Goal: Task Accomplishment & Management: Manage account settings

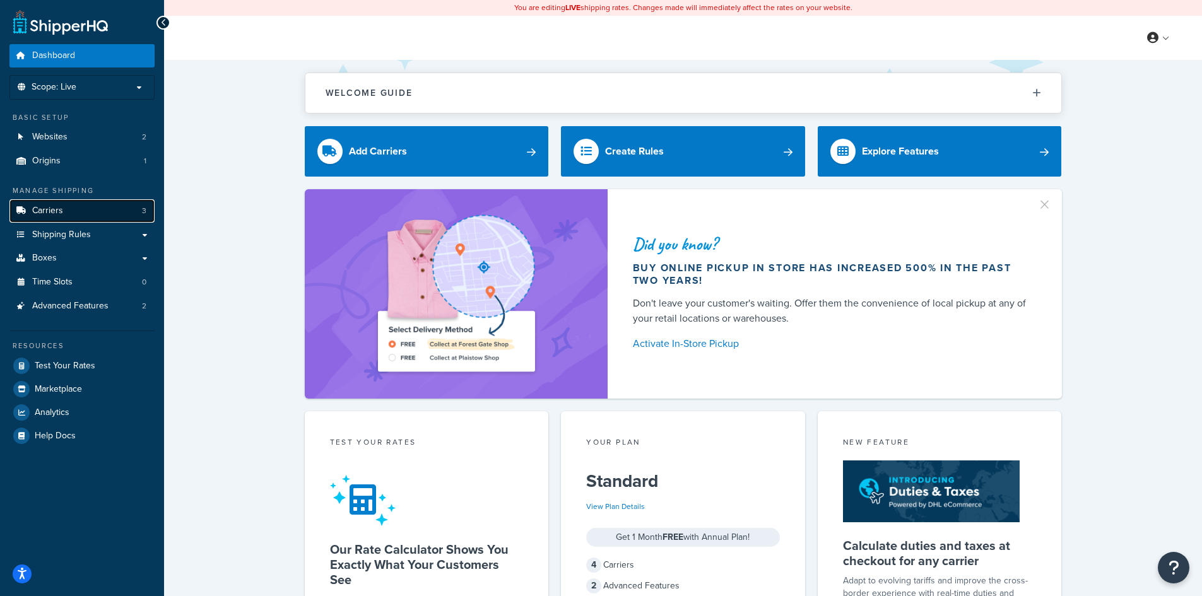
click at [73, 210] on link "Carriers 3" at bounding box center [81, 210] width 145 height 23
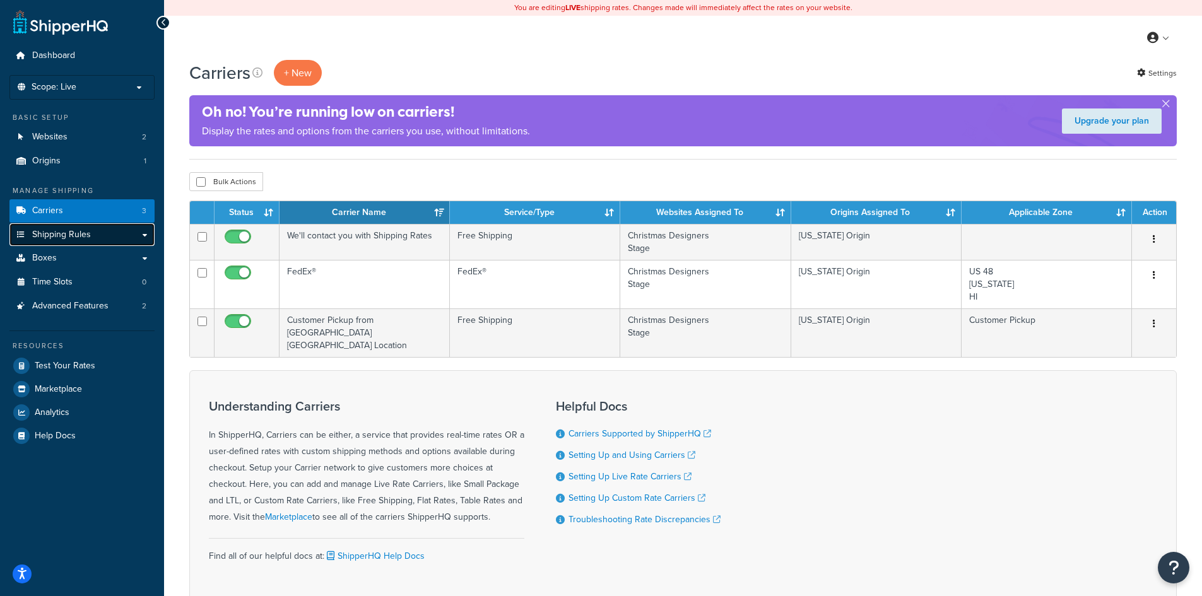
click at [79, 232] on span "Shipping Rules" at bounding box center [61, 235] width 59 height 11
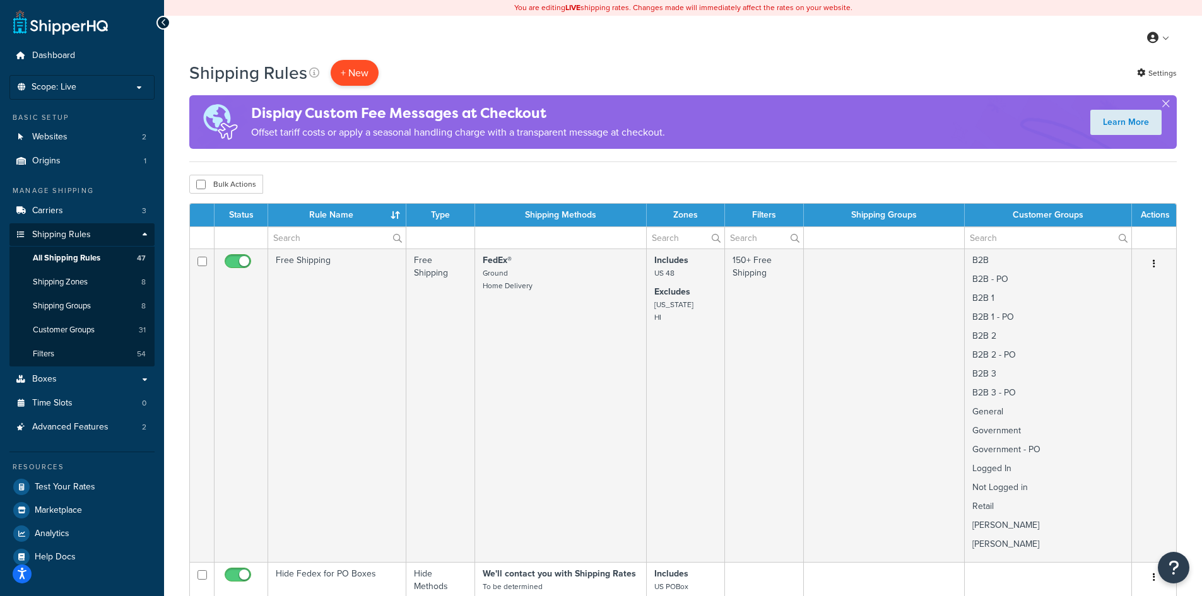
click at [370, 69] on p "+ New" at bounding box center [355, 73] width 48 height 26
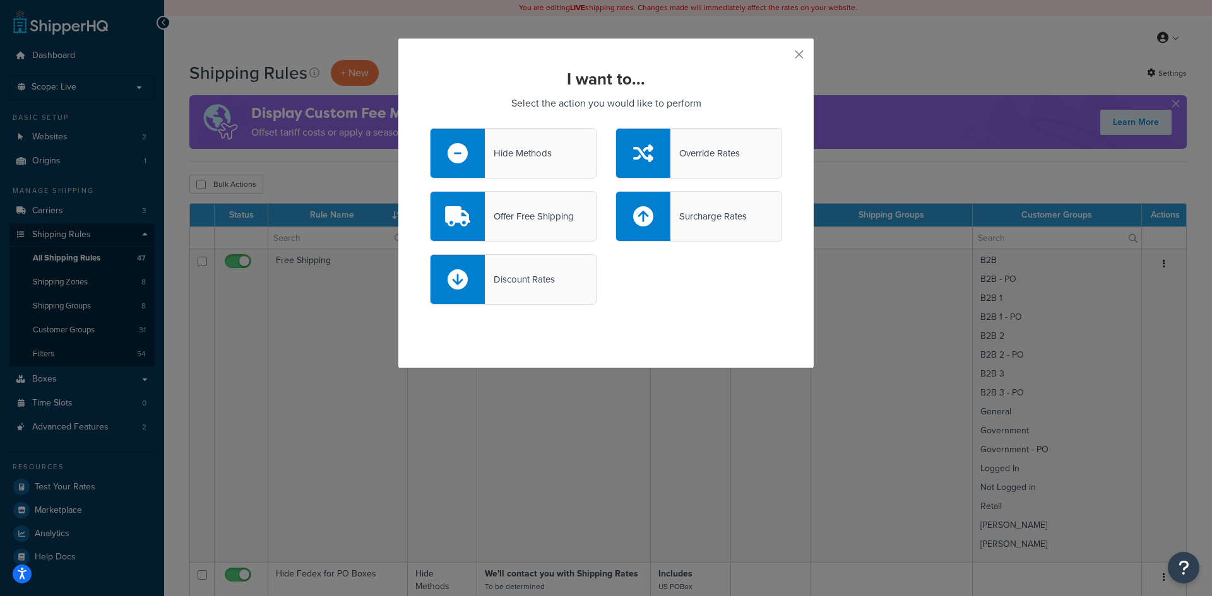
click at [524, 279] on div "Discount Rates" at bounding box center [520, 280] width 70 height 18
click at [0, 0] on input "Discount Rates" at bounding box center [0, 0] width 0 height 0
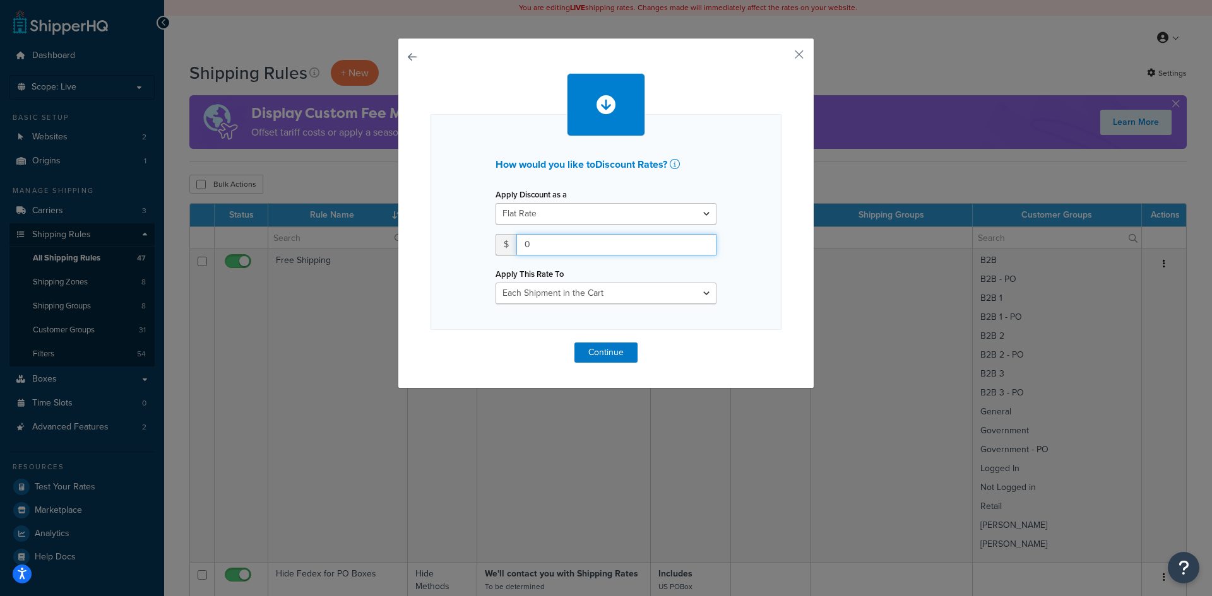
click at [550, 251] on input "0" at bounding box center [616, 244] width 200 height 21
drag, startPoint x: 544, startPoint y: 247, endPoint x: 520, endPoint y: 242, distance: 24.5
click at [520, 242] on input "0" at bounding box center [616, 244] width 200 height 21
drag, startPoint x: 602, startPoint y: 240, endPoint x: 514, endPoint y: 247, distance: 88.0
click at [516, 247] on input "13" at bounding box center [616, 244] width 200 height 21
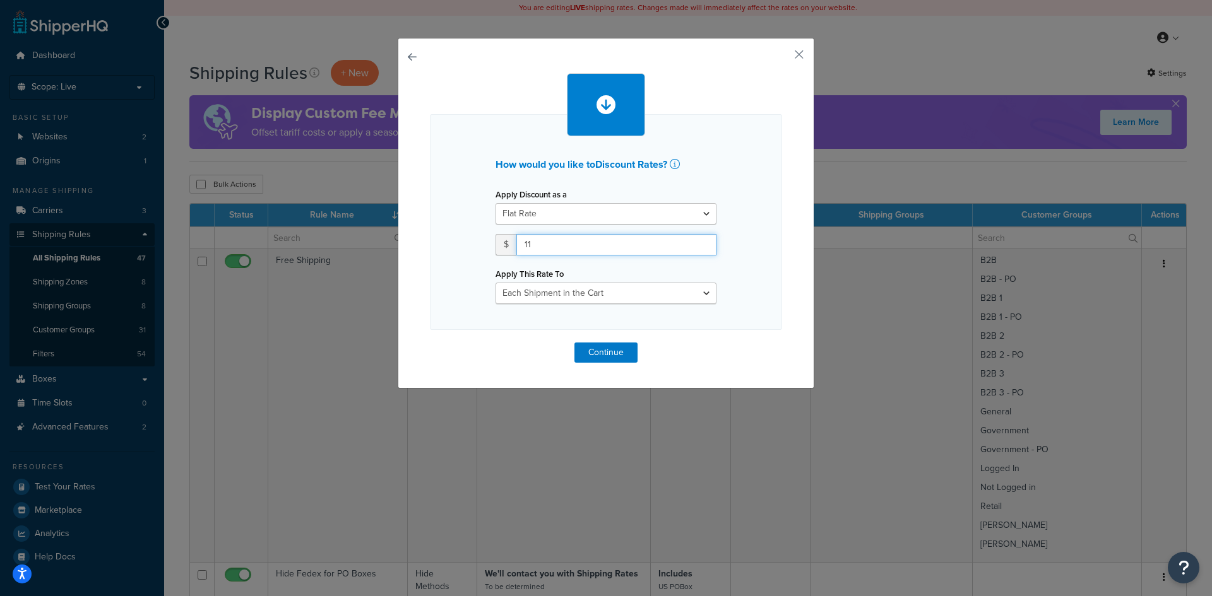
type input "11"
click at [574, 290] on select "Each Shipment in the Cart Each Shipping Group in the Cart Each Item within a Sh…" at bounding box center [605, 293] width 221 height 21
select select "BOX"
click at [495, 283] on select "Each Shipment in the Cart Each Shipping Group in the Cart Each Item within a Sh…" at bounding box center [605, 293] width 221 height 21
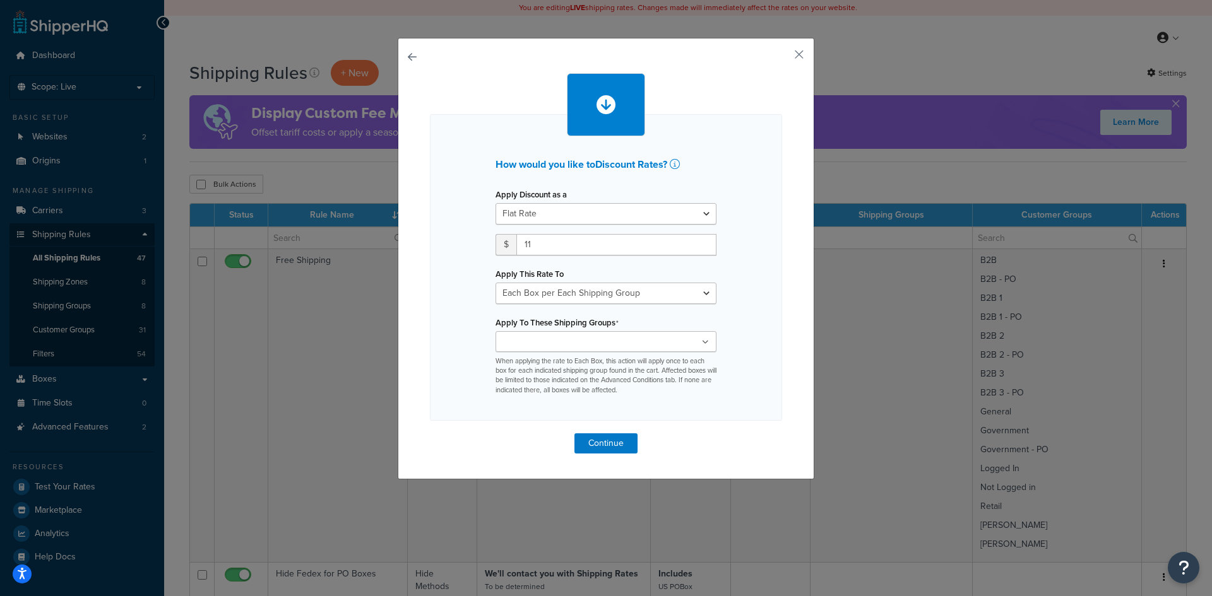
click at [578, 346] on input "Apply To These Shipping Groups" at bounding box center [555, 343] width 112 height 14
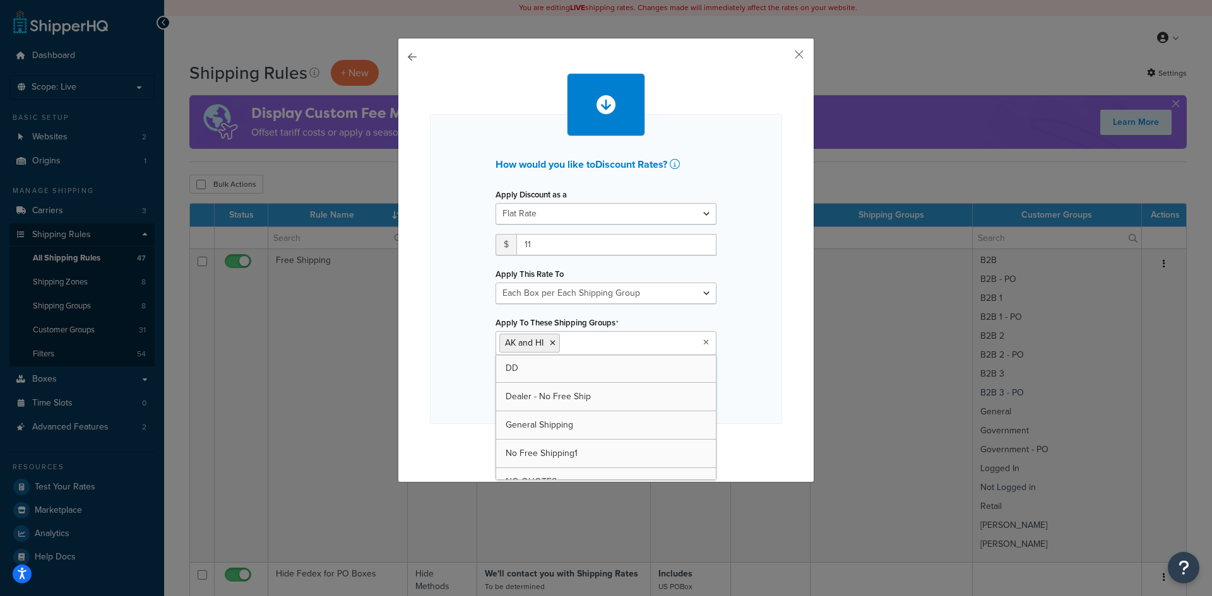
click at [746, 333] on div "How would you like to Discount Rates ? Apply Discount as a Flat Rate Percentage…" at bounding box center [606, 269] width 352 height 310
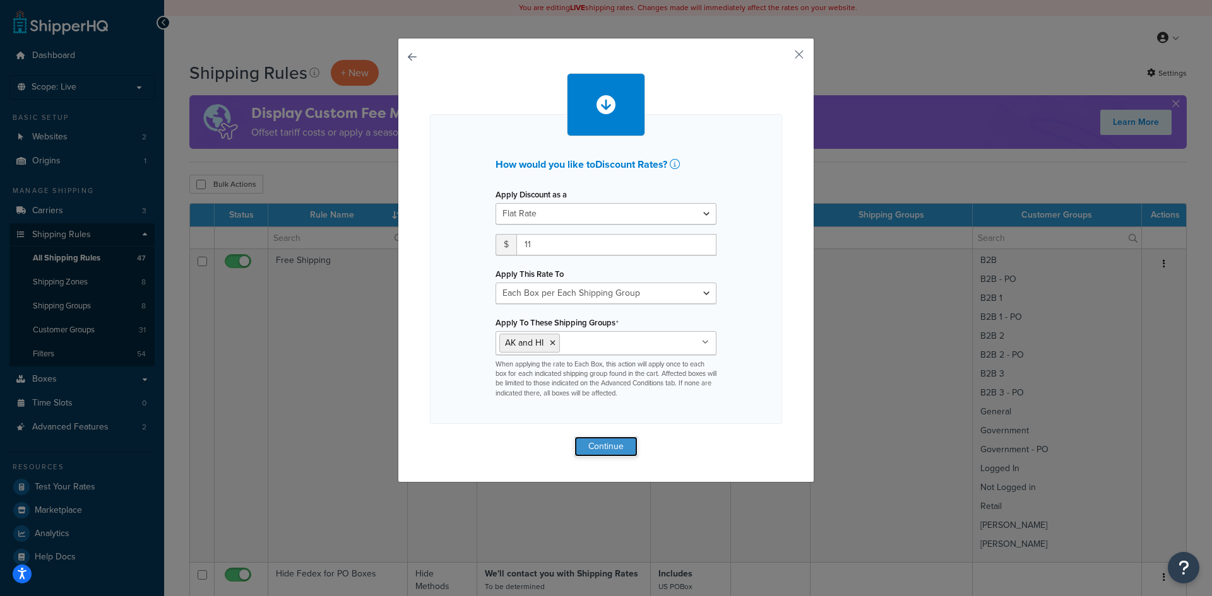
click at [583, 447] on button "Continue" at bounding box center [605, 447] width 63 height 20
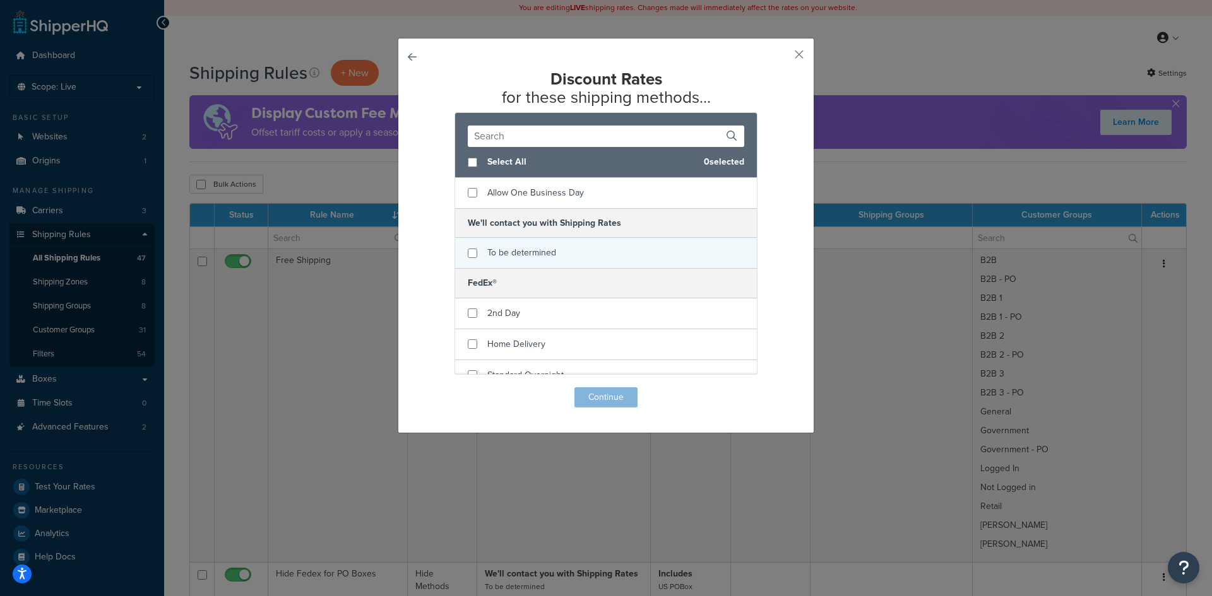
scroll to position [76, 0]
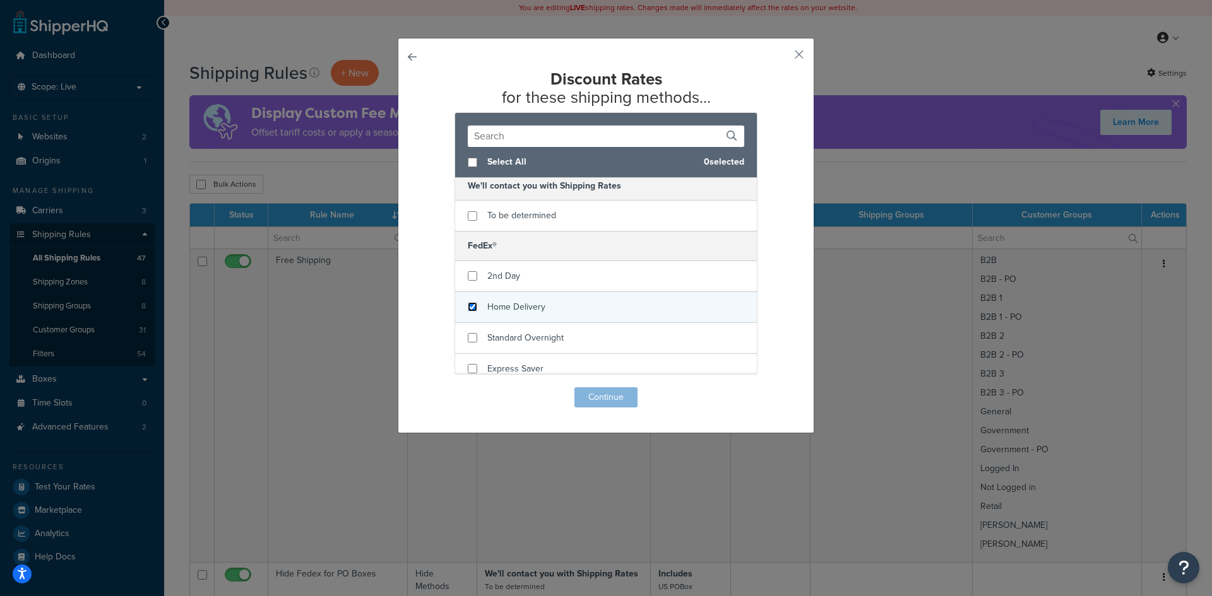
click at [468, 302] on input "checkbox" at bounding box center [472, 306] width 9 height 9
checkbox input "true"
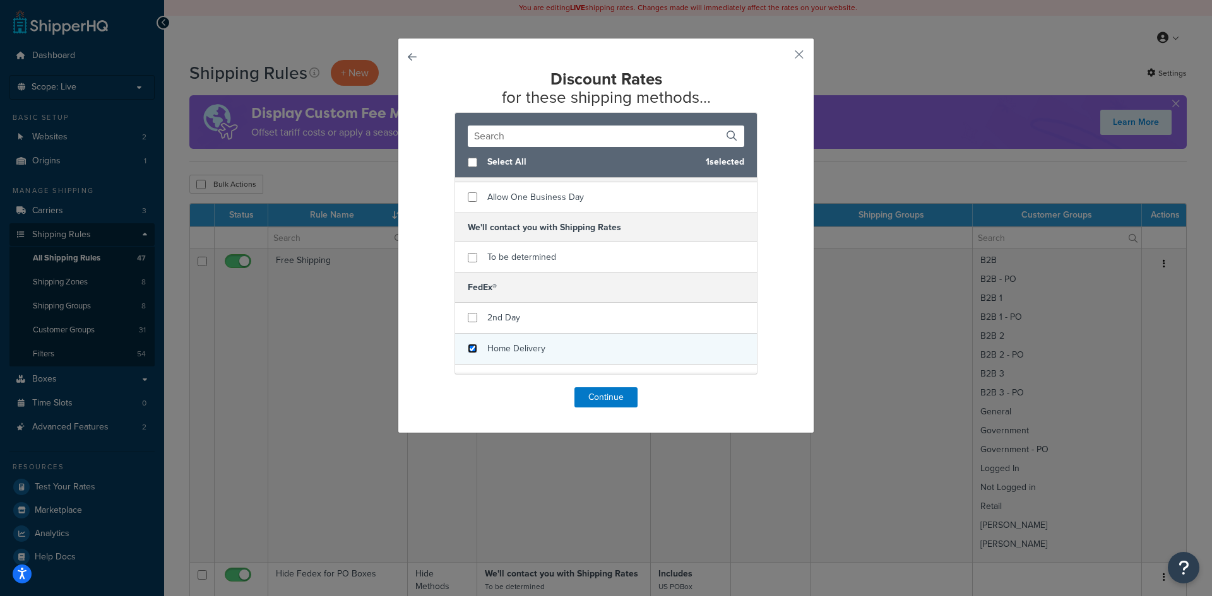
scroll to position [0, 0]
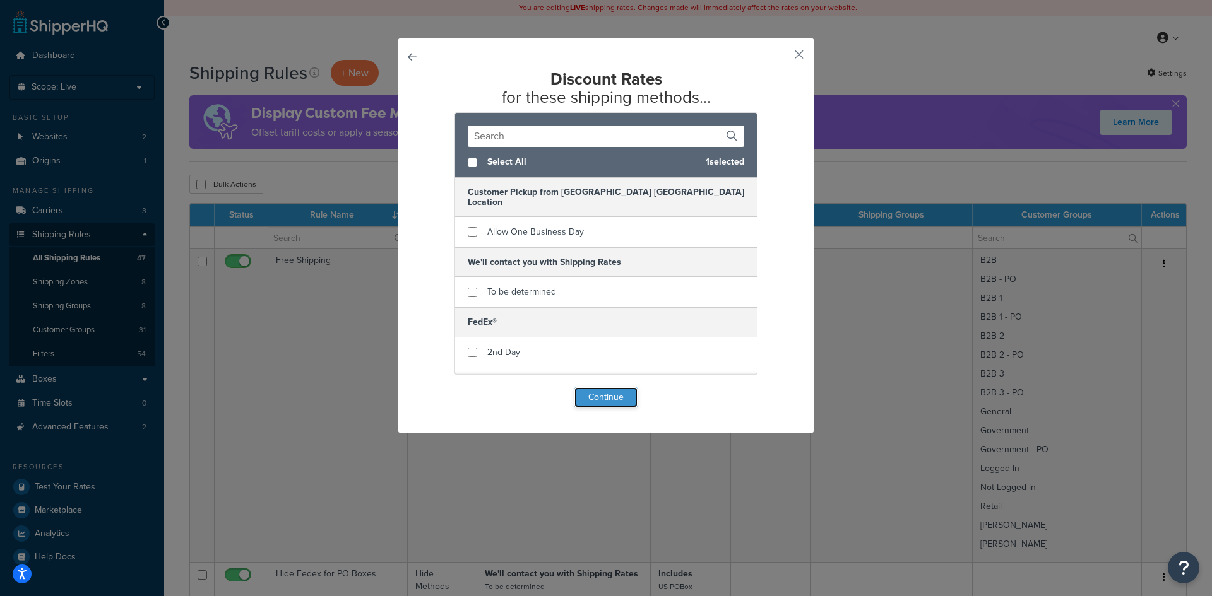
click at [585, 393] on button "Continue" at bounding box center [605, 397] width 63 height 20
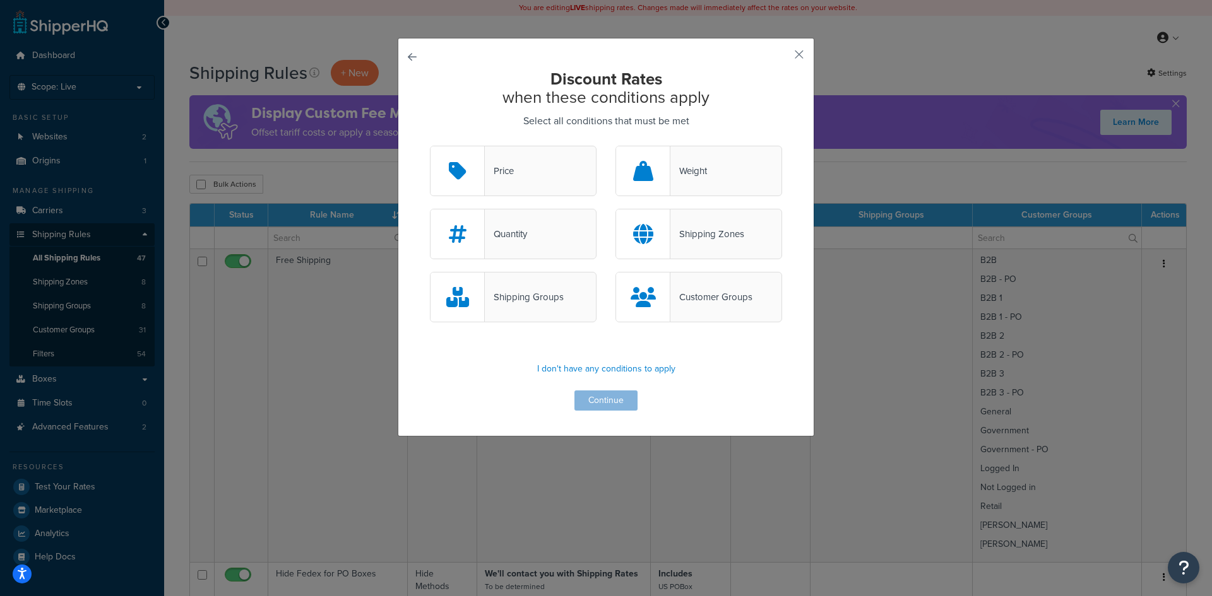
click at [499, 224] on div "Quantity" at bounding box center [513, 234] width 167 height 50
click at [0, 0] on input "Quantity" at bounding box center [0, 0] width 0 height 0
click at [594, 393] on button "Continue" at bounding box center [605, 401] width 63 height 20
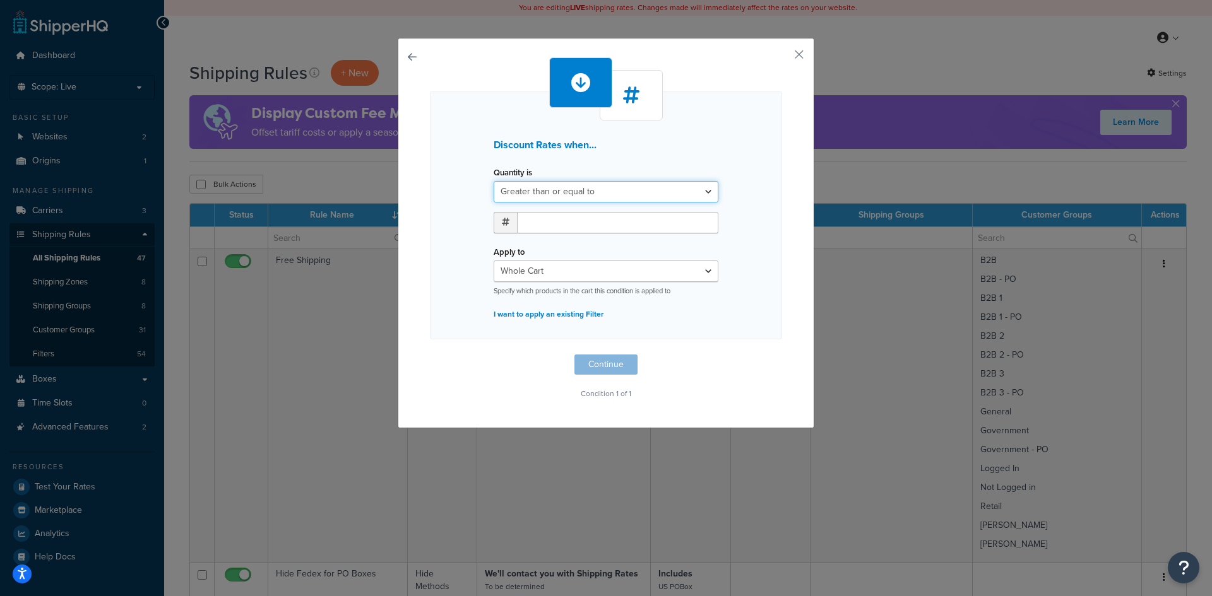
click at [534, 192] on select "Greater than or equal to Between or equal to Less than or equal to" at bounding box center [605, 191] width 225 height 21
click at [493, 181] on select "Greater than or equal to Between or equal to Less than or equal to" at bounding box center [605, 191] width 225 height 21
click at [540, 223] on input "number" at bounding box center [617, 222] width 201 height 21
type input "20"
click at [576, 275] on select "Whole Cart Everything in Shipping Group Everything at Origin Each Item within S…" at bounding box center [605, 271] width 225 height 21
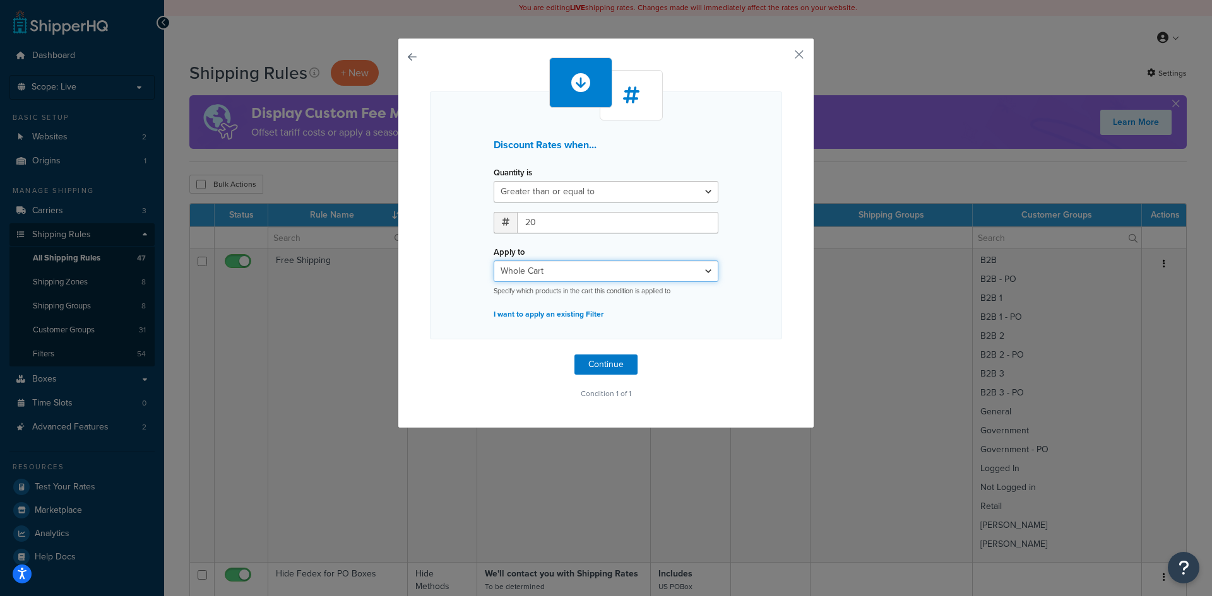
select select "ITEM"
click at [493, 261] on select "Whole Cart Everything in Shipping Group Everything at Origin Each Item within S…" at bounding box center [605, 271] width 225 height 21
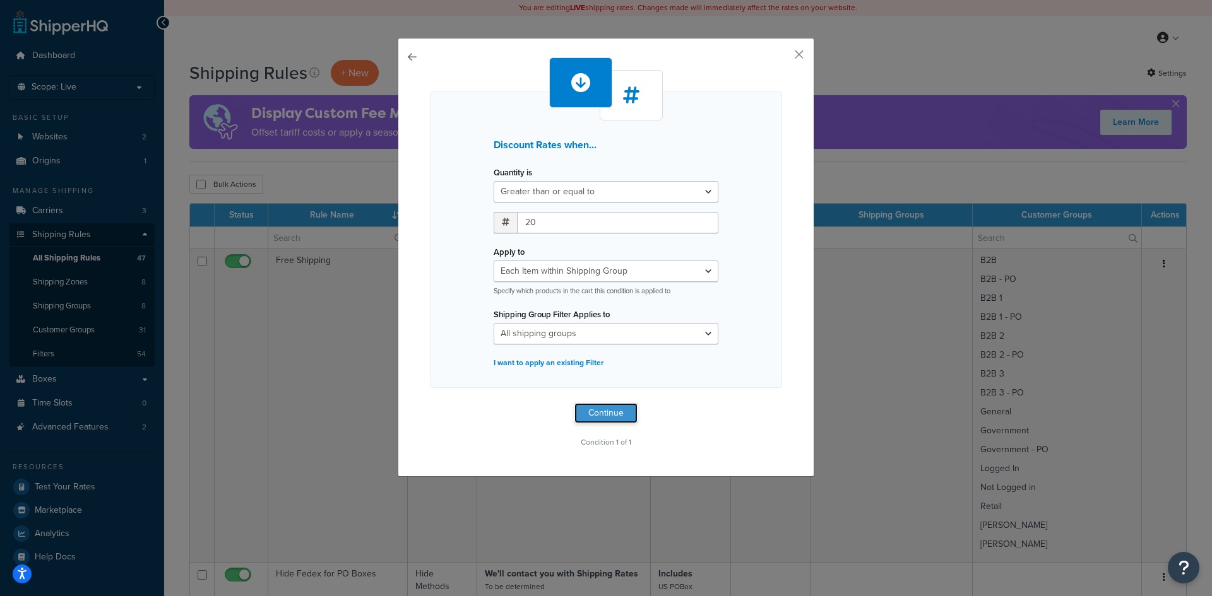
click at [590, 410] on button "Continue" at bounding box center [605, 413] width 63 height 20
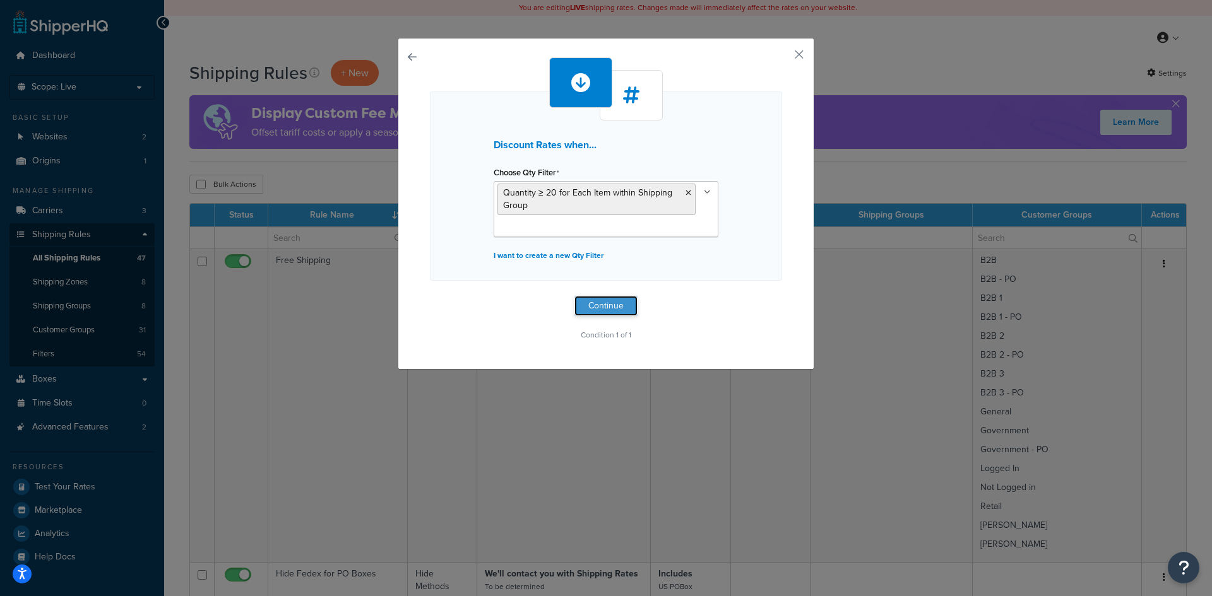
click at [594, 305] on button "Continue" at bounding box center [605, 306] width 63 height 20
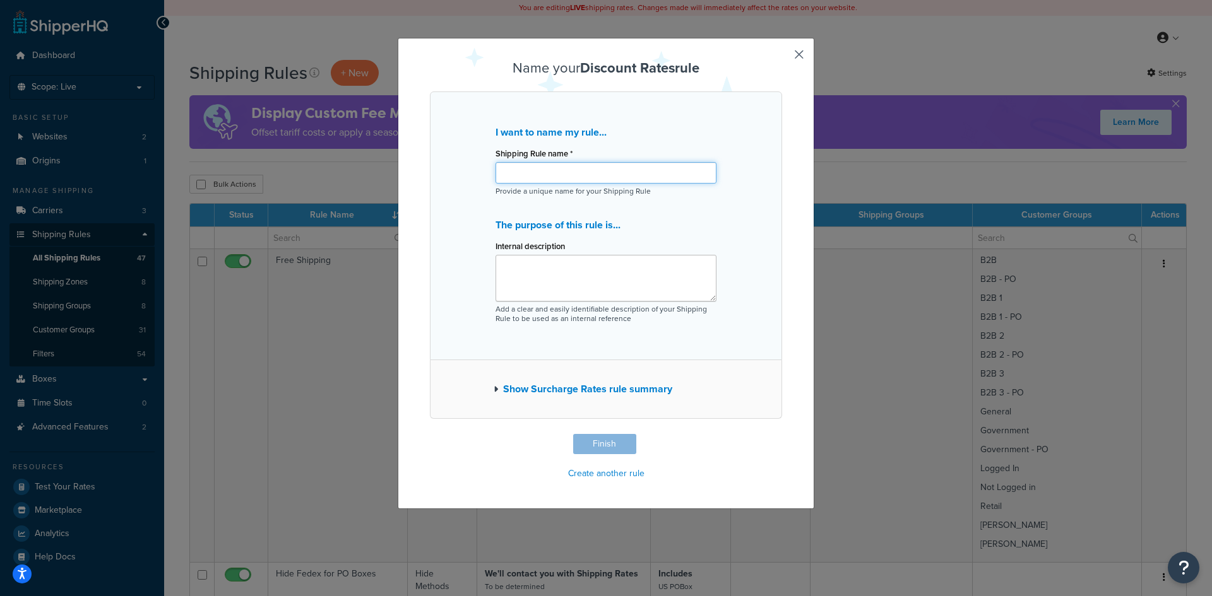
click at [545, 175] on input "Shipping Rule name *" at bounding box center [605, 172] width 221 height 21
type input "Testing"
click at [534, 264] on textarea "Internal description" at bounding box center [605, 278] width 221 height 47
type textarea "Testing"
click at [599, 440] on button "Finish" at bounding box center [604, 444] width 63 height 20
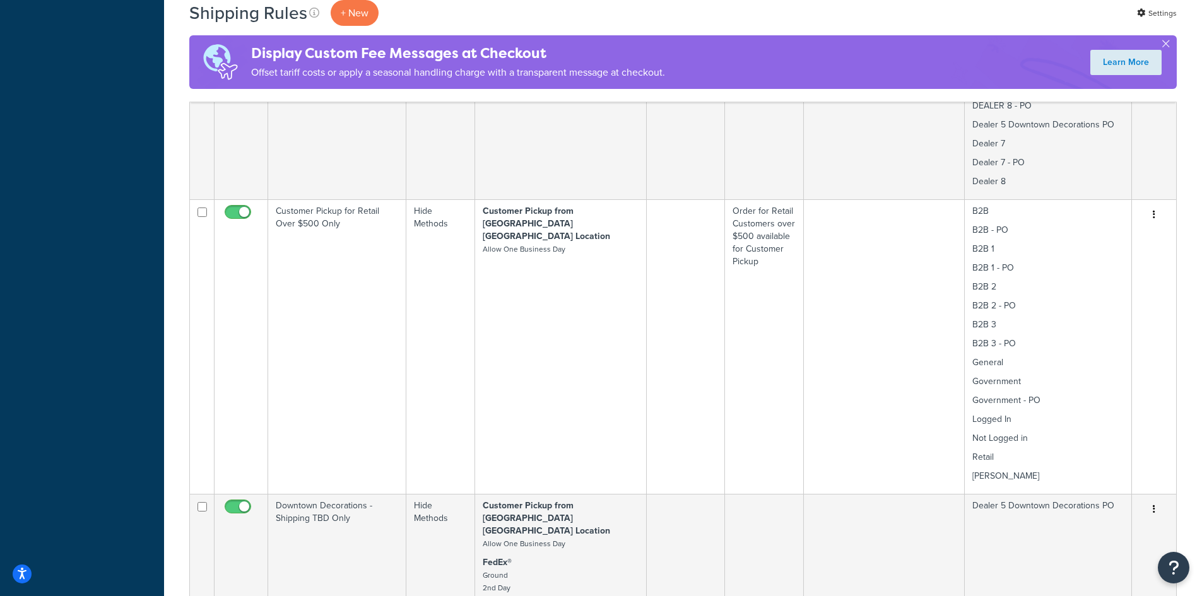
scroll to position [2125, 0]
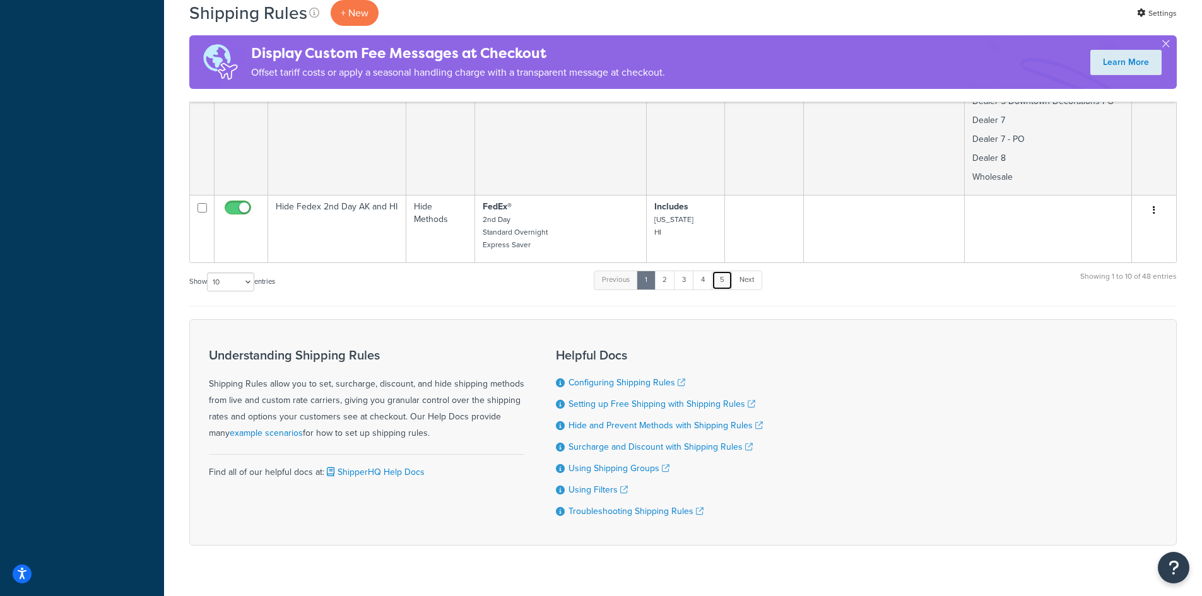
click at [723, 271] on link "5" at bounding box center [722, 280] width 21 height 19
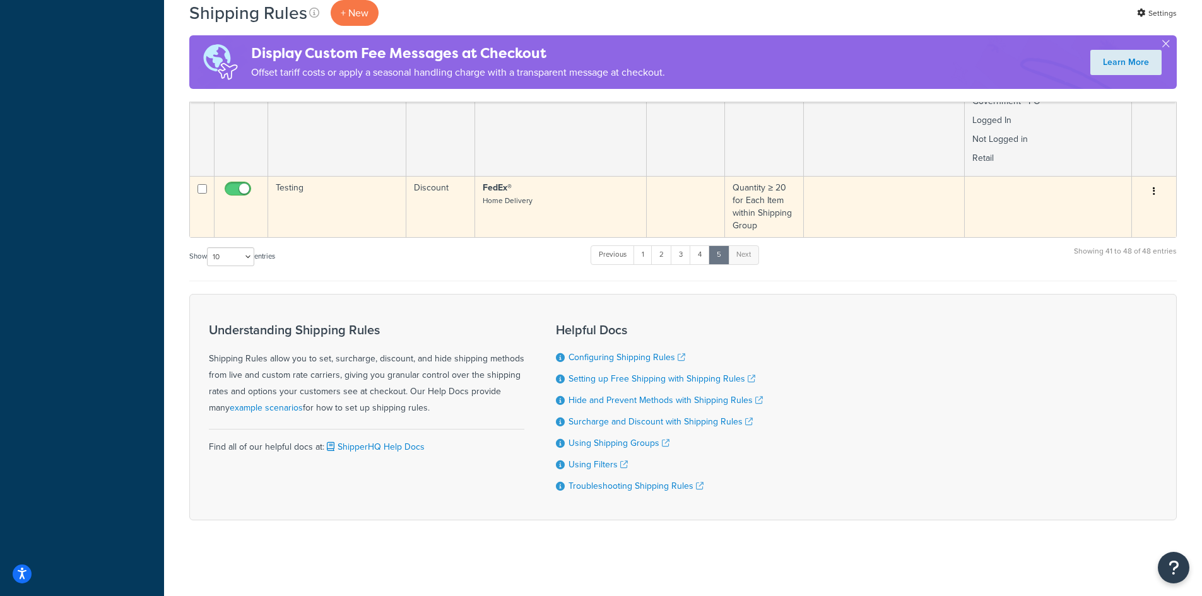
click at [368, 217] on td "Testing" at bounding box center [337, 206] width 138 height 61
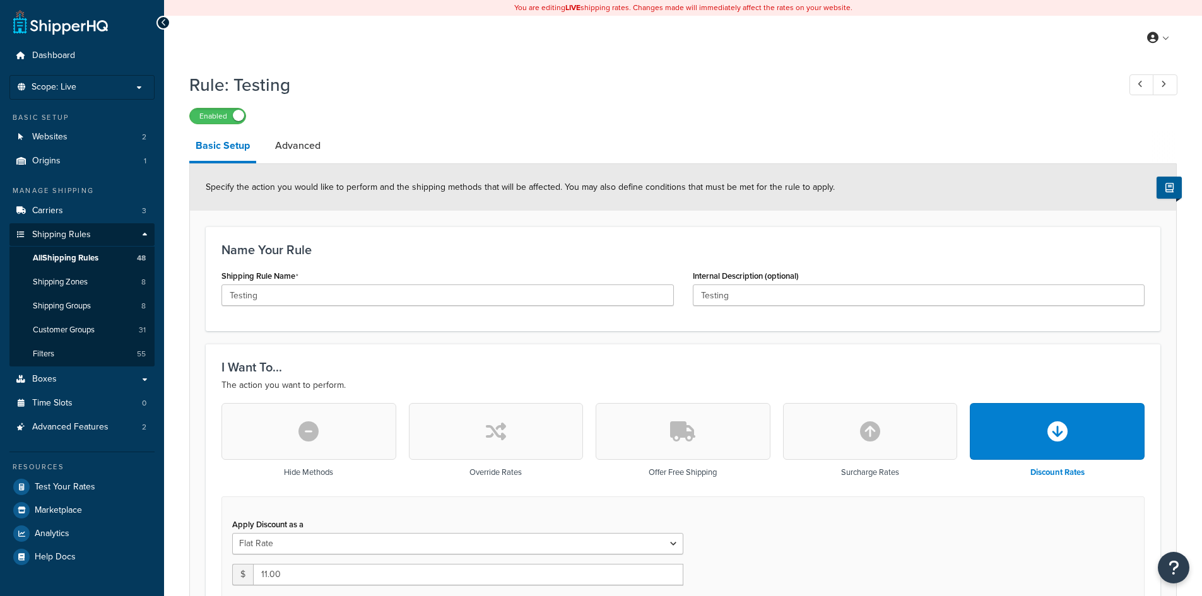
select select "BOX"
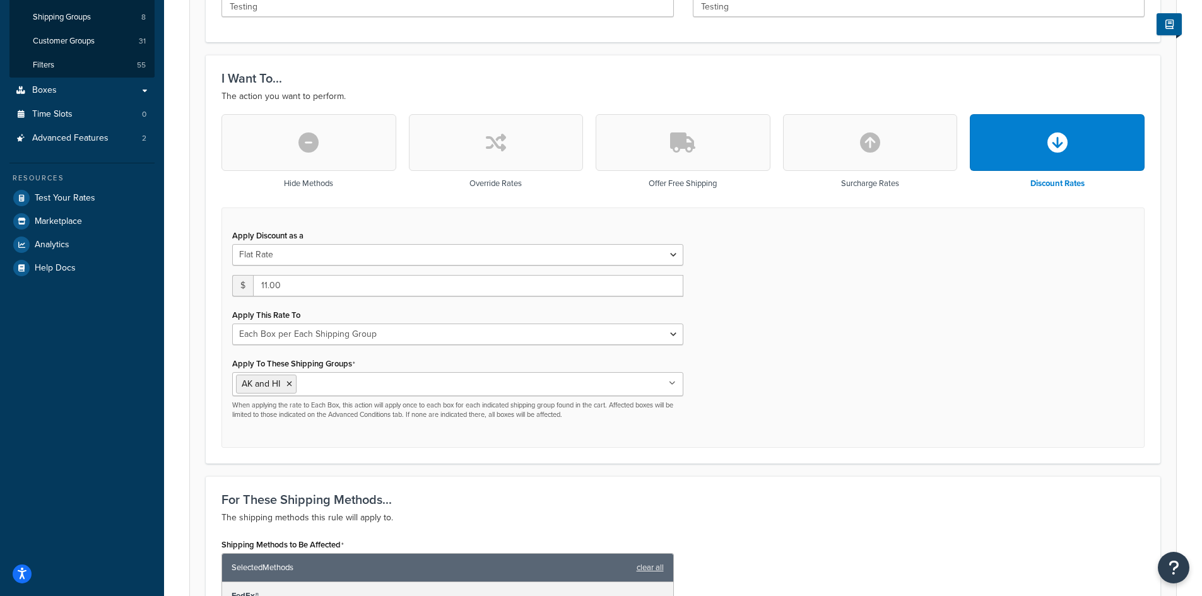
scroll to position [336, 0]
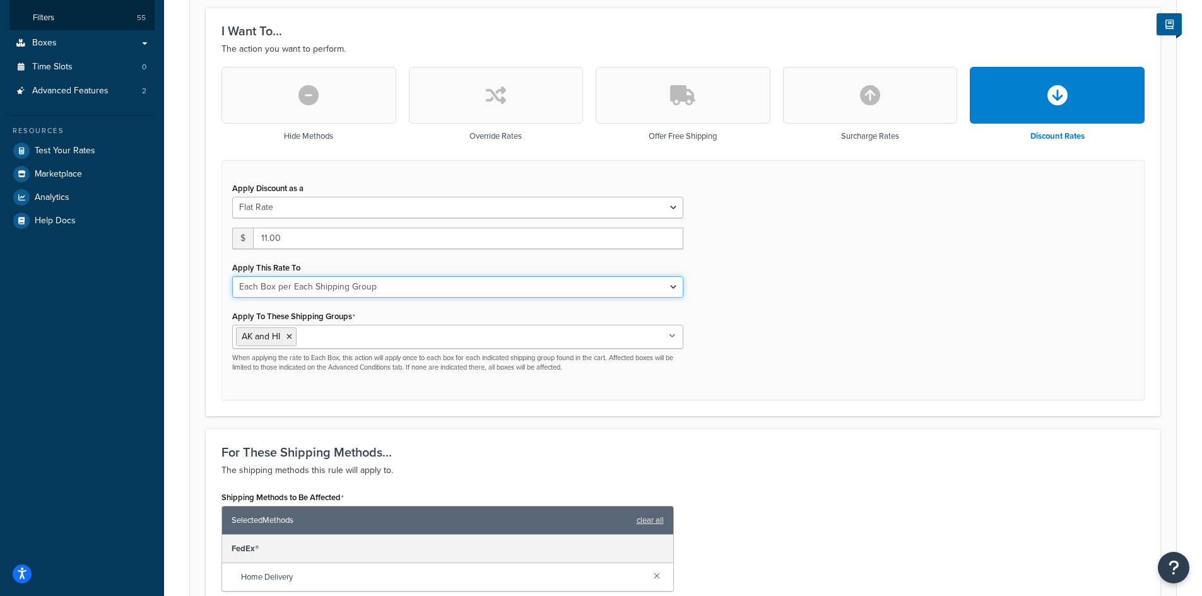
click at [672, 286] on select "Each Shipment in the Cart Each Shipping Group in the Cart Each Item within a Sh…" at bounding box center [457, 286] width 451 height 21
click at [232, 276] on select "Each Shipment in the Cart Each Shipping Group in the Cart Each Item within a Sh…" at bounding box center [457, 286] width 451 height 21
click at [290, 338] on icon at bounding box center [289, 337] width 6 height 8
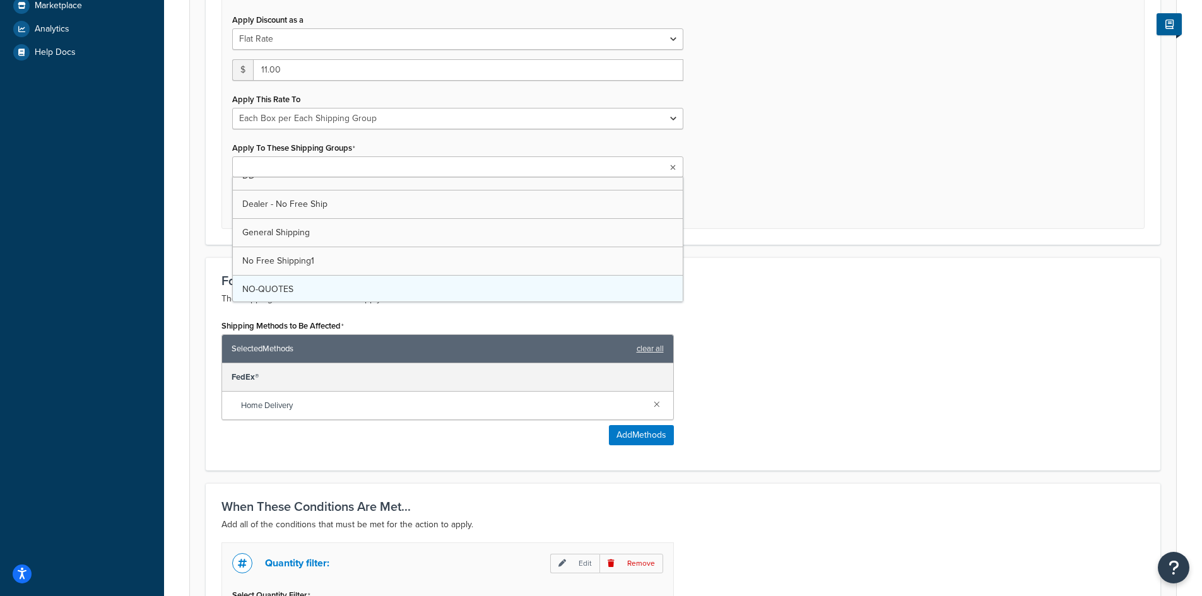
scroll to position [0, 0]
click at [761, 181] on div "Apply Discount as a Flat Rate Percentage Flat Rate & Percentage $ 11.00 Apply T…" at bounding box center [682, 111] width 923 height 238
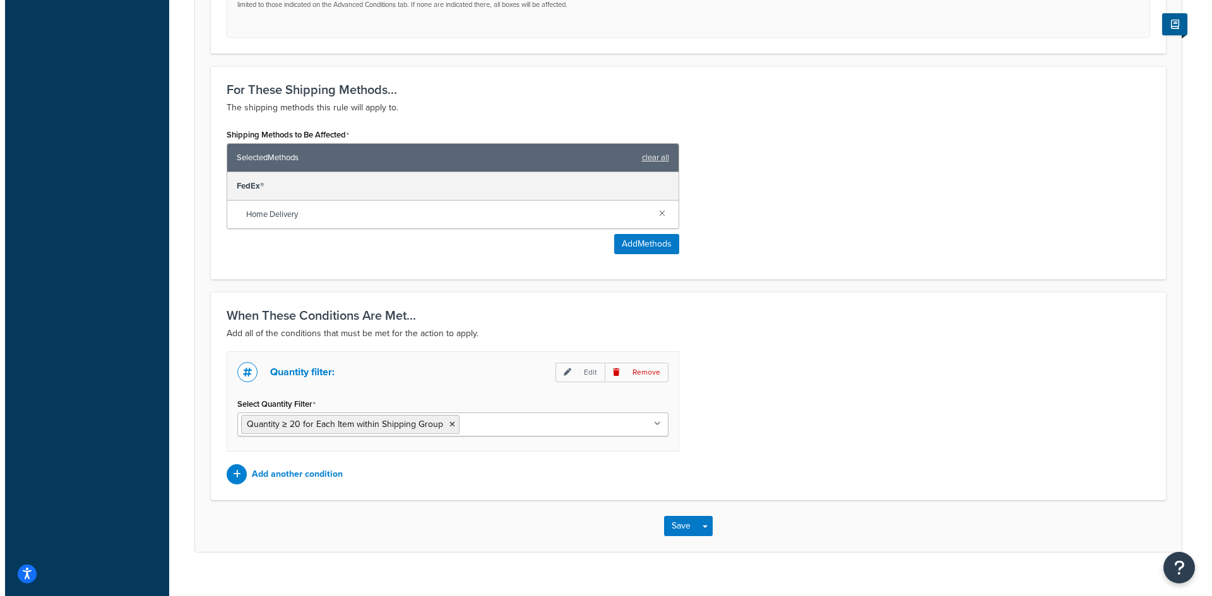
scroll to position [716, 0]
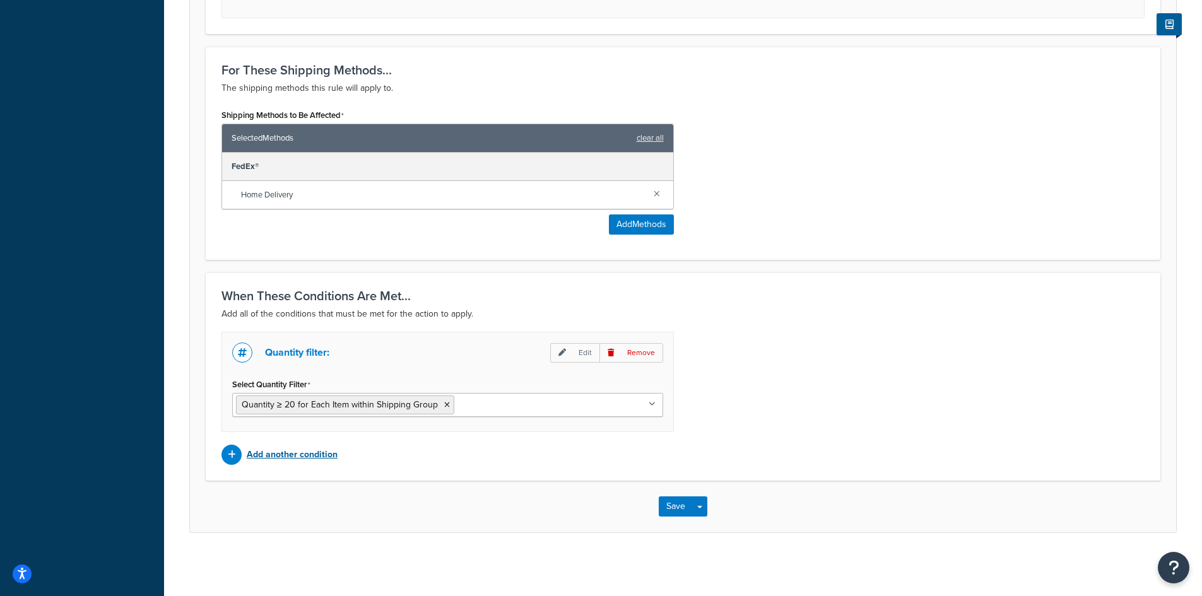
click at [278, 453] on p "Add another condition" at bounding box center [292, 455] width 91 height 18
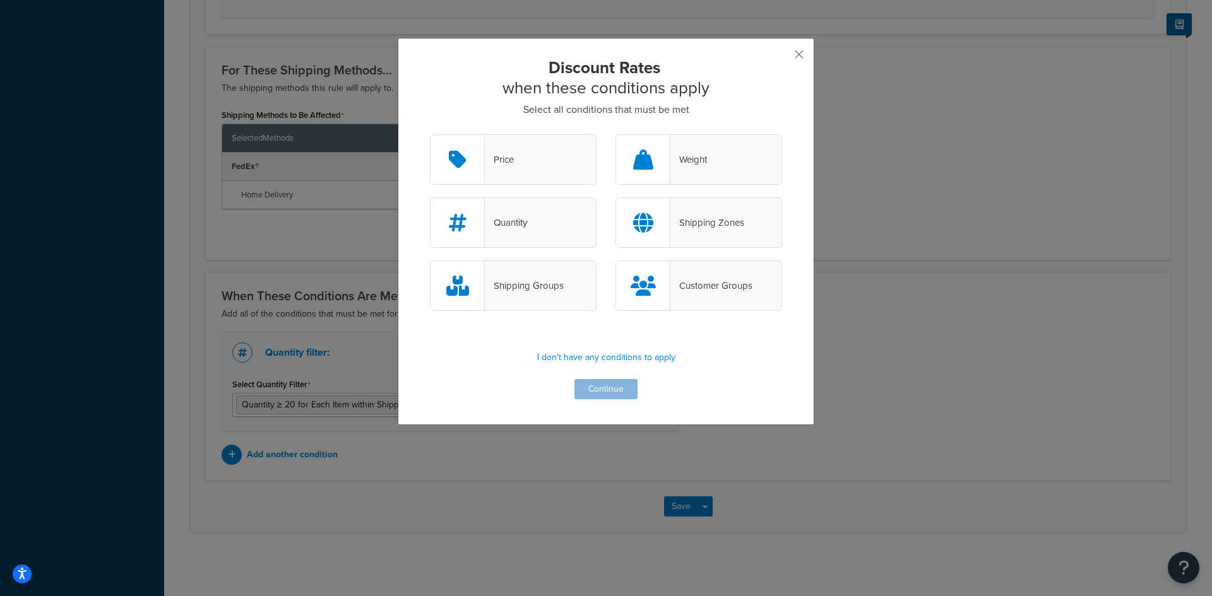
click at [698, 288] on div "Customer Groups" at bounding box center [711, 286] width 82 height 18
click at [0, 0] on input "Customer Groups" at bounding box center [0, 0] width 0 height 0
click at [594, 389] on button "Continue" at bounding box center [605, 389] width 63 height 20
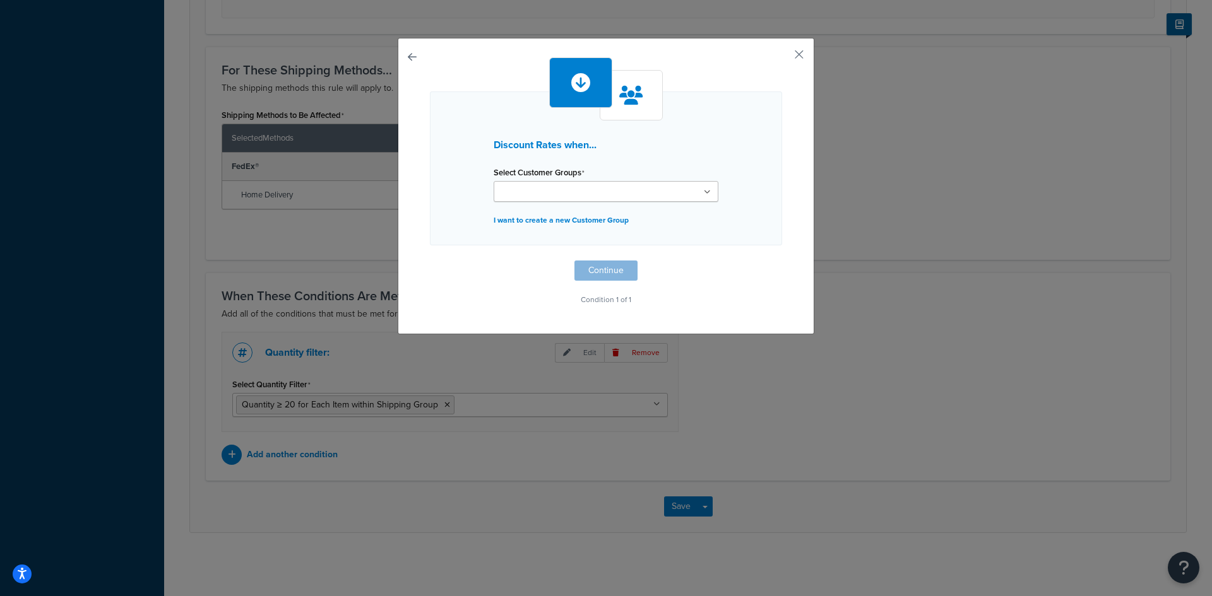
click at [591, 175] on div "Select Customer Groups Logged In Not Logged in Retail Wholesale DEALER 3 DEALER…" at bounding box center [605, 182] width 225 height 38
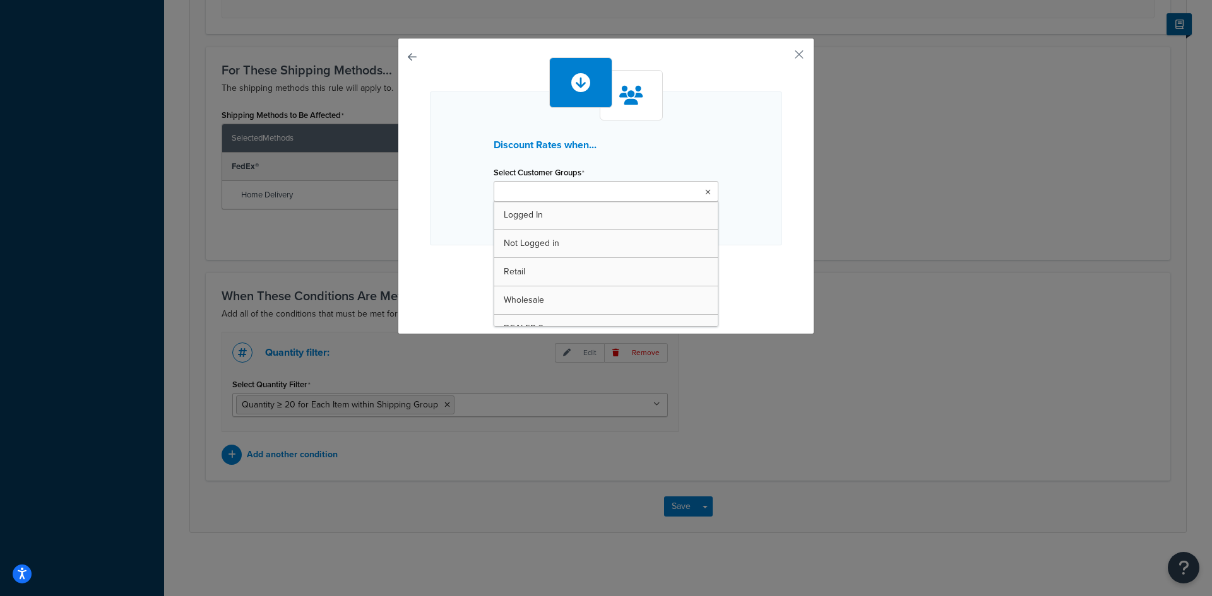
click at [705, 193] on icon at bounding box center [708, 193] width 6 height 8
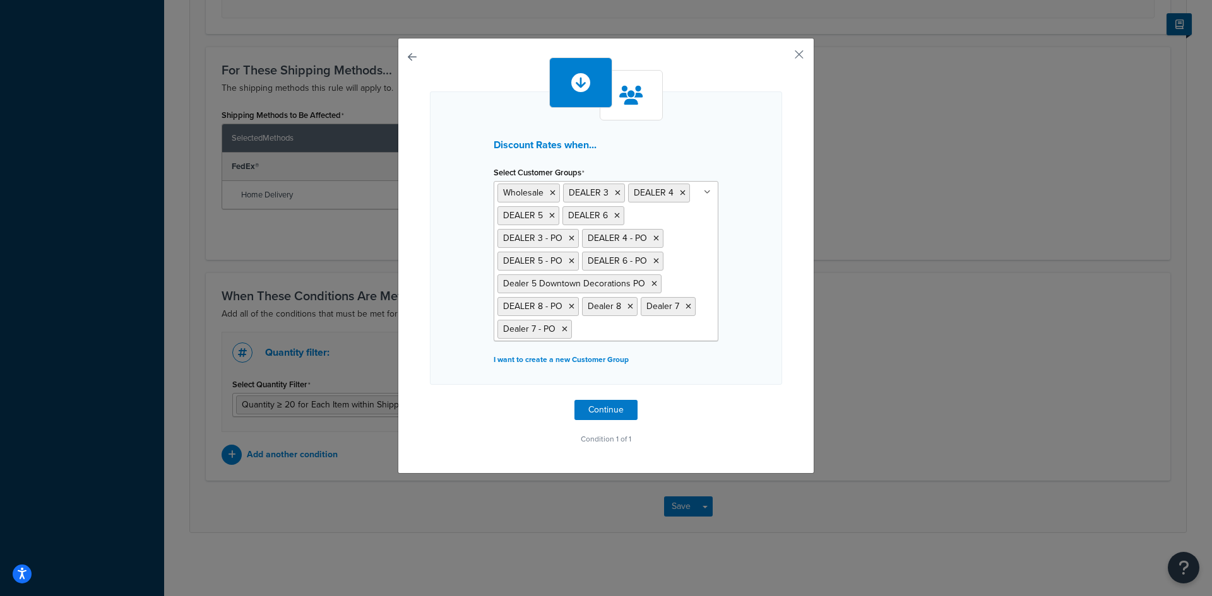
click at [765, 355] on div "Discount Rates when... Select Customer Groups Wholesale DEALER 3 DEALER 4 DEALE…" at bounding box center [606, 238] width 352 height 293
click at [596, 403] on button "Continue" at bounding box center [605, 410] width 63 height 20
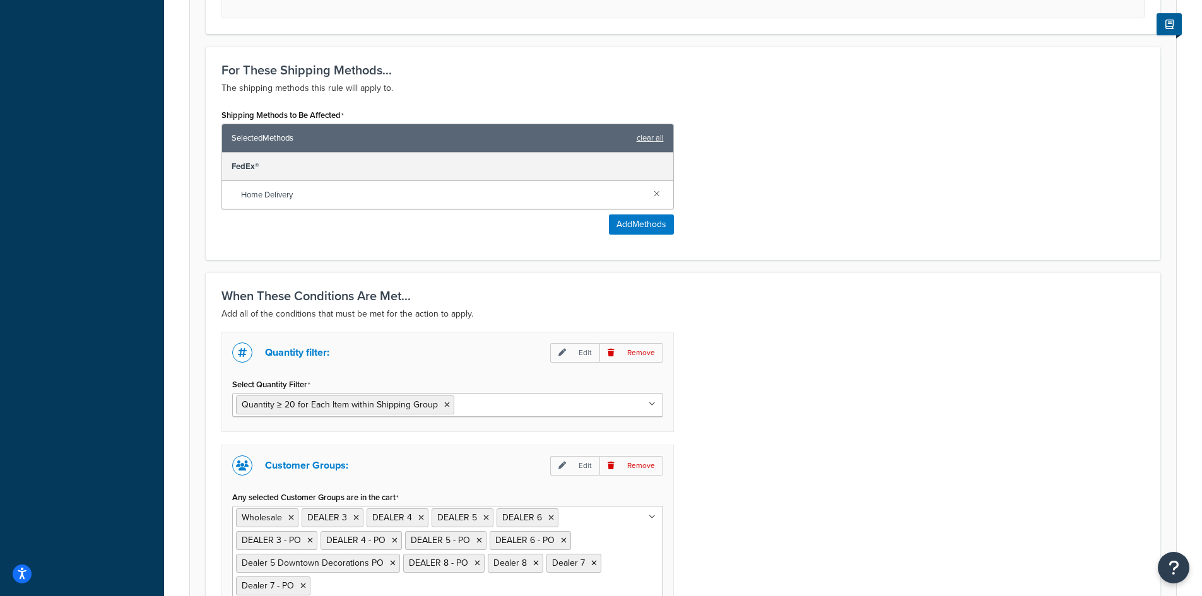
scroll to position [897, 0]
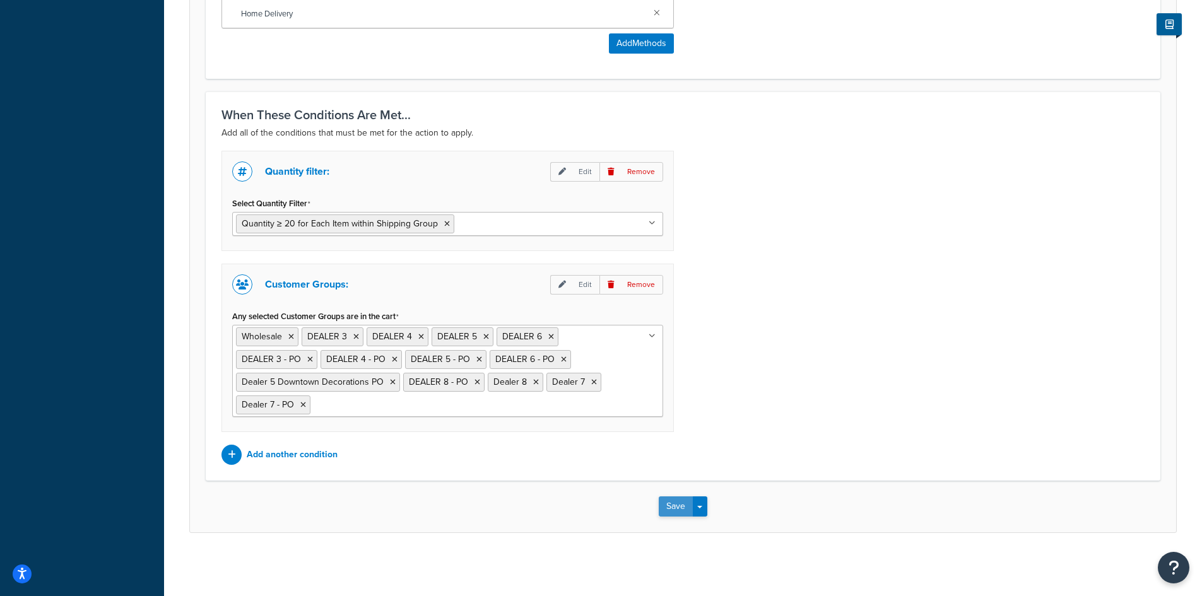
click at [666, 507] on button "Save" at bounding box center [676, 507] width 34 height 20
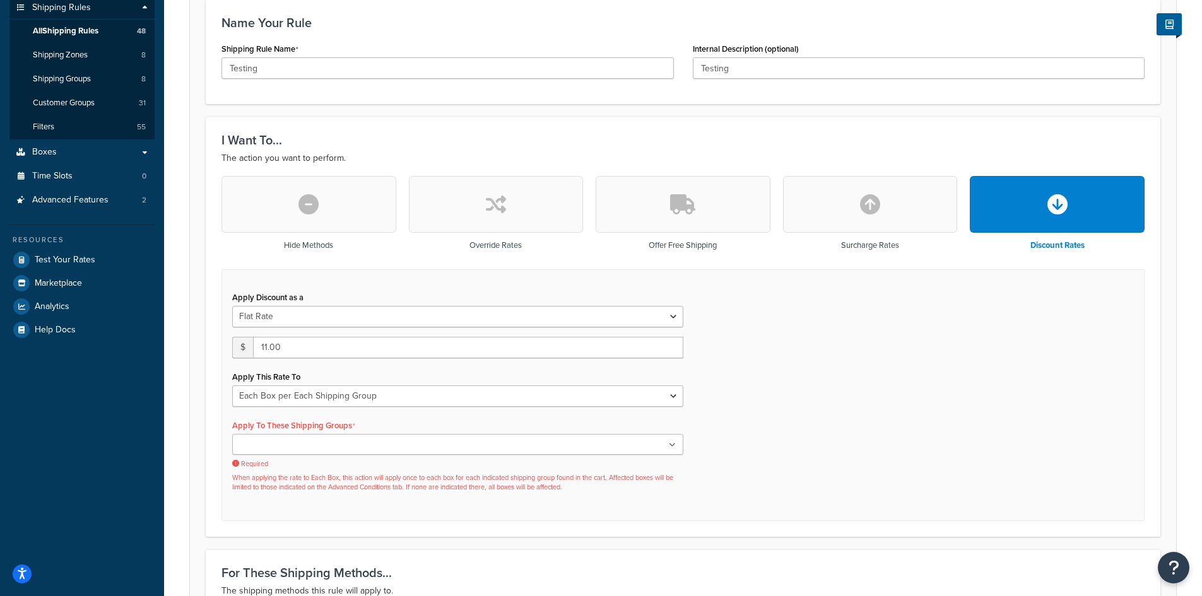
scroll to position [223, 0]
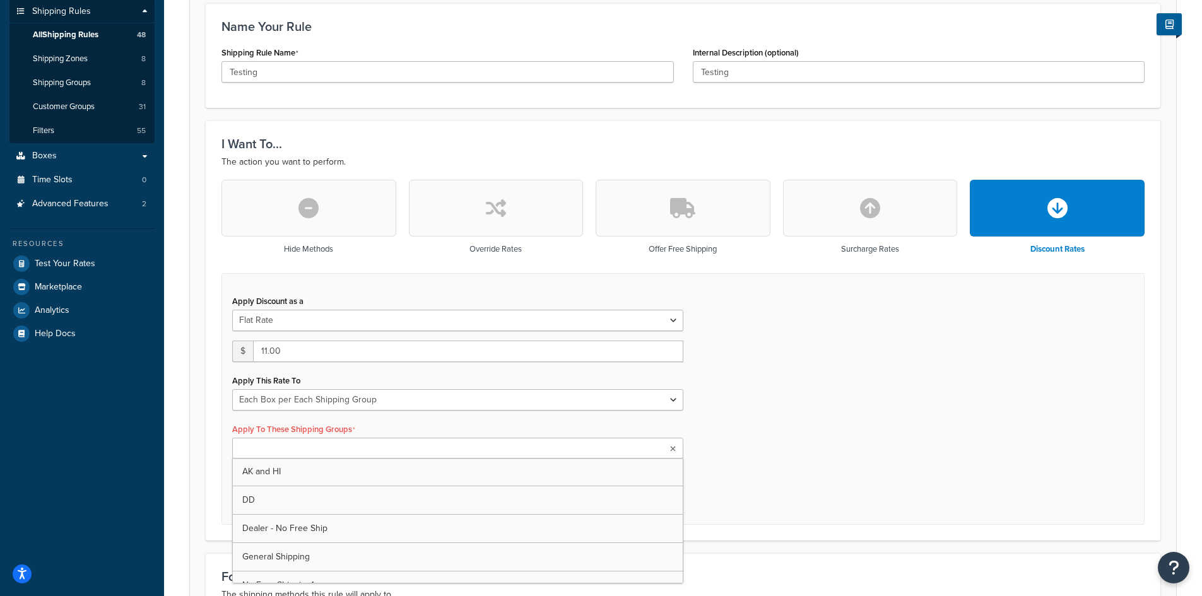
click at [676, 451] on ul at bounding box center [457, 448] width 451 height 21
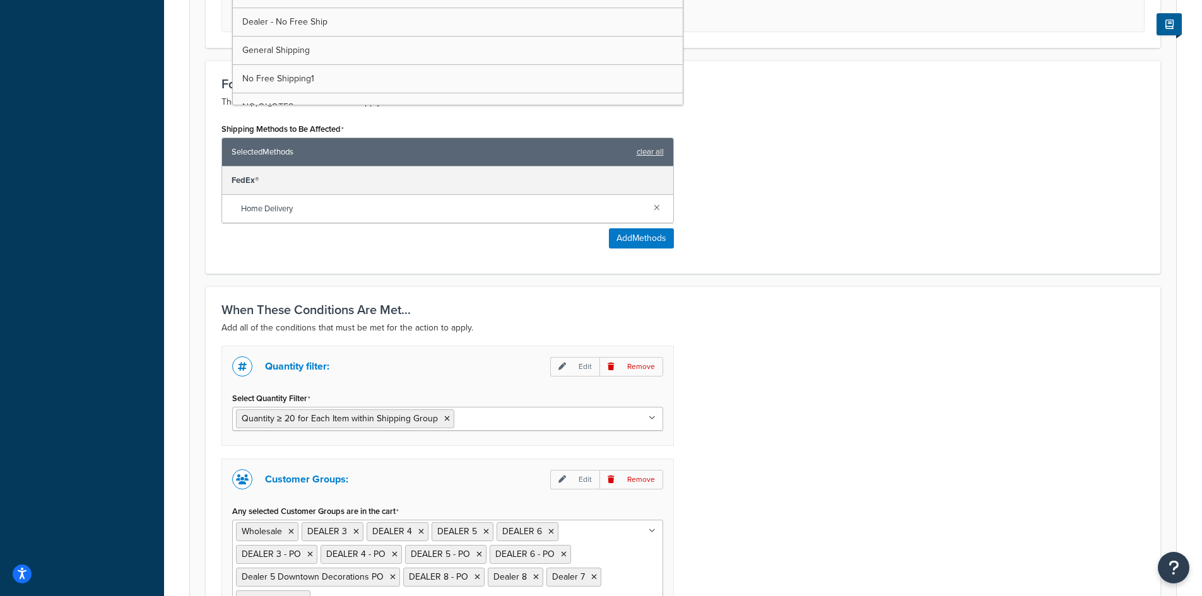
scroll to position [728, 0]
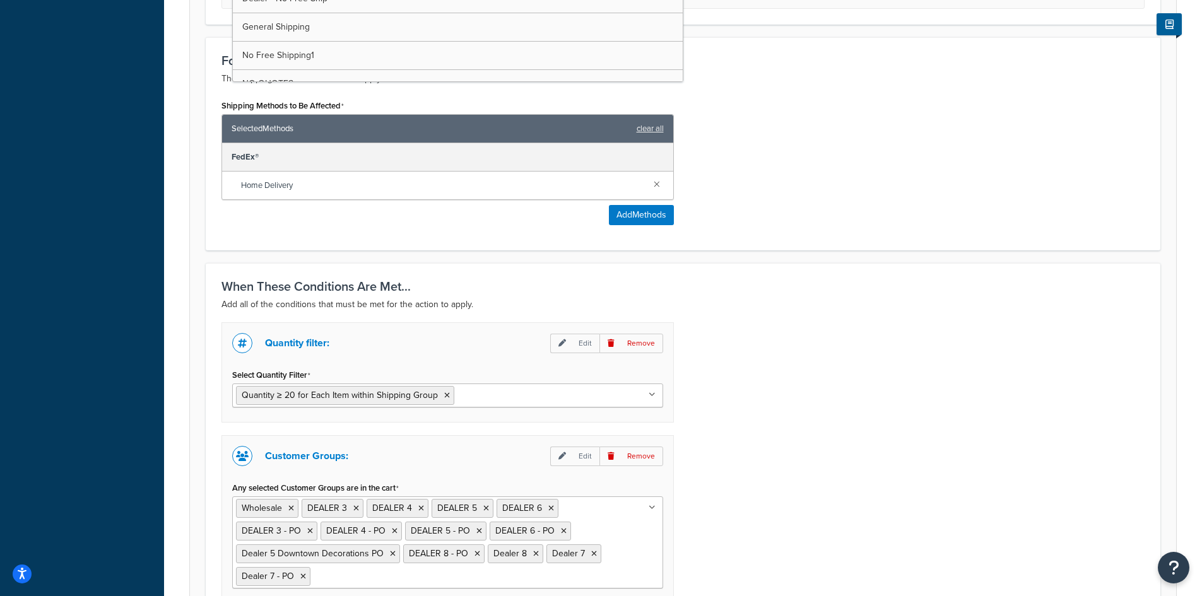
click at [817, 440] on div "Quantity filter: Edit Remove Select Quantity Filter Quantity ≥ 20 for Each Item…" at bounding box center [683, 479] width 942 height 314
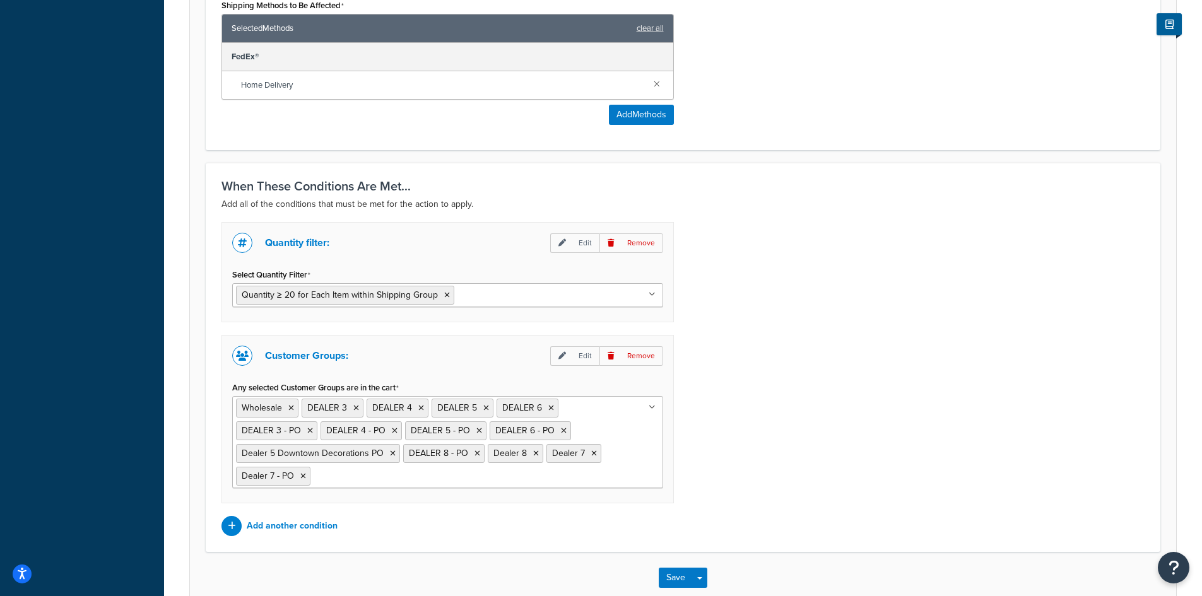
scroll to position [900, 0]
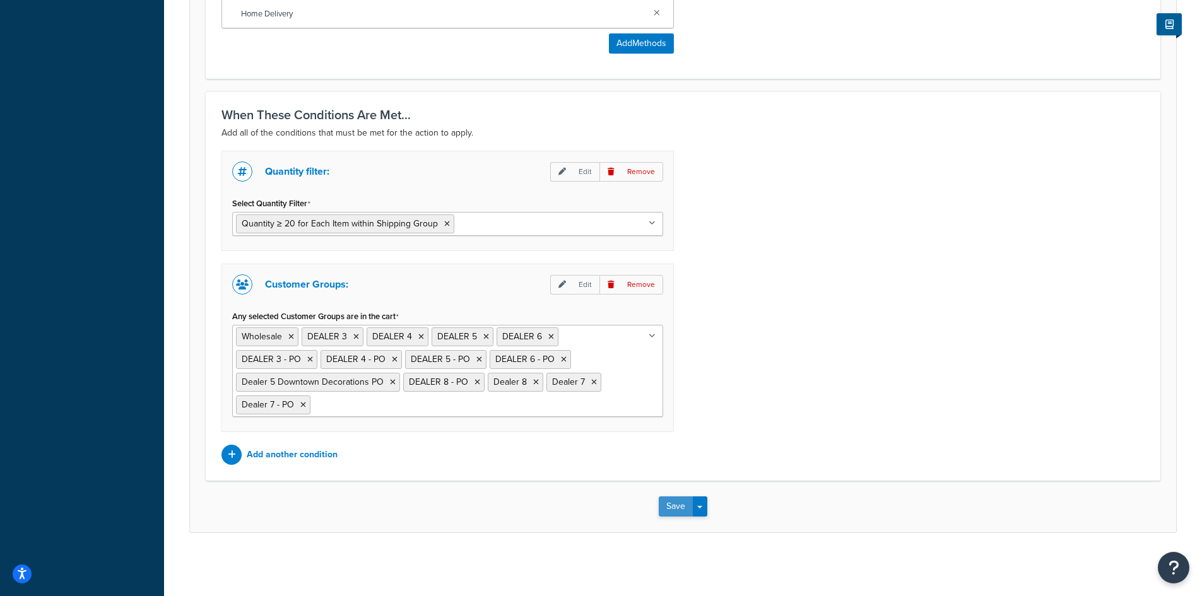
click at [683, 504] on button "Save" at bounding box center [676, 507] width 34 height 20
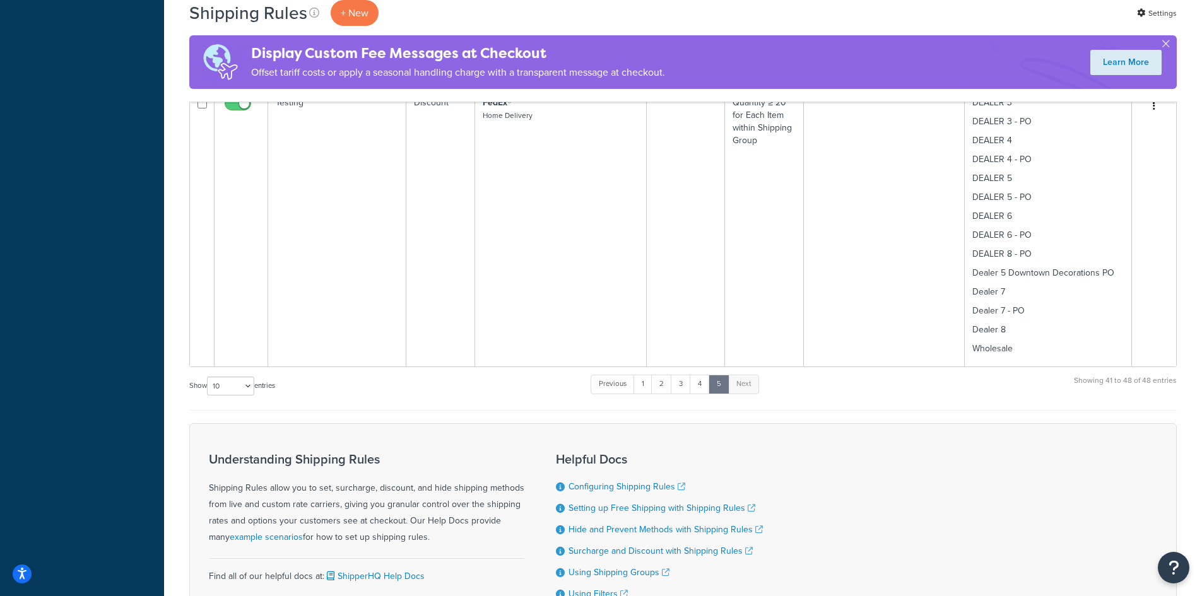
scroll to position [1886, 0]
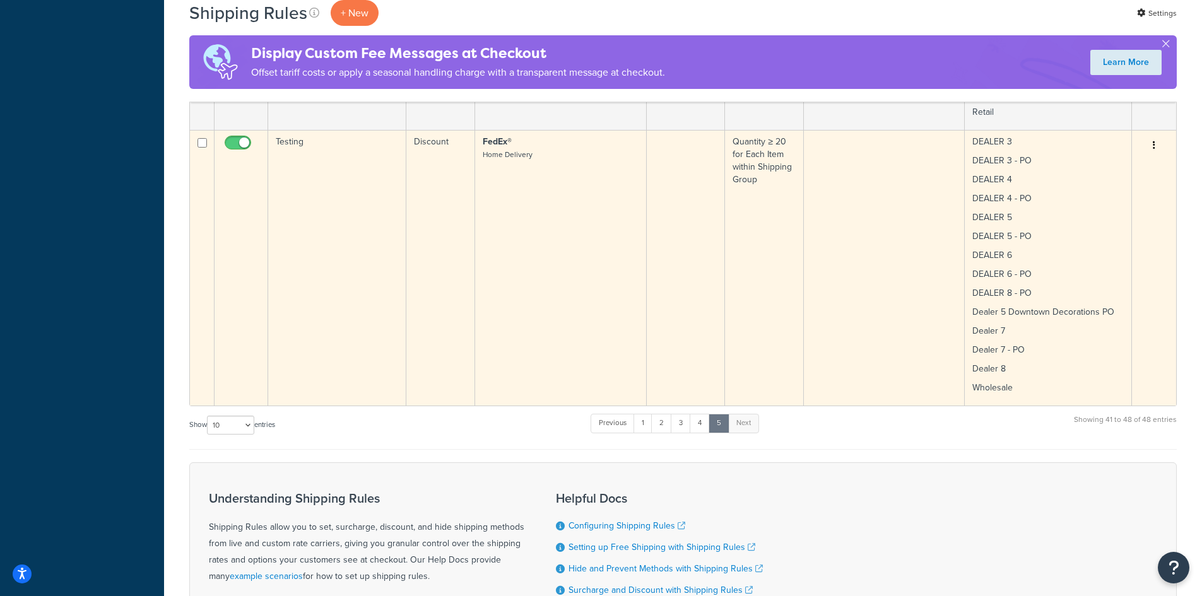
click at [233, 141] on input "checkbox" at bounding box center [239, 146] width 35 height 16
checkbox input "false"
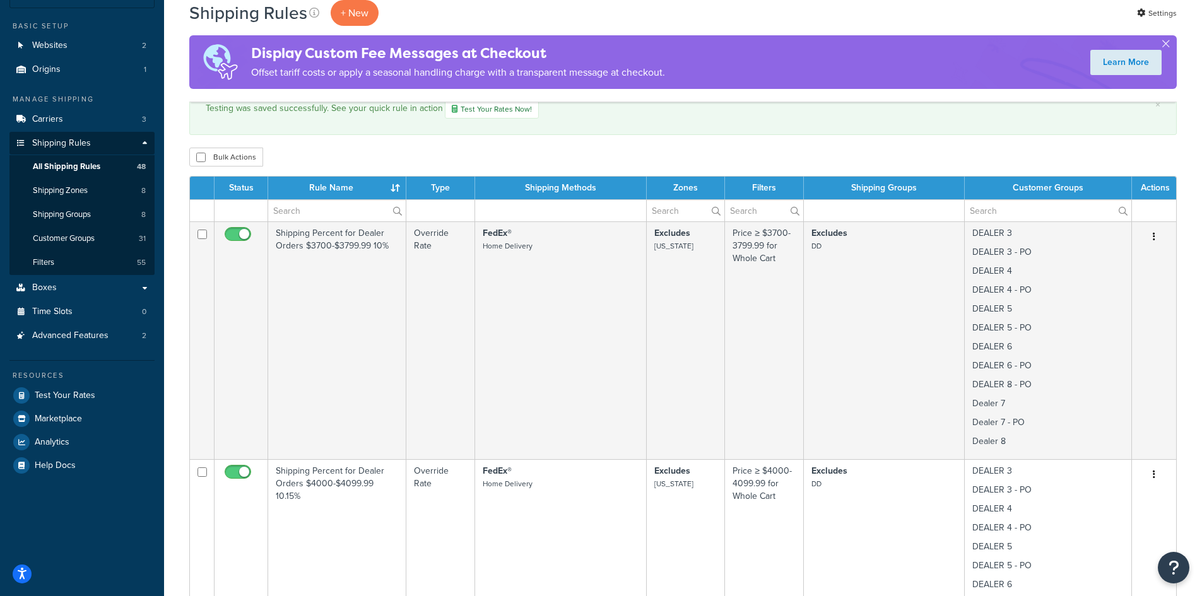
scroll to position [0, 0]
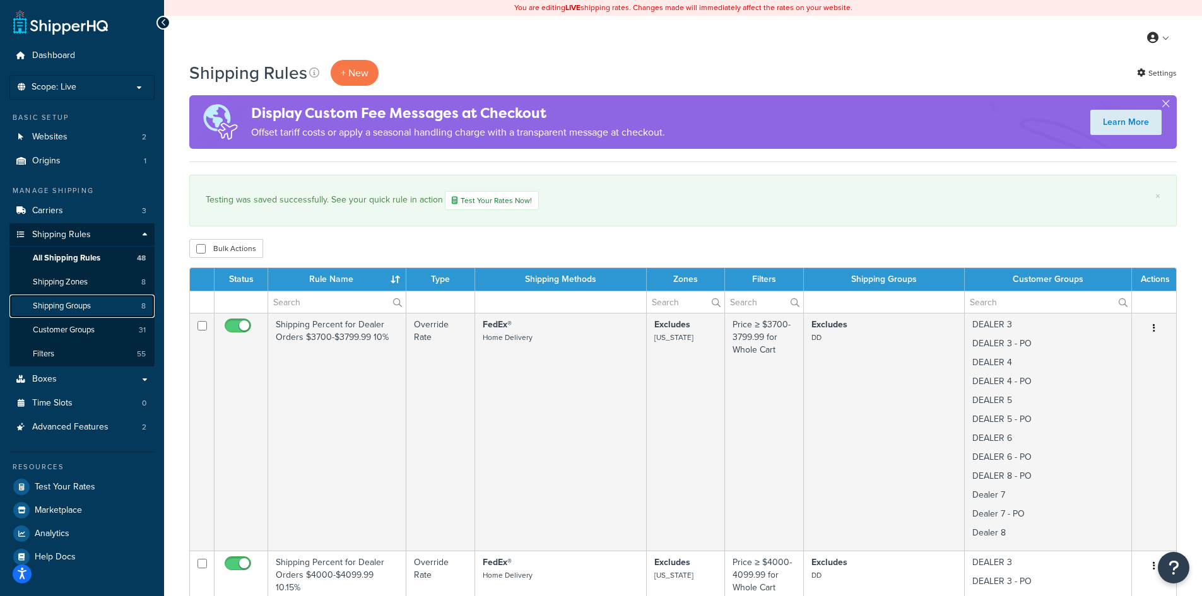
click at [76, 309] on span "Shipping Groups" at bounding box center [62, 306] width 58 height 11
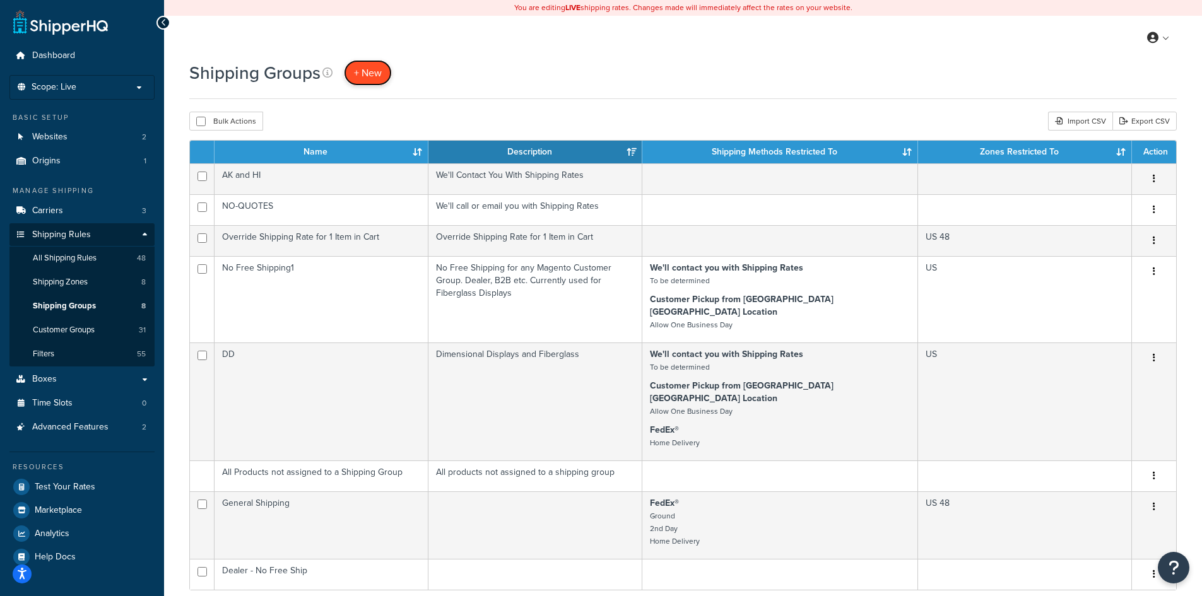
click at [370, 76] on span "+ New" at bounding box center [368, 73] width 28 height 15
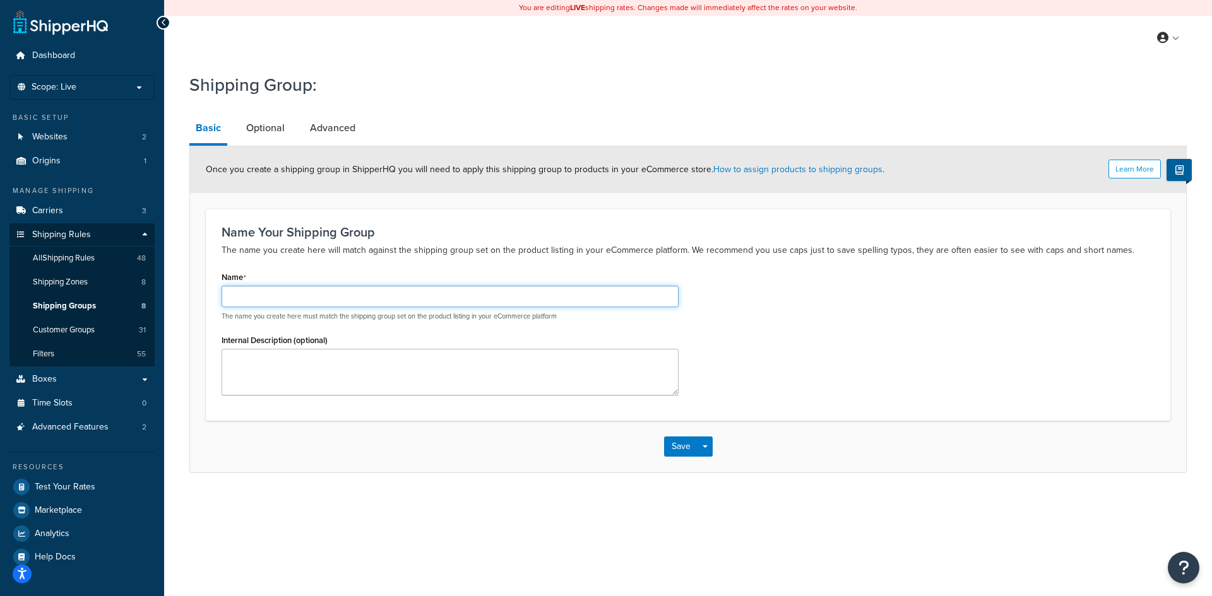
click at [272, 290] on input "Name" at bounding box center [449, 296] width 457 height 21
drag, startPoint x: 349, startPoint y: 302, endPoint x: 200, endPoint y: 299, distance: 148.9
click at [198, 298] on form "Learn More Once you create a shipping group in ShipperHQ you will need to apply…" at bounding box center [688, 309] width 996 height 326
type input "Dealer Case of Bulbs - $11"
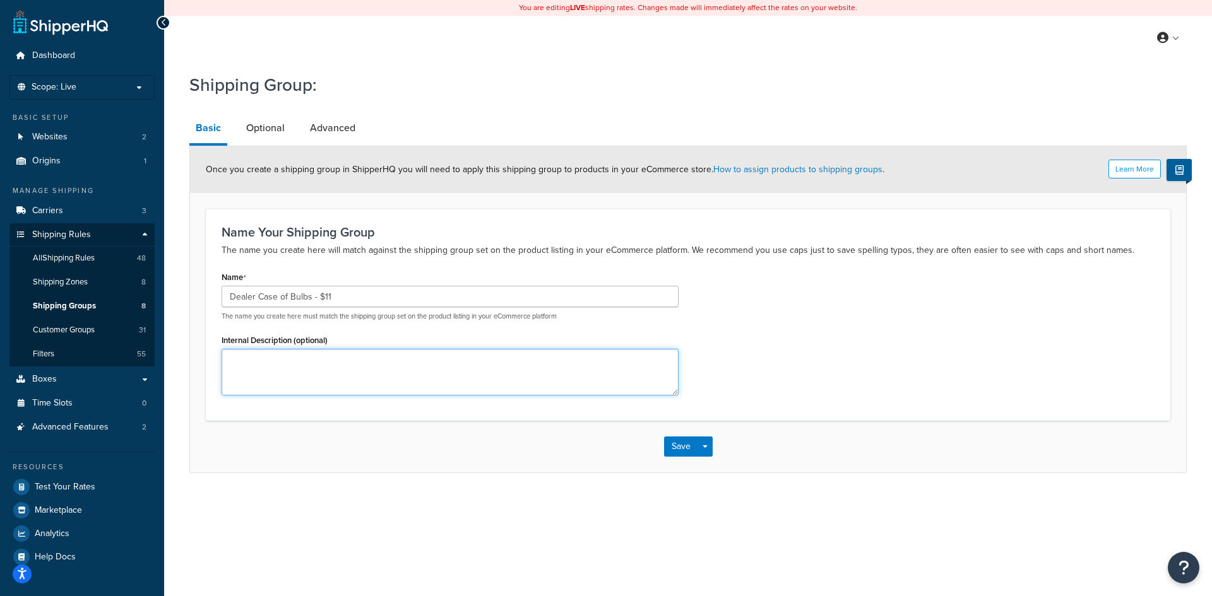
click at [252, 369] on textarea "Internal Description (optional)" at bounding box center [449, 372] width 457 height 47
paste textarea "Dealer Case of Bulbs - $11"
type textarea "Dealer Case of Bulbs - $11"
click at [379, 284] on div "Name Dealer Case of Bulbs - $11 The name you create here must match the shippin…" at bounding box center [449, 294] width 457 height 53
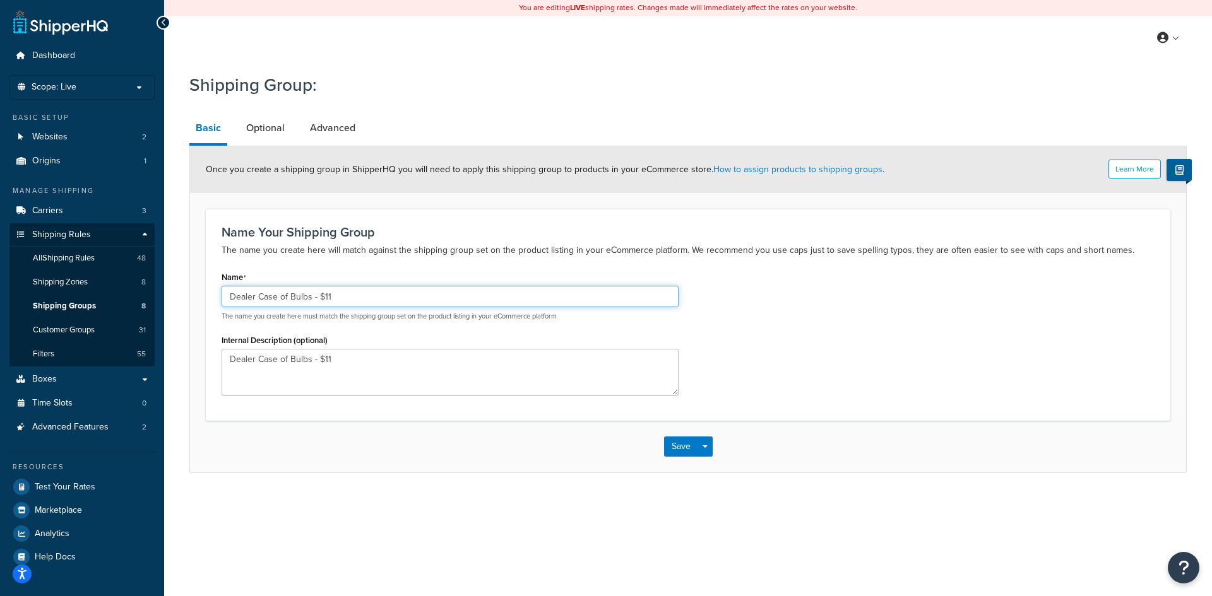
click at [371, 290] on input "Dealer Case of Bulbs - $11" at bounding box center [449, 296] width 457 height 21
click at [371, 290] on input "Dealer Case of Bulbs - $11 shipping" at bounding box center [449, 296] width 457 height 21
drag, startPoint x: 374, startPoint y: 301, endPoint x: 340, endPoint y: 355, distance: 63.5
click at [340, 297] on input "Dealer Case of Bulbs - $11 shipping" at bounding box center [449, 296] width 457 height 21
type input "Dealer Case of Bulbs - $11 shipping"
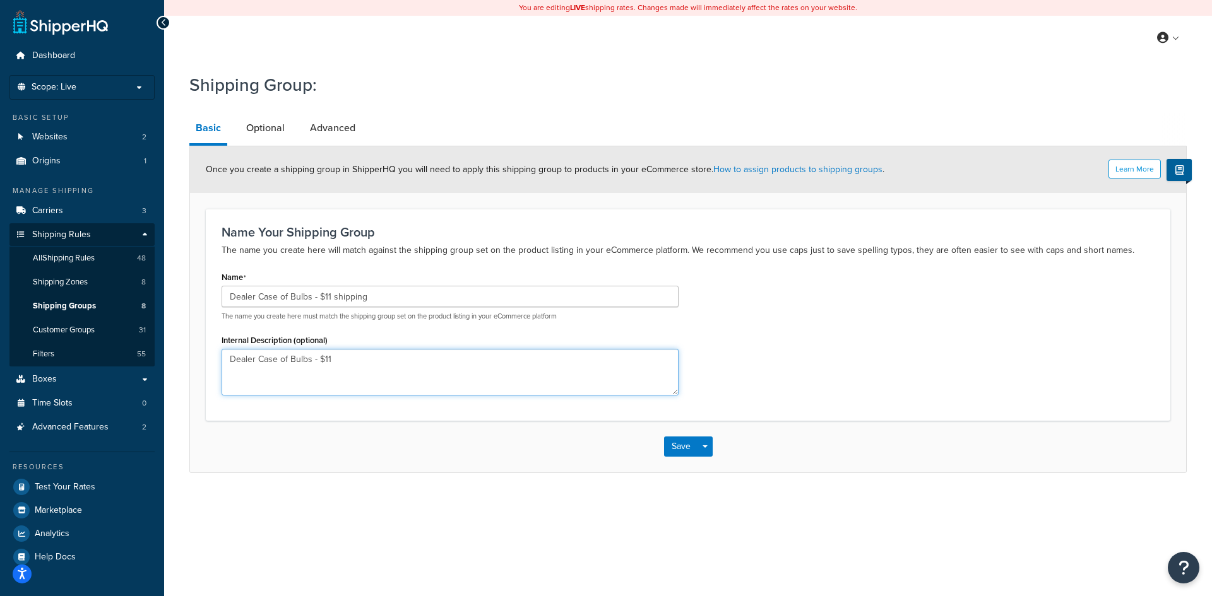
click at [345, 361] on textarea "Dealer Case of Bulbs - $11" at bounding box center [449, 372] width 457 height 47
type textarea "Dealer Case of Bulbs - $11 shipping"
click at [266, 127] on link "Optional" at bounding box center [265, 128] width 51 height 30
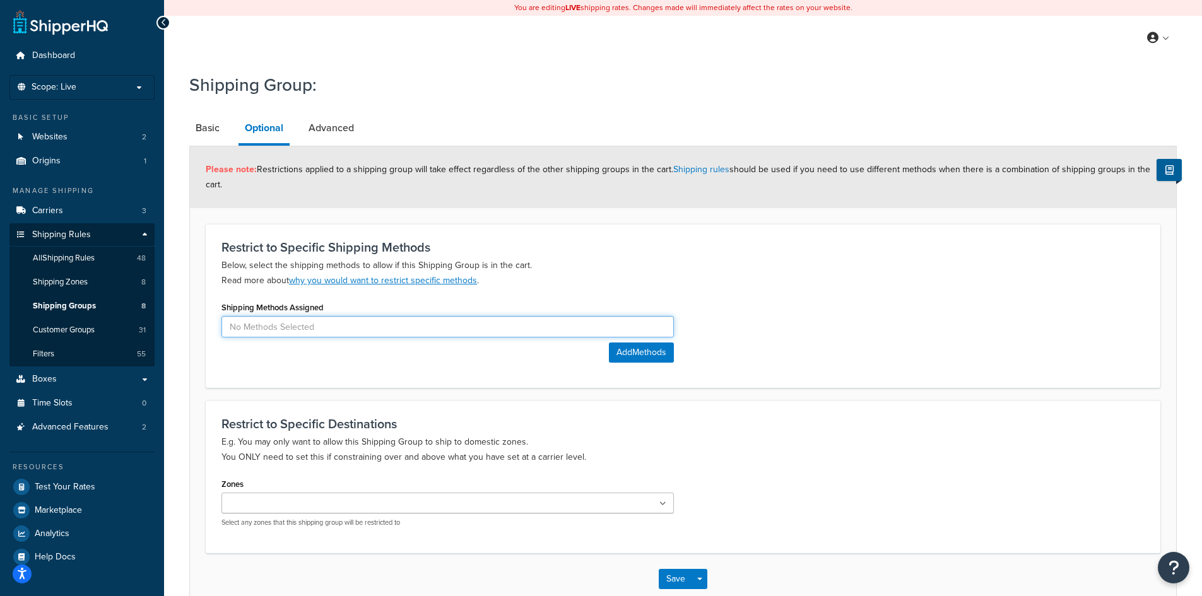
click at [357, 329] on input at bounding box center [447, 326] width 452 height 21
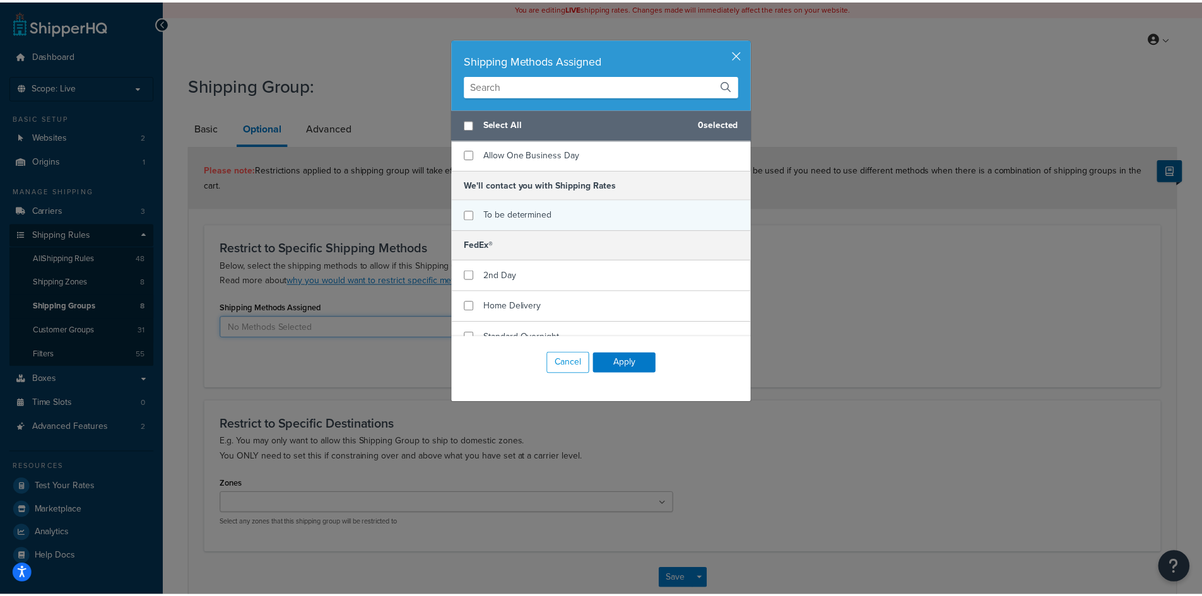
scroll to position [76, 0]
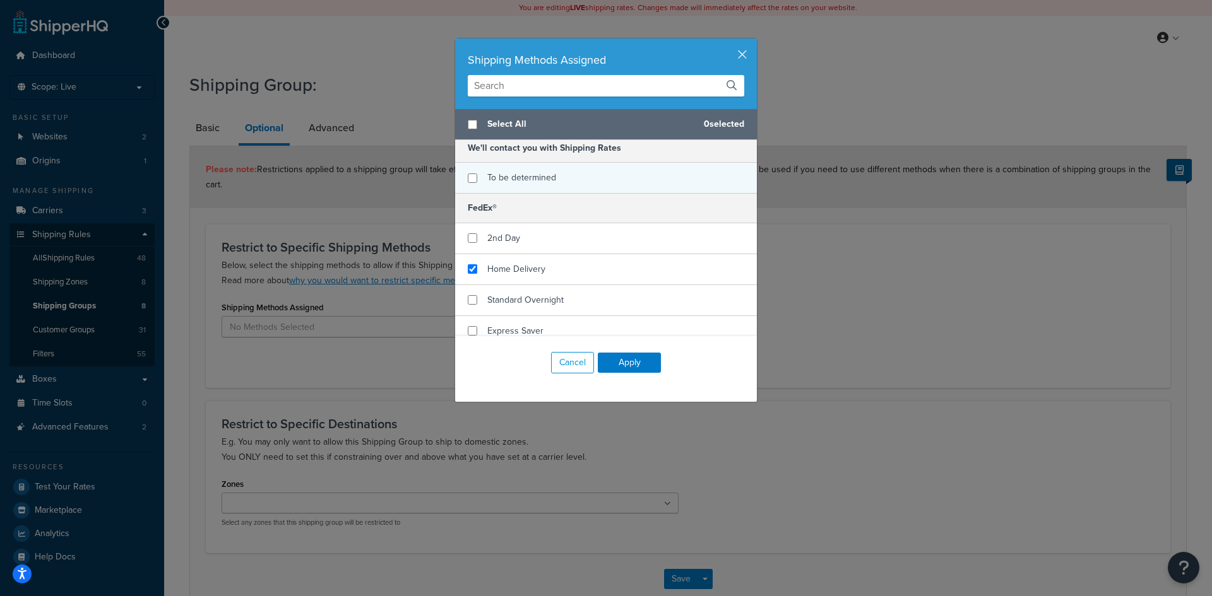
checkbox input "true"
click at [577, 254] on div "Home Delivery" at bounding box center [606, 269] width 302 height 31
click at [638, 364] on button "Apply" at bounding box center [629, 363] width 63 height 20
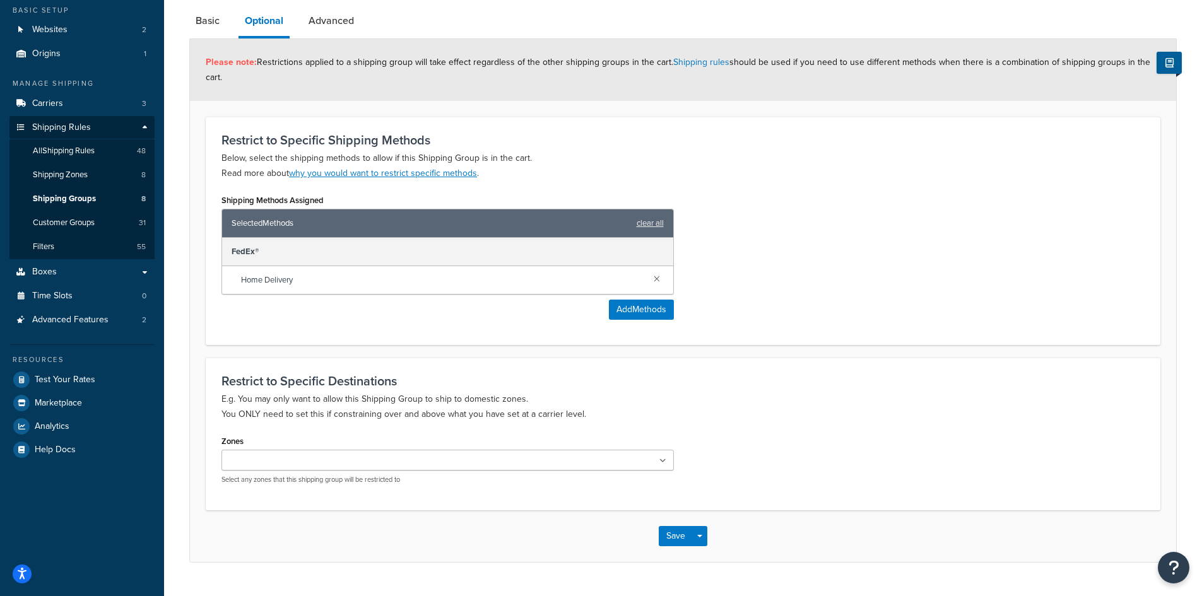
scroll to position [137, 0]
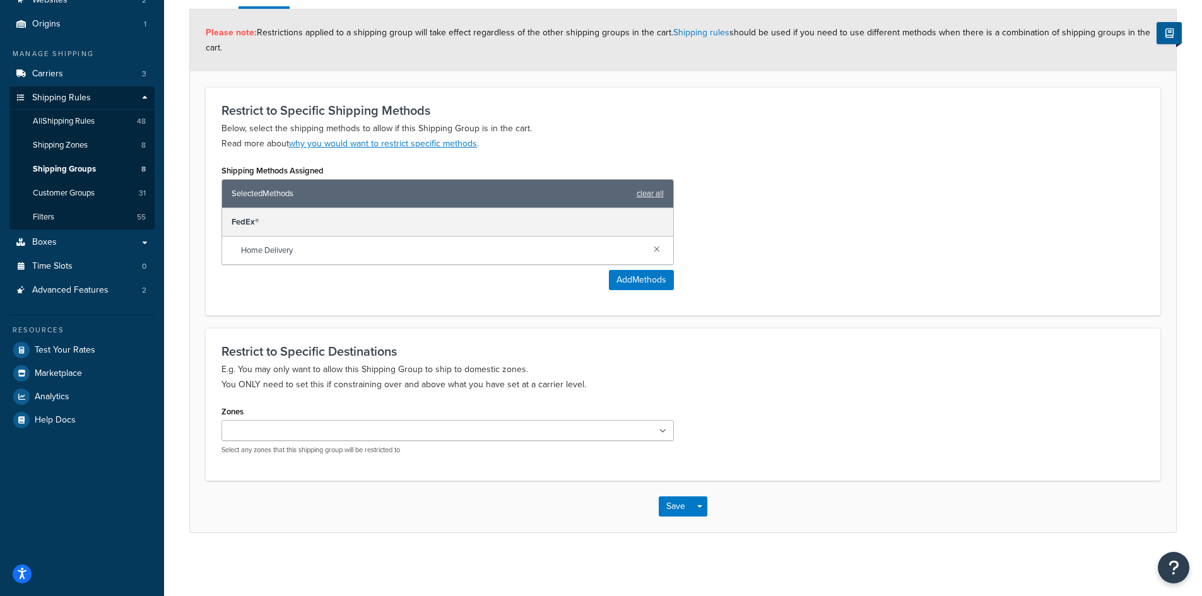
click at [658, 433] on ul at bounding box center [447, 430] width 452 height 21
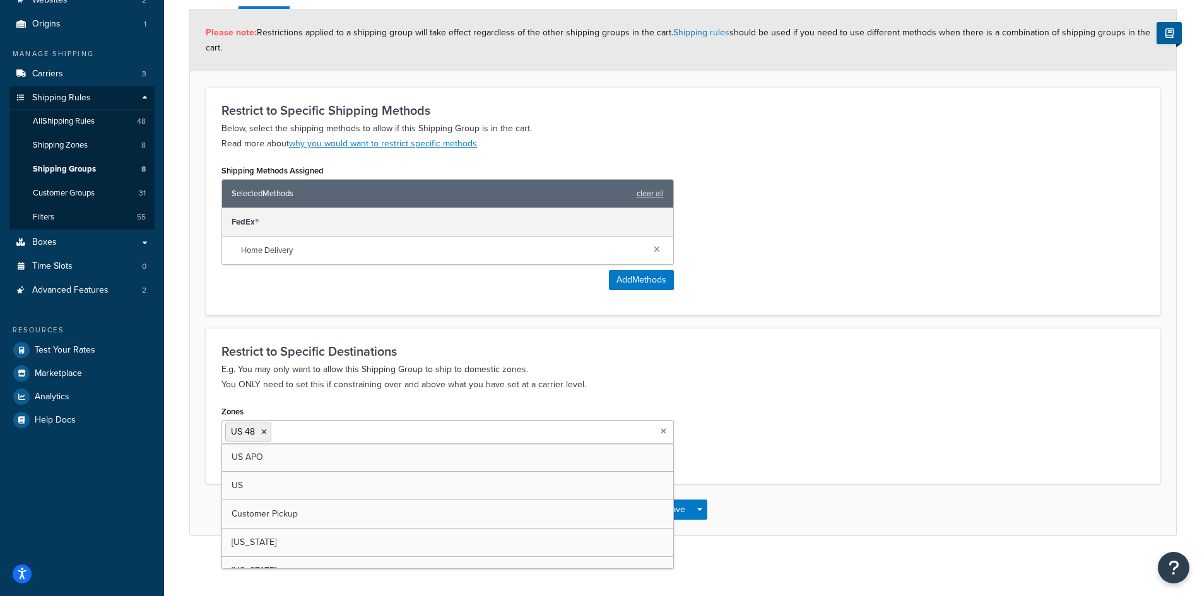
click at [767, 338] on div "Restrict to Specific Destinations E.g. You may only want to allow this Shipping…" at bounding box center [683, 405] width 955 height 155
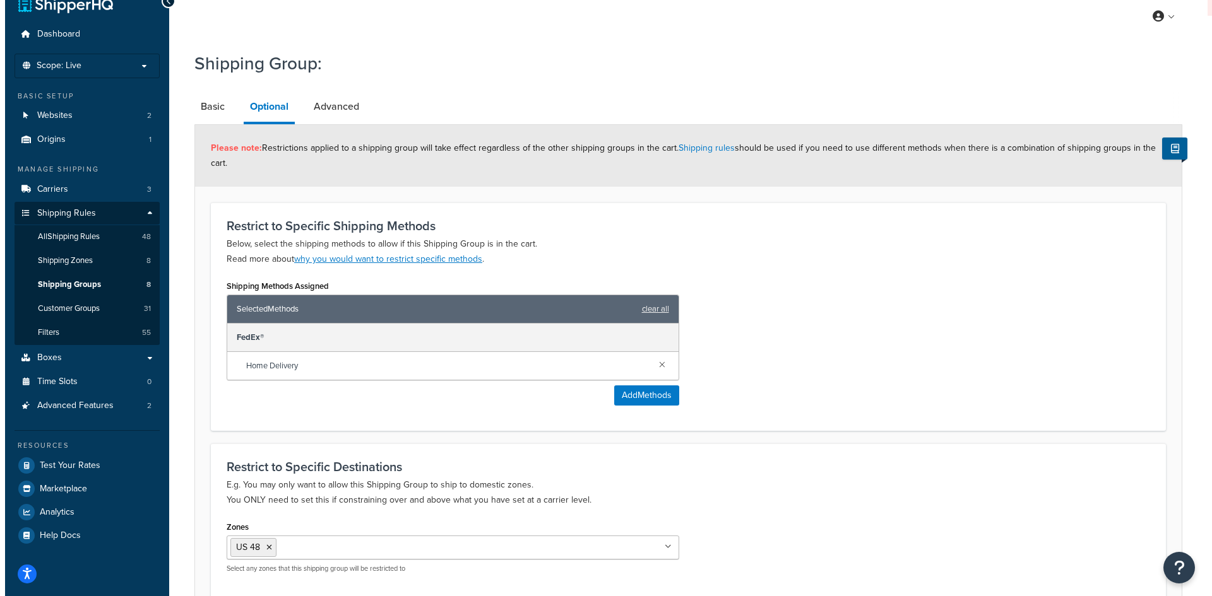
scroll to position [0, 0]
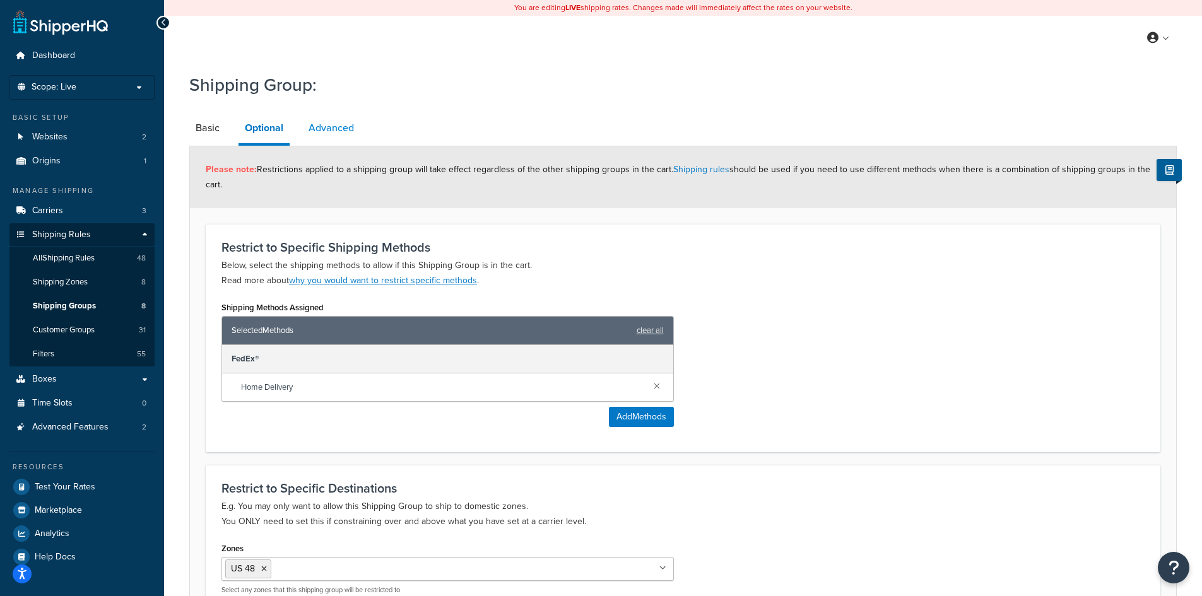
click at [319, 122] on link "Advanced" at bounding box center [331, 128] width 58 height 30
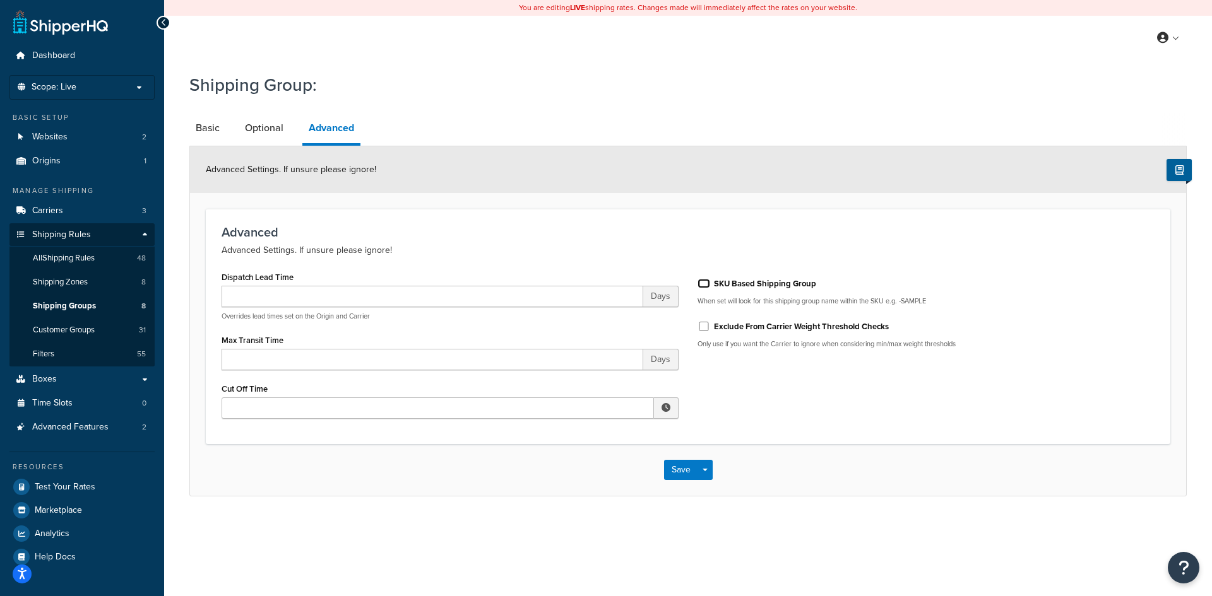
click at [700, 283] on input "SKU Based Shipping Group" at bounding box center [703, 283] width 13 height 9
checkbox input "true"
click at [201, 126] on link "Basic" at bounding box center [207, 128] width 37 height 30
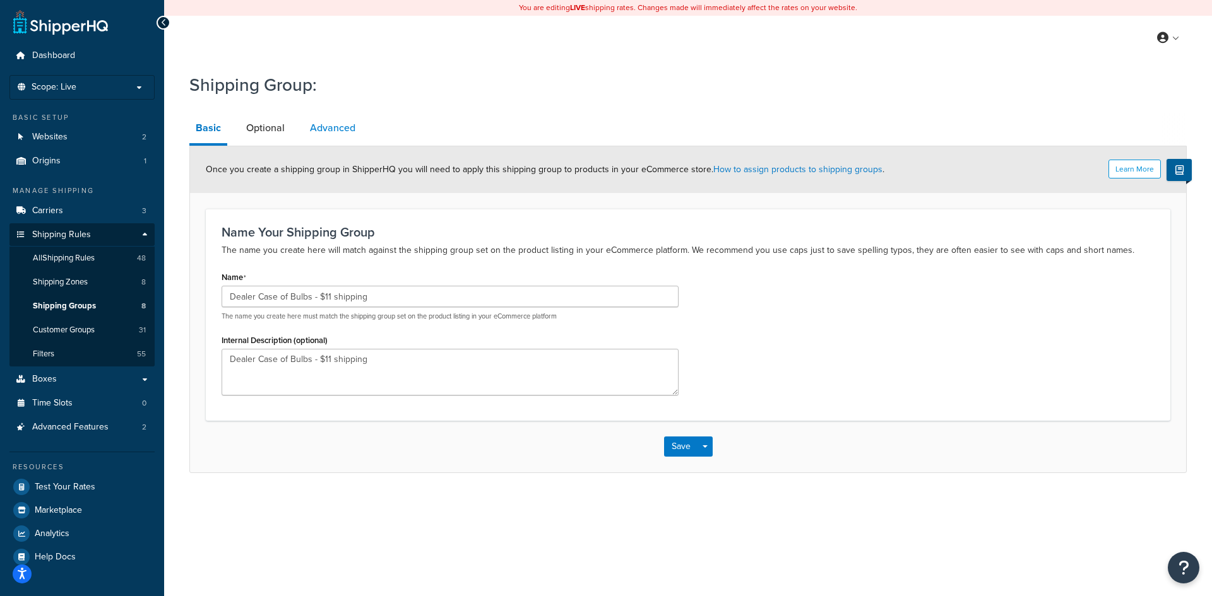
click at [336, 119] on link "Advanced" at bounding box center [333, 128] width 58 height 30
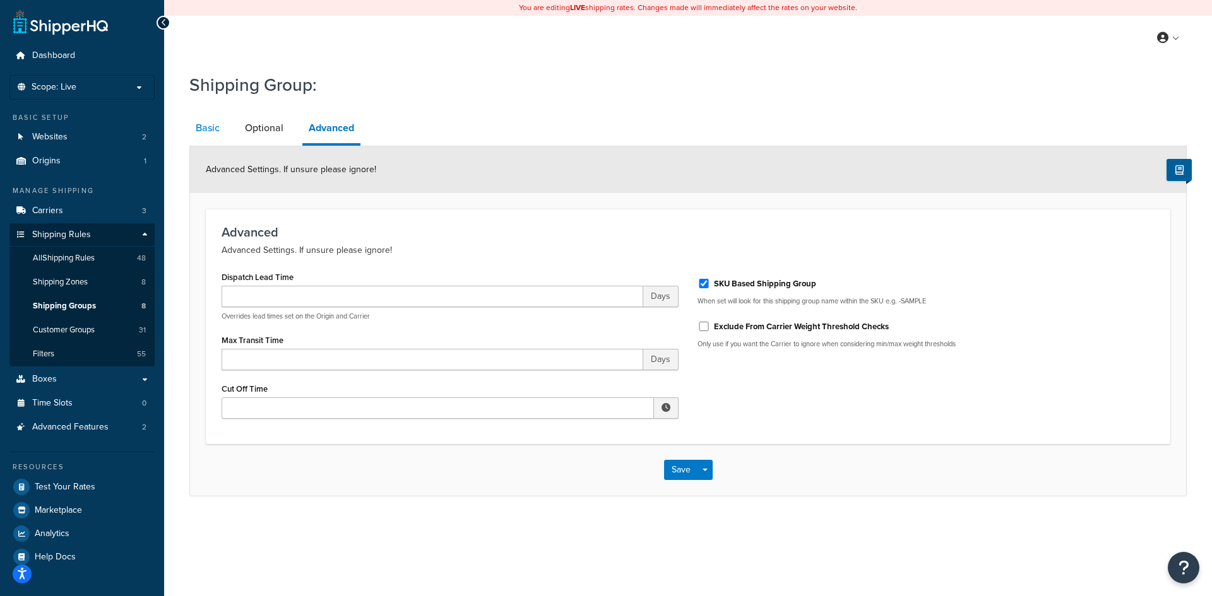
click at [203, 129] on link "Basic" at bounding box center [207, 128] width 37 height 30
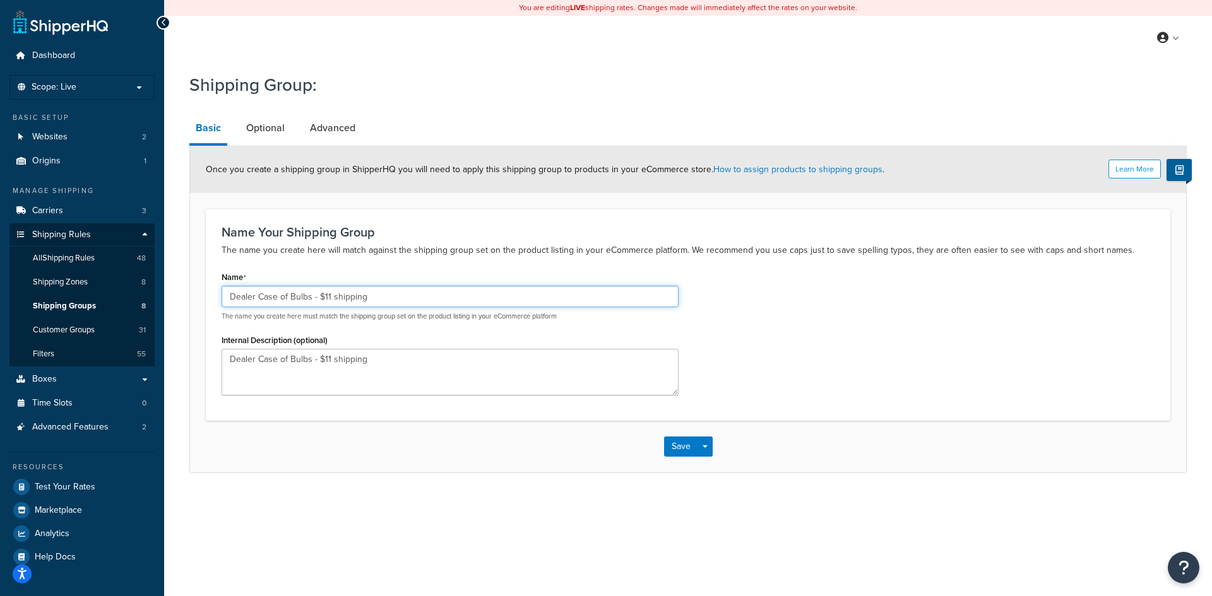
click at [372, 294] on input "Dealer Case of Bulbs - $11 shipping" at bounding box center [449, 296] width 457 height 21
type input "Dealer Case of Bulbs - $11 shipping L-PC-C9 L-PC-C7 [PERSON_NAME]-C7 [PERSON_NA…"
click at [343, 128] on link "Advanced" at bounding box center [333, 128] width 58 height 30
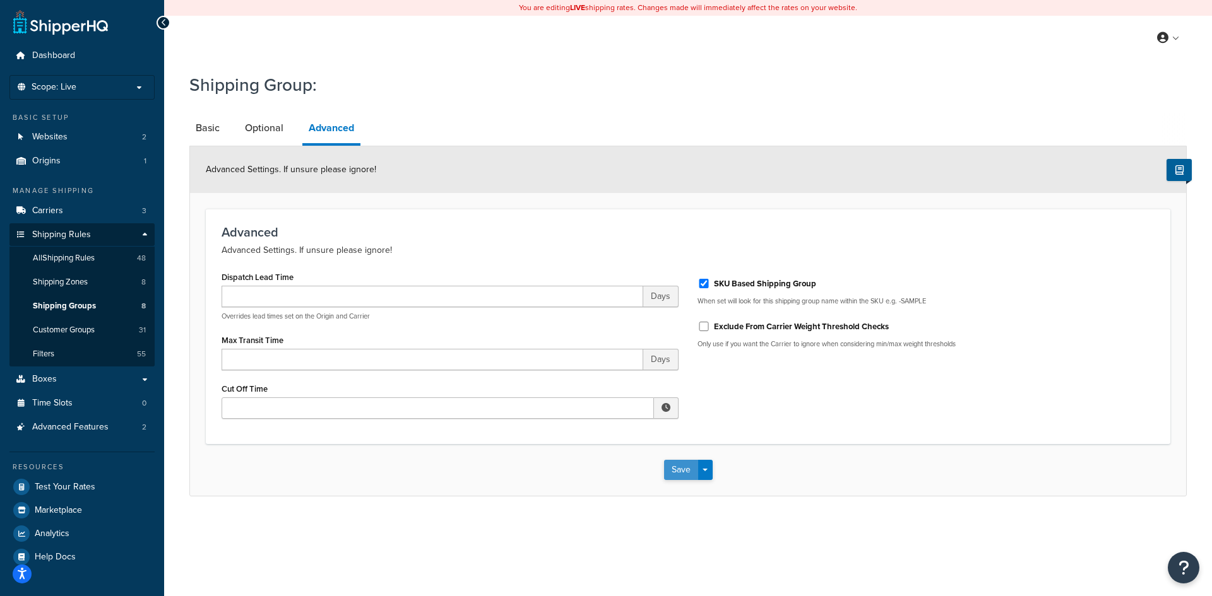
click at [670, 466] on button "Save" at bounding box center [681, 470] width 34 height 20
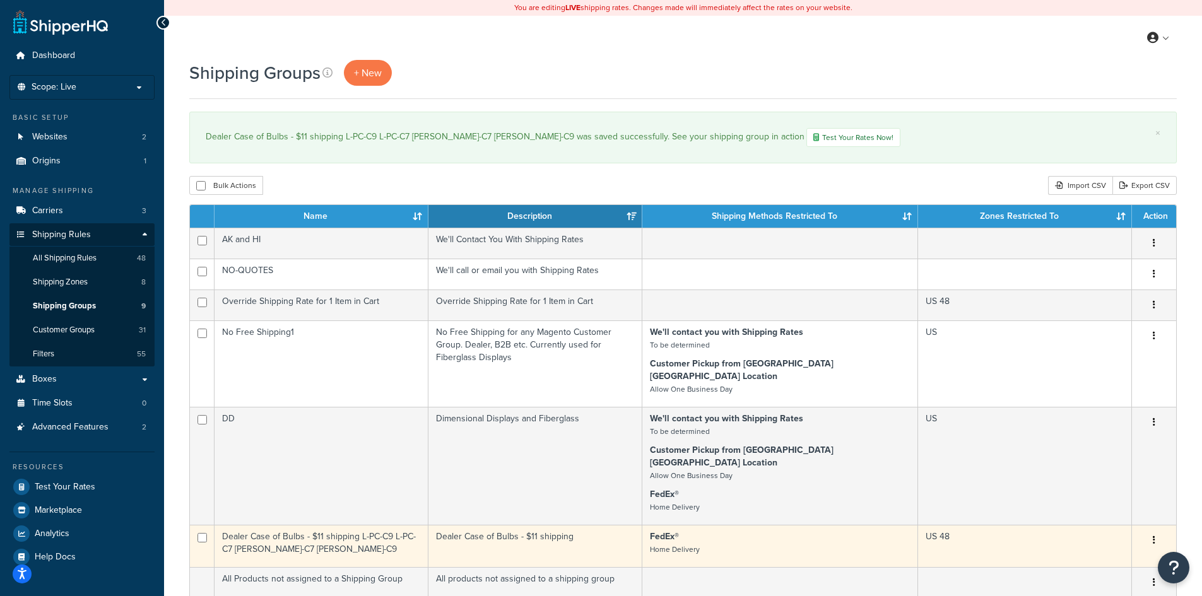
scroll to position [168, 0]
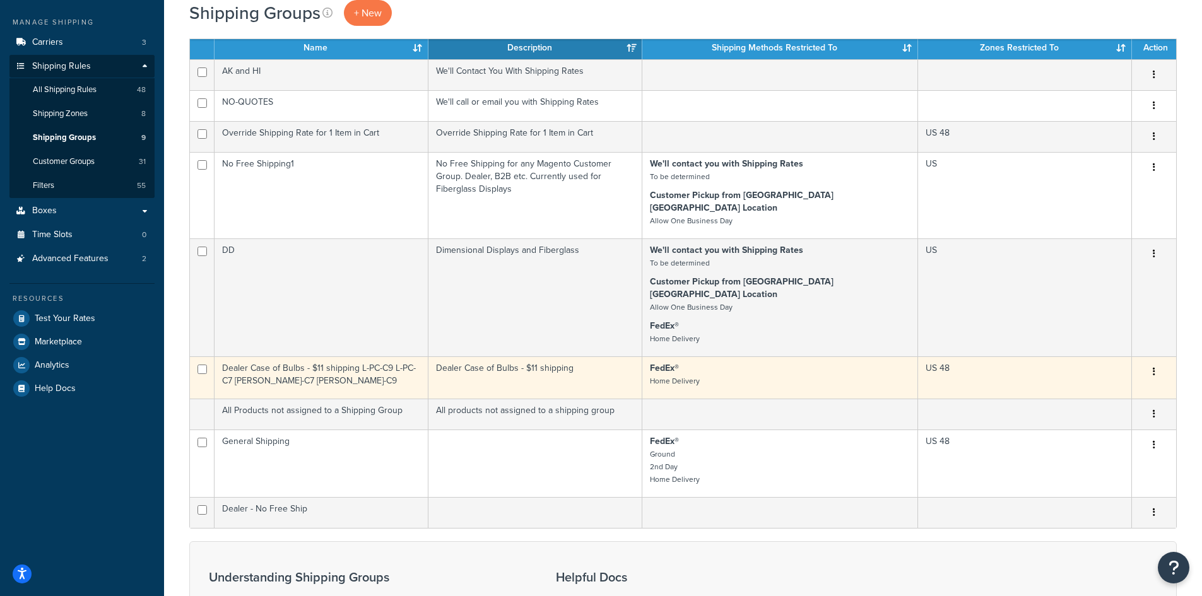
click at [1156, 362] on button "button" at bounding box center [1154, 372] width 18 height 20
click at [1103, 375] on link "Edit" at bounding box center [1103, 372] width 100 height 26
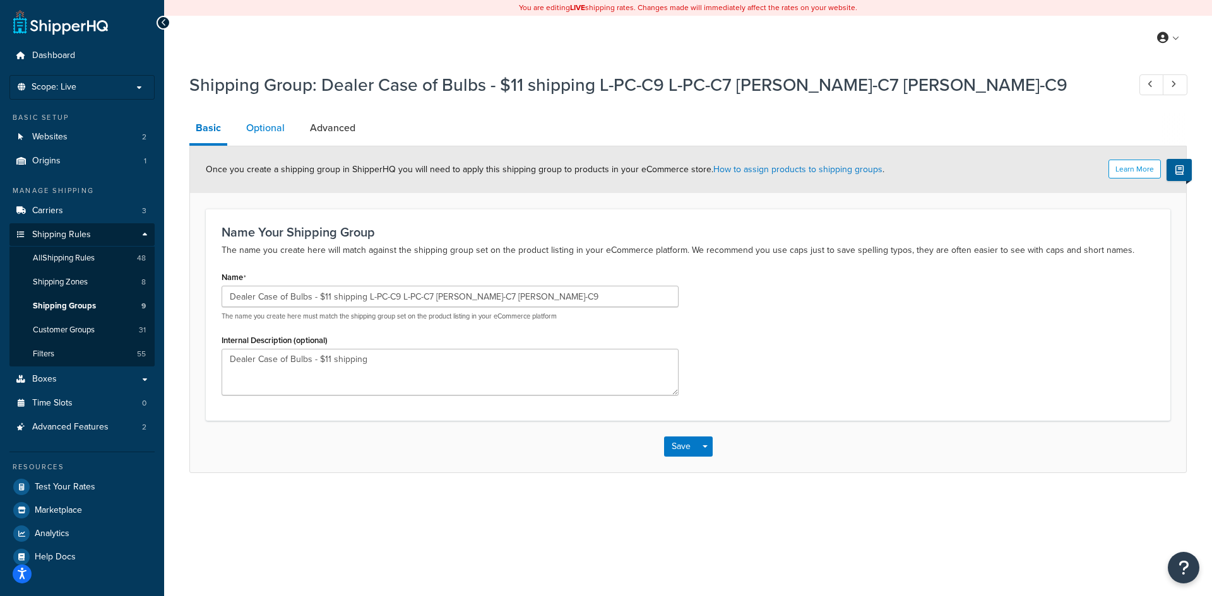
click at [277, 130] on link "Optional" at bounding box center [265, 128] width 51 height 30
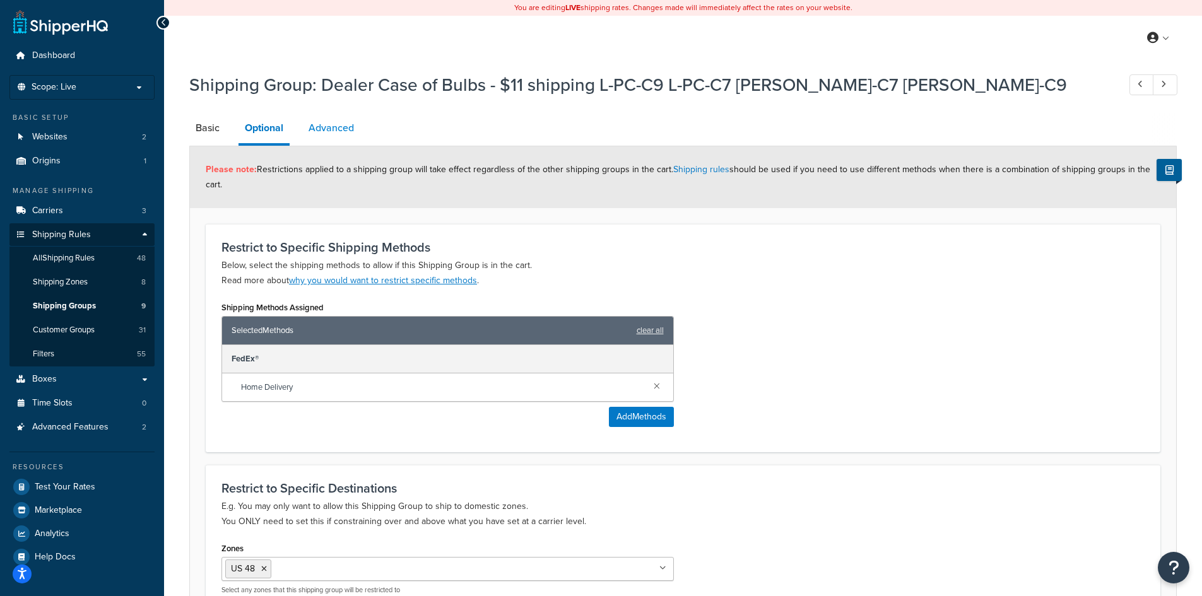
click at [354, 131] on link "Advanced" at bounding box center [331, 128] width 58 height 30
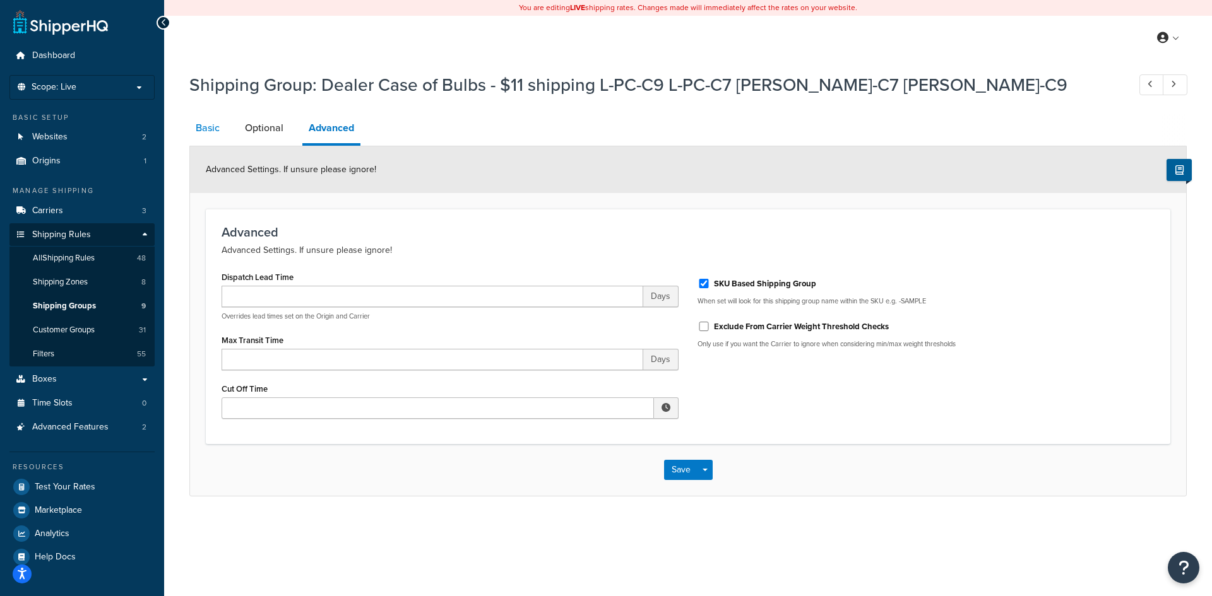
click at [203, 129] on link "Basic" at bounding box center [207, 128] width 37 height 30
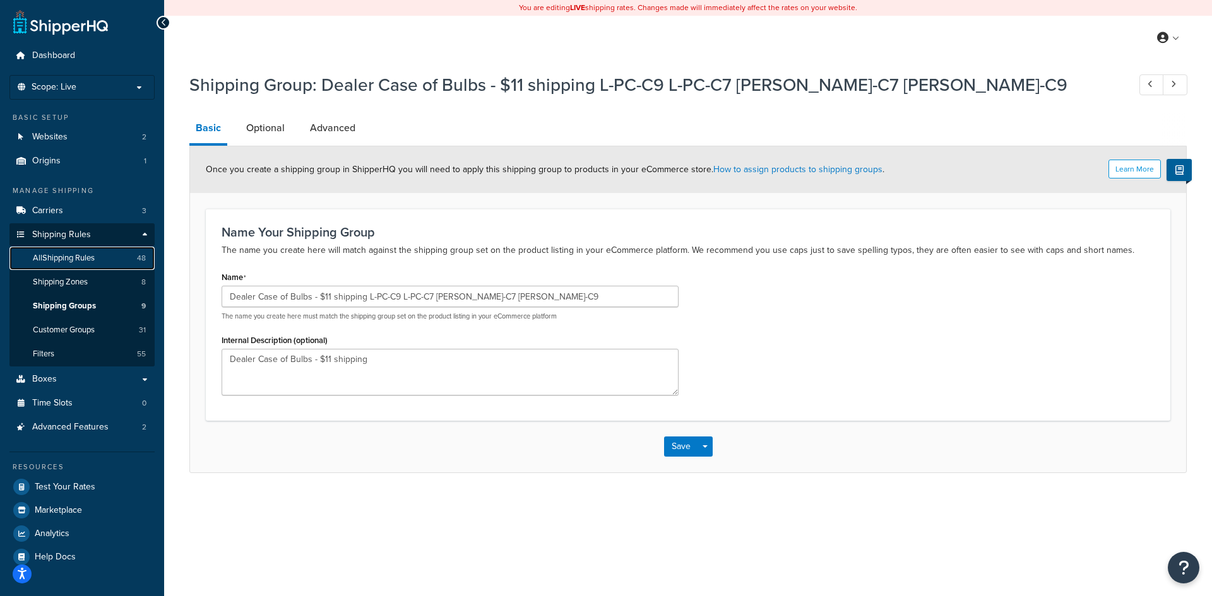
click at [86, 247] on link "All Shipping Rules 48" at bounding box center [81, 258] width 145 height 23
click at [686, 447] on button "Save" at bounding box center [681, 447] width 34 height 20
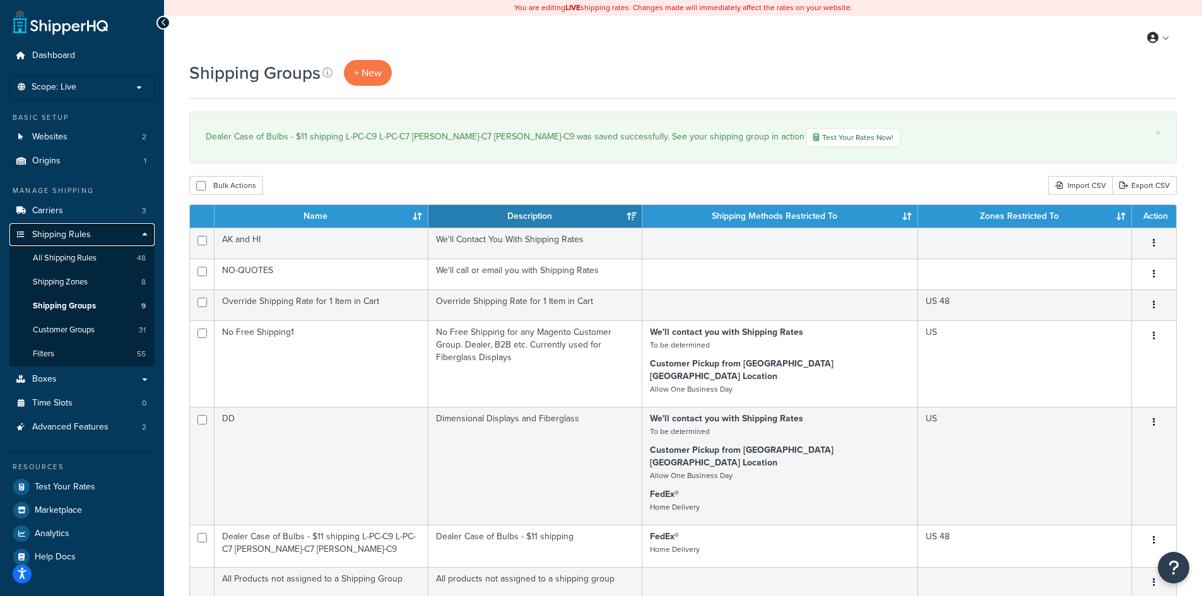
click at [73, 232] on span "Shipping Rules" at bounding box center [61, 235] width 59 height 11
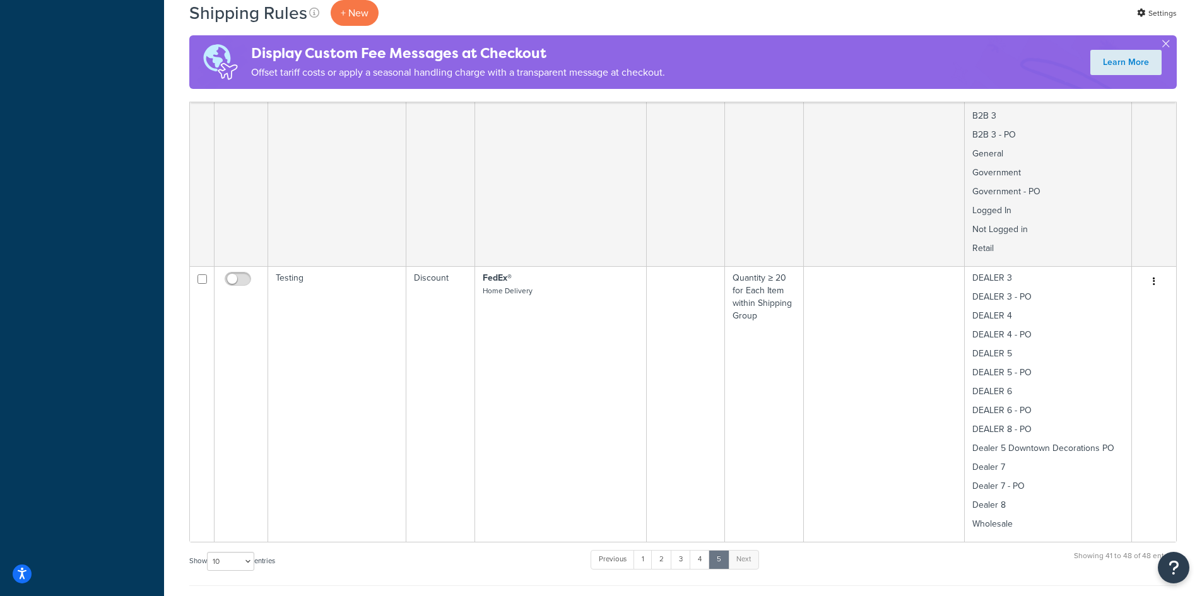
scroll to position [1654, 0]
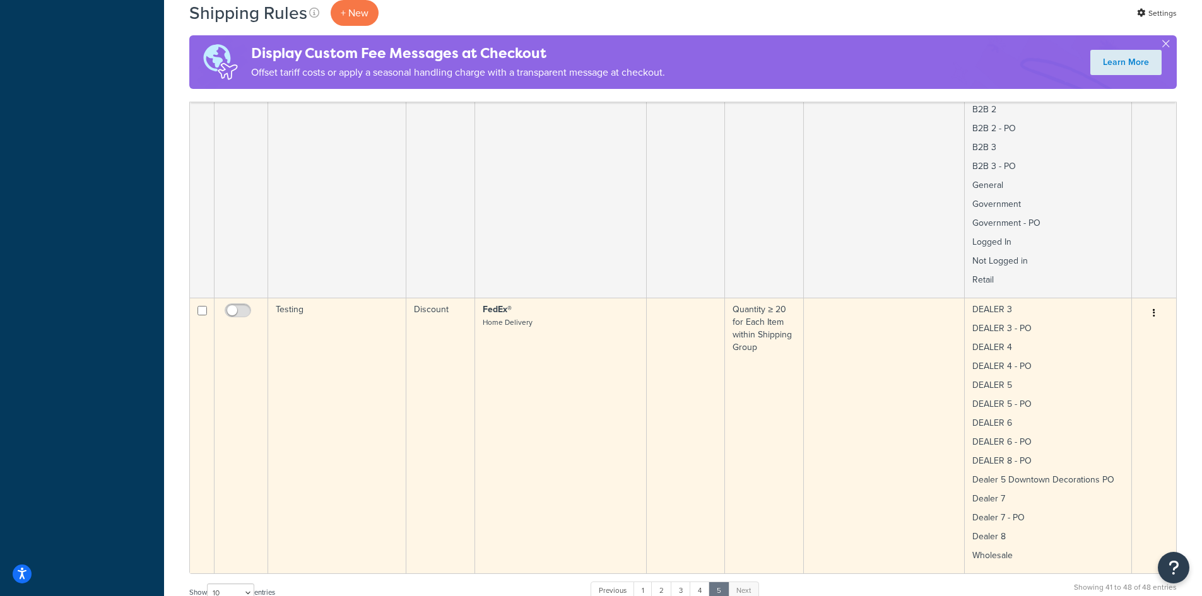
click at [339, 353] on td "Testing" at bounding box center [337, 436] width 138 height 276
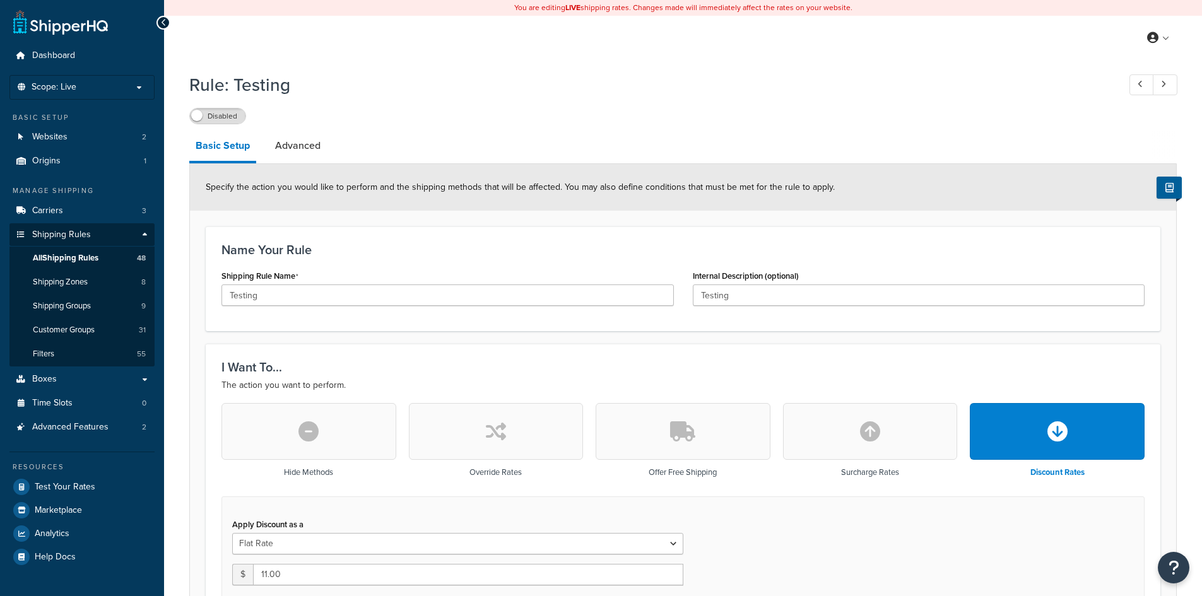
select select "BOX"
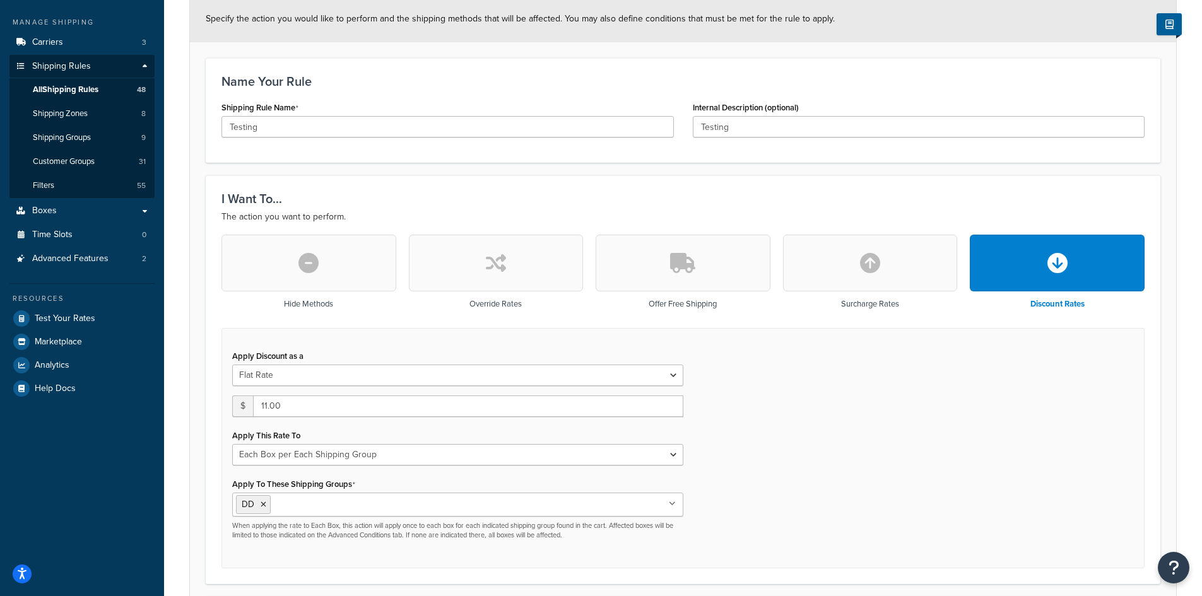
click at [670, 507] on icon at bounding box center [672, 504] width 7 height 8
click at [264, 505] on icon at bounding box center [264, 505] width 6 height 8
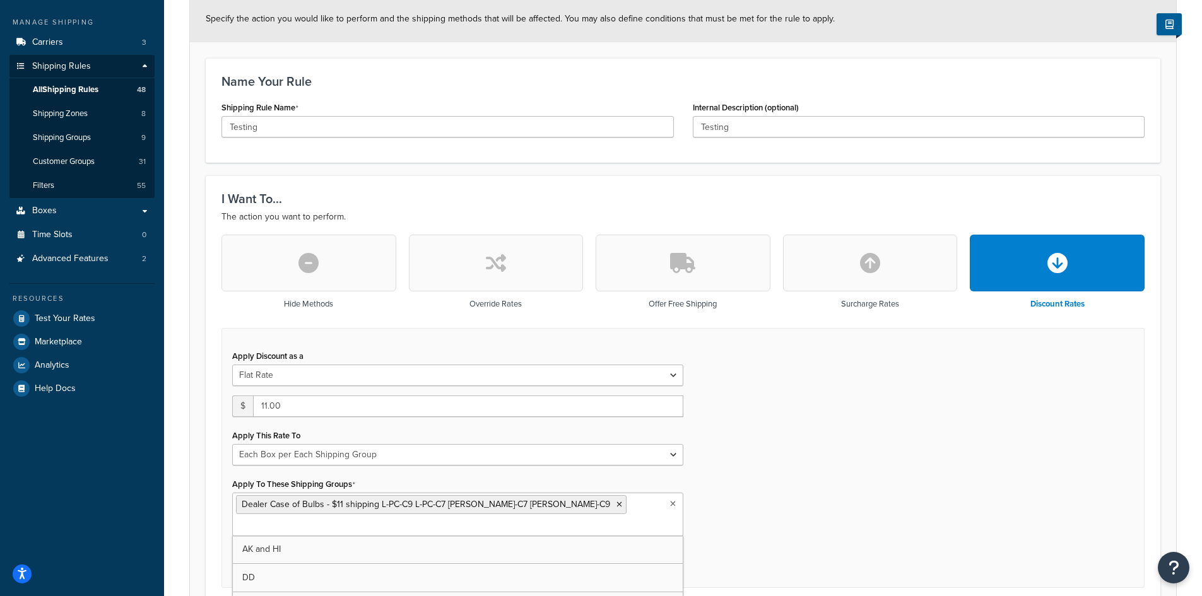
click at [831, 480] on div "Apply Discount as a Flat Rate Percentage Flat Rate & Percentage $ 11.00 Apply T…" at bounding box center [682, 458] width 923 height 261
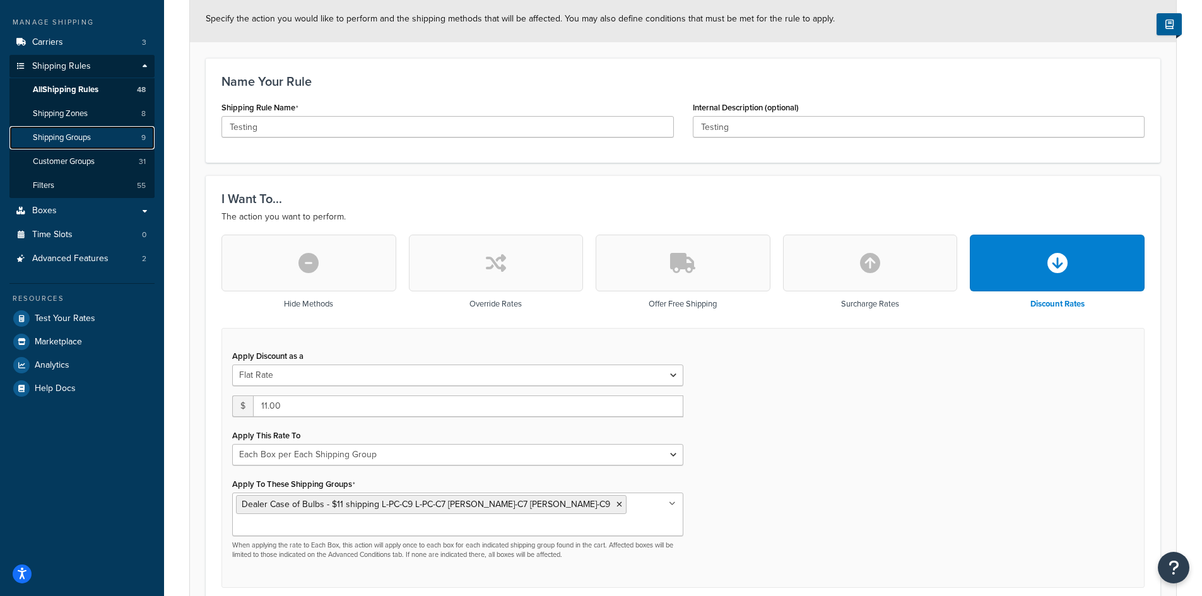
click at [74, 143] on link "Shipping Groups 9" at bounding box center [81, 137] width 145 height 23
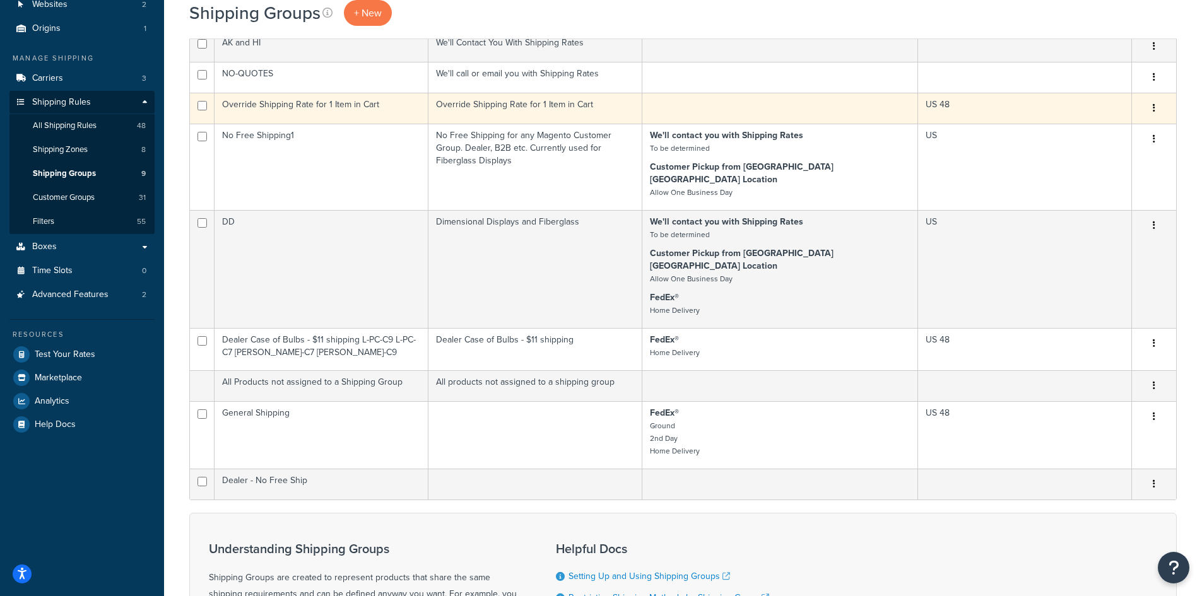
scroll to position [336, 0]
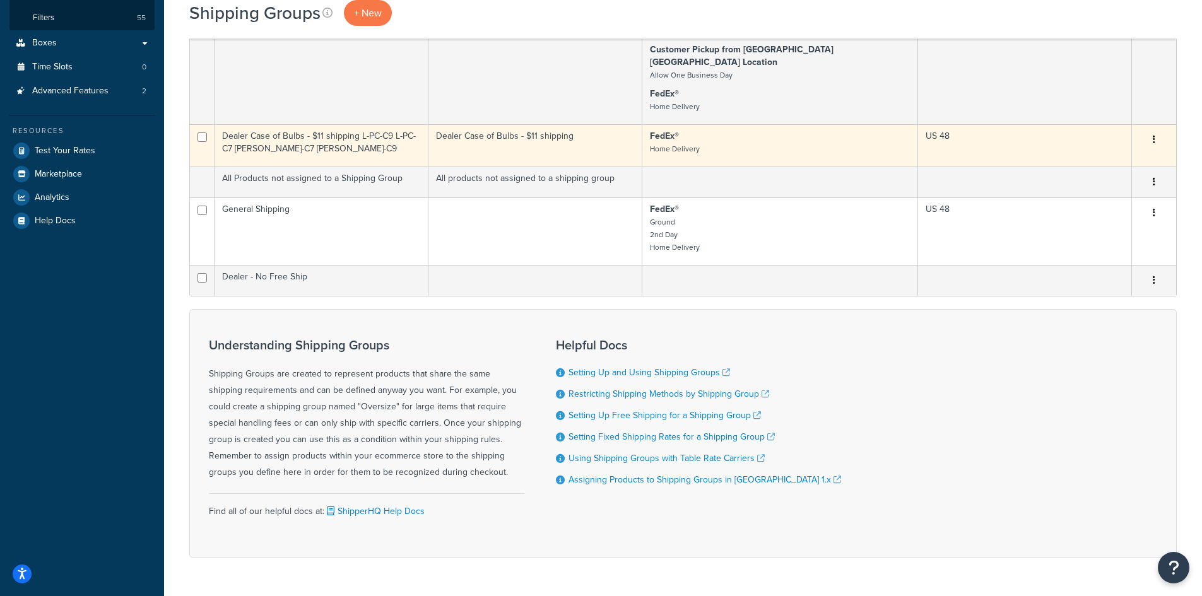
click at [408, 128] on td "Dealer Case of Bulbs - $11 shipping L-PC-C9 L-PC-C7 [PERSON_NAME]-C7 [PERSON_NA…" at bounding box center [322, 145] width 214 height 42
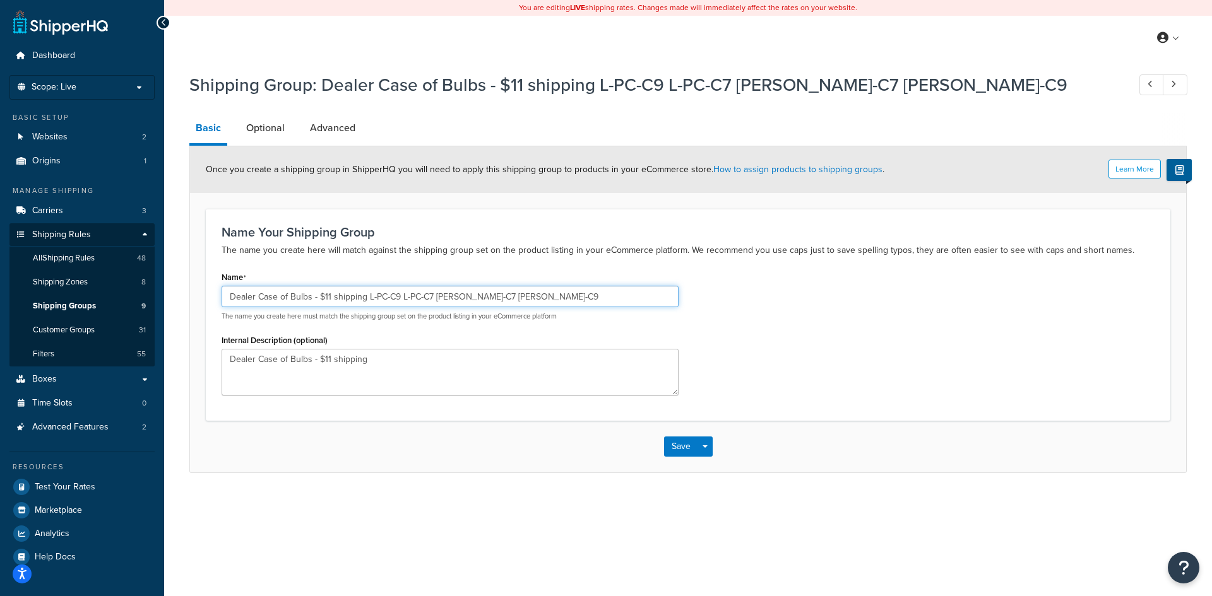
click at [401, 293] on input "Dealer Case of Bulbs - $11 shipping L-PC-C9 L-PC-C7 L-M-C7 L-M-C9" at bounding box center [449, 296] width 457 height 21
drag, startPoint x: 329, startPoint y: 296, endPoint x: 321, endPoint y: 323, distance: 28.2
click at [329, 297] on input "Dealer Case of Bulbs - $11 shipping L-PC-C9 L-M-C9" at bounding box center [449, 296] width 457 height 21
type input "Dealer Case of Bulbs - $12 shipping L-PC-C9 [PERSON_NAME]-C9"
click at [671, 451] on button "Save" at bounding box center [681, 447] width 34 height 20
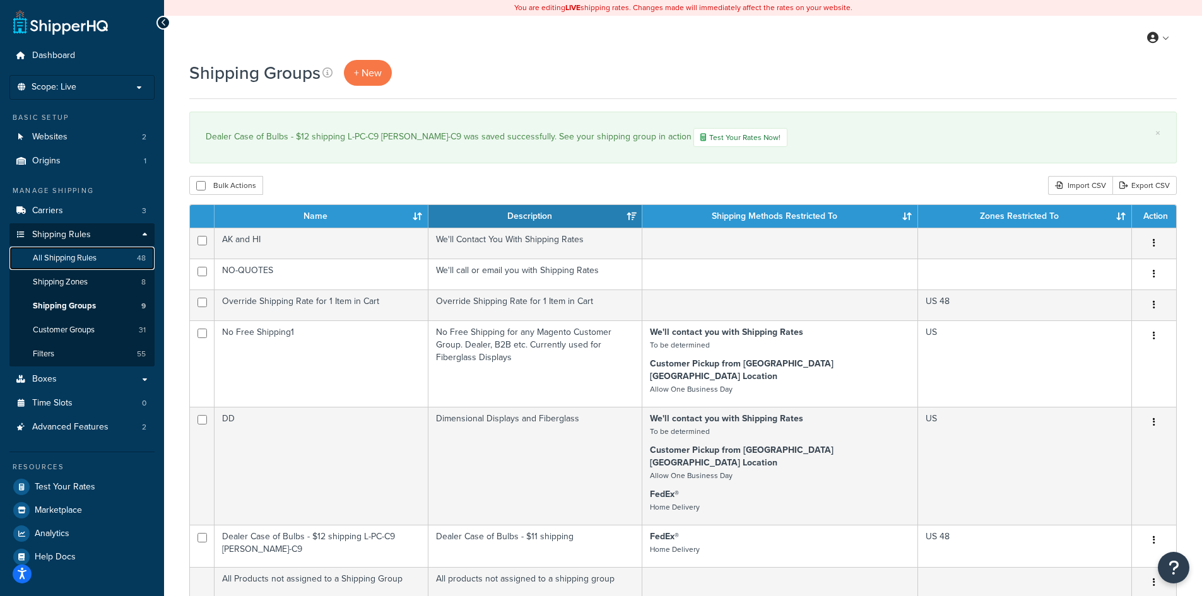
click at [102, 256] on link "All Shipping Rules 48" at bounding box center [81, 258] width 145 height 23
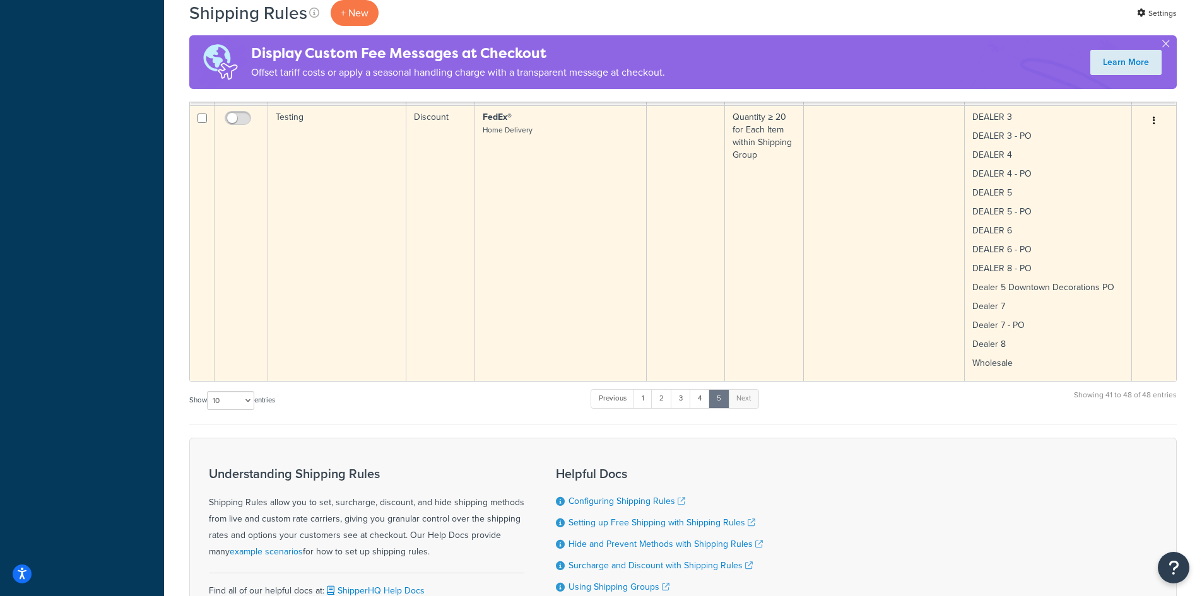
scroll to position [1822, 0]
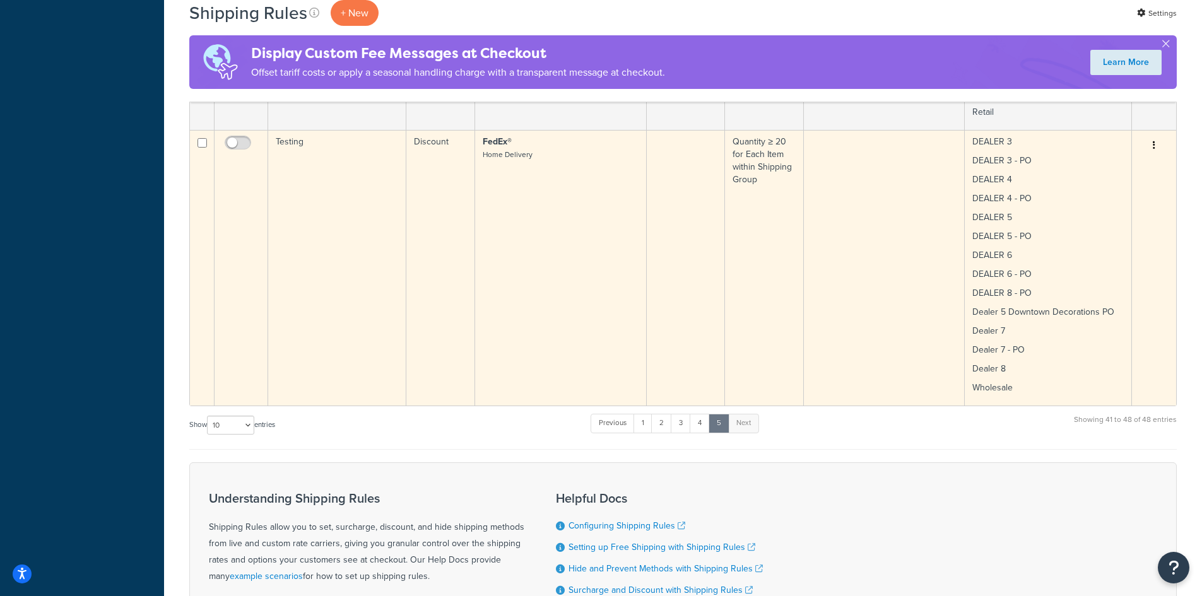
click at [381, 218] on td "Testing" at bounding box center [337, 268] width 138 height 276
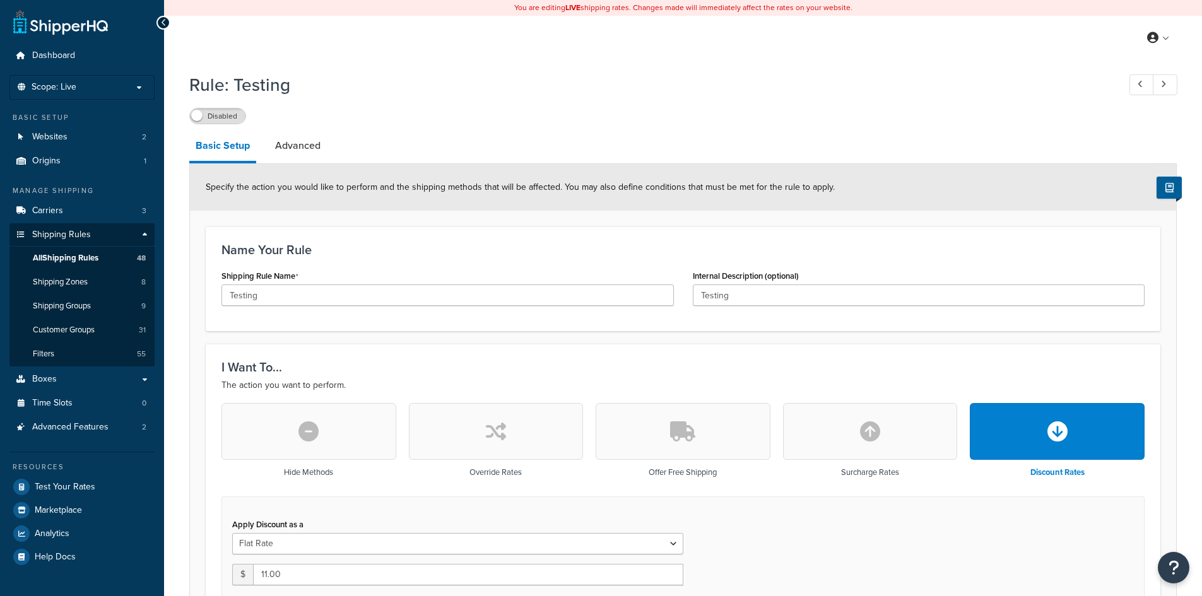
select select "BOX"
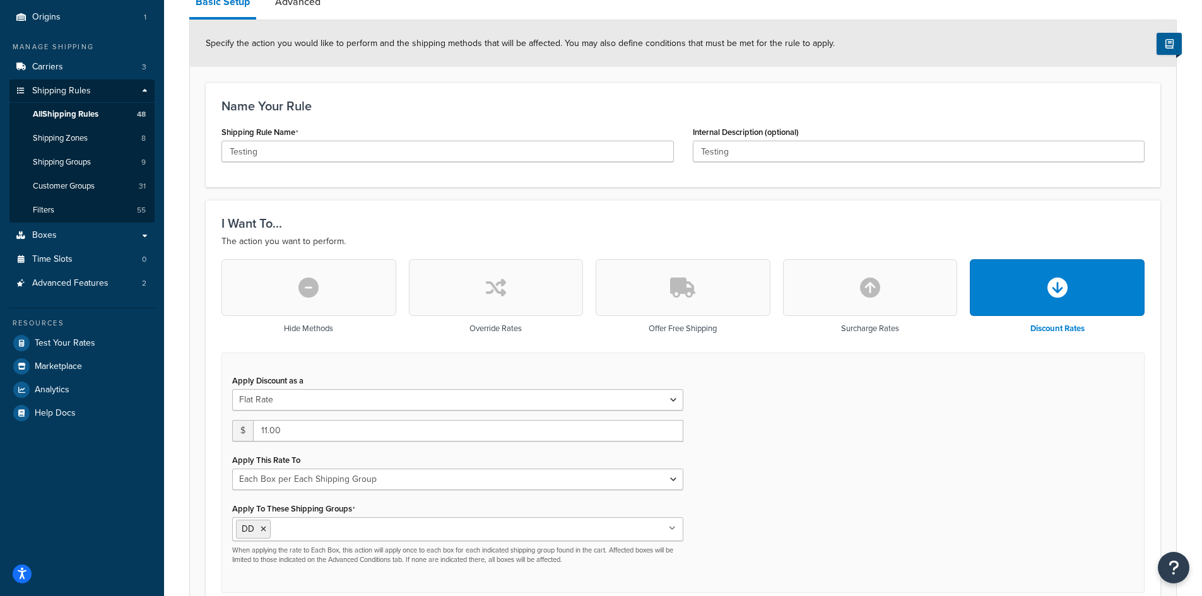
scroll to position [168, 0]
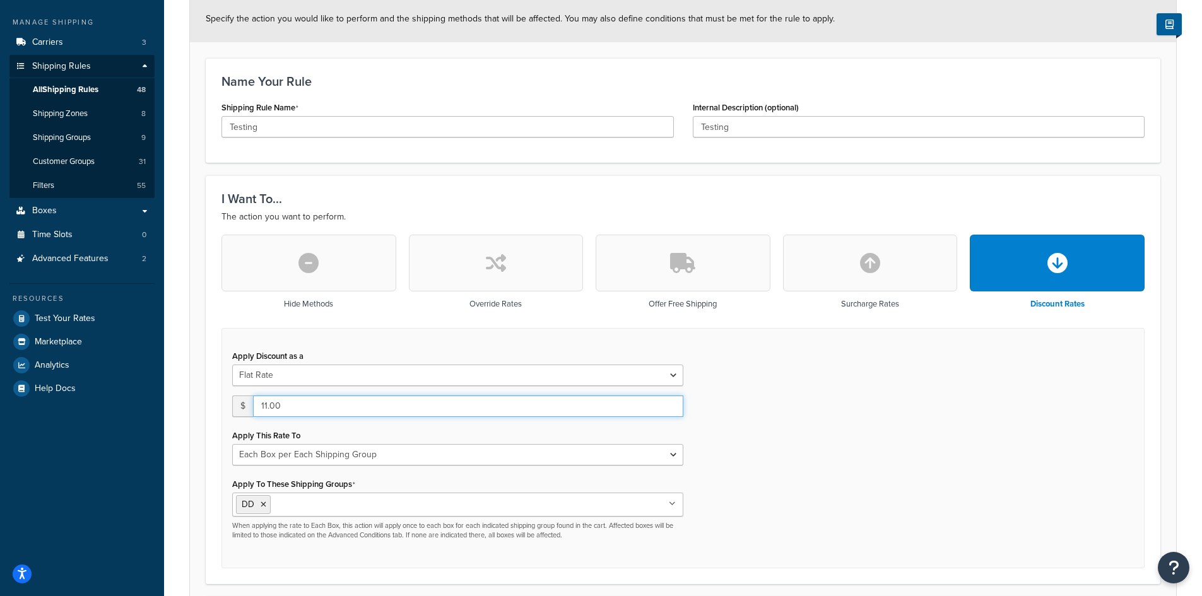
click at [264, 404] on input "11.00" at bounding box center [468, 406] width 430 height 21
type input "12.00"
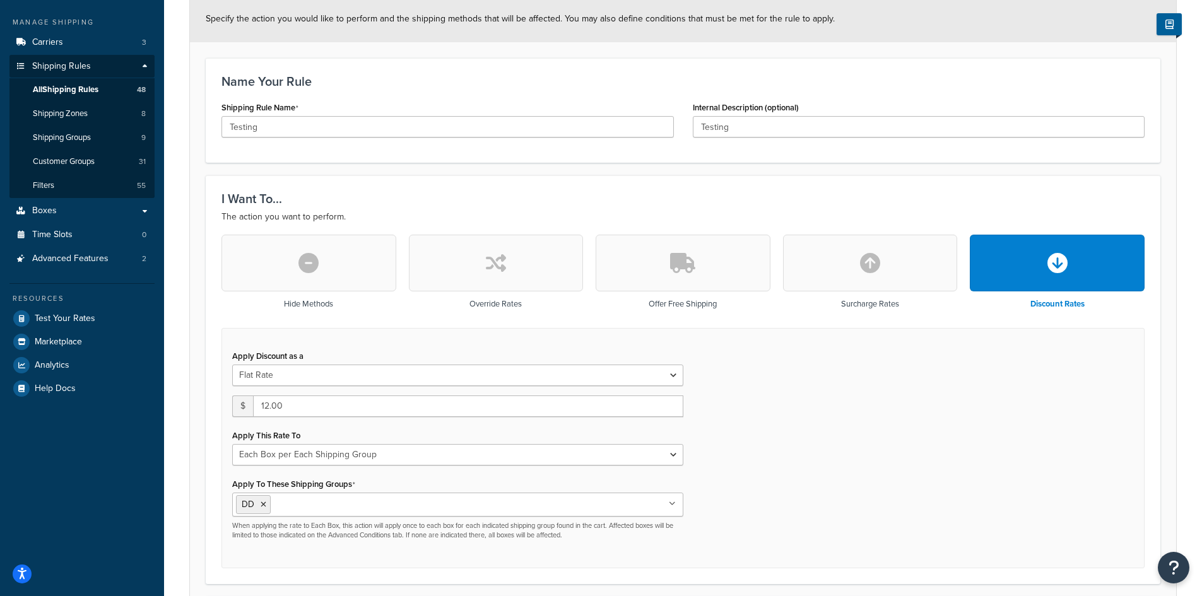
click at [734, 408] on div "Apply Discount as a Flat Rate Percentage Flat Rate & Percentage $ 12.00 Apply T…" at bounding box center [682, 448] width 923 height 241
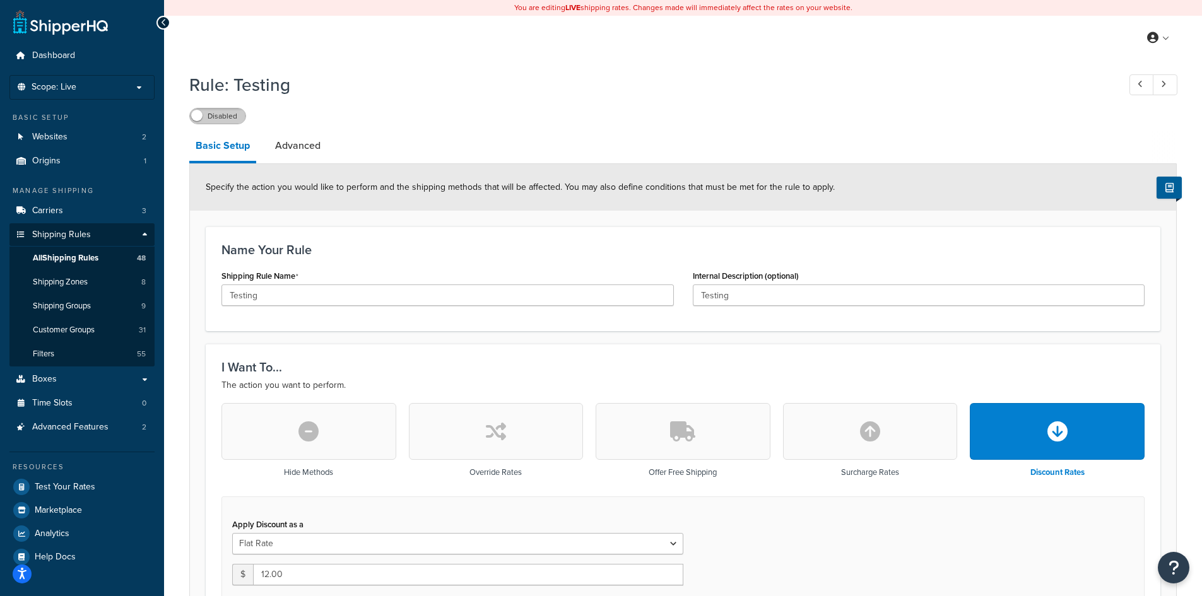
click at [222, 117] on label "Disabled" at bounding box center [218, 116] width 56 height 15
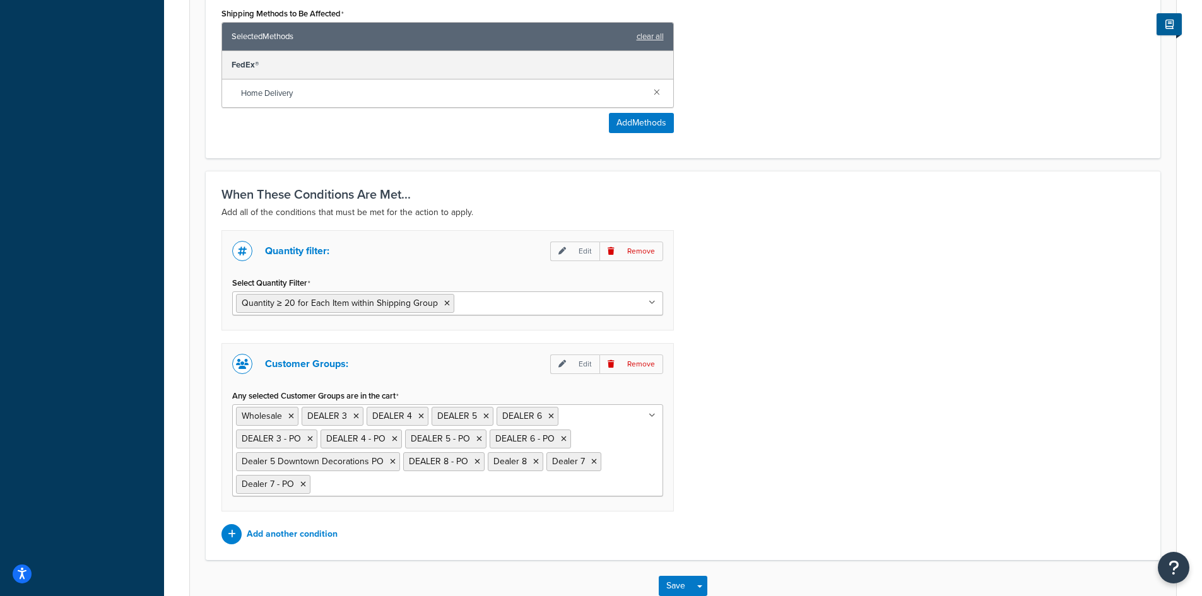
scroll to position [900, 0]
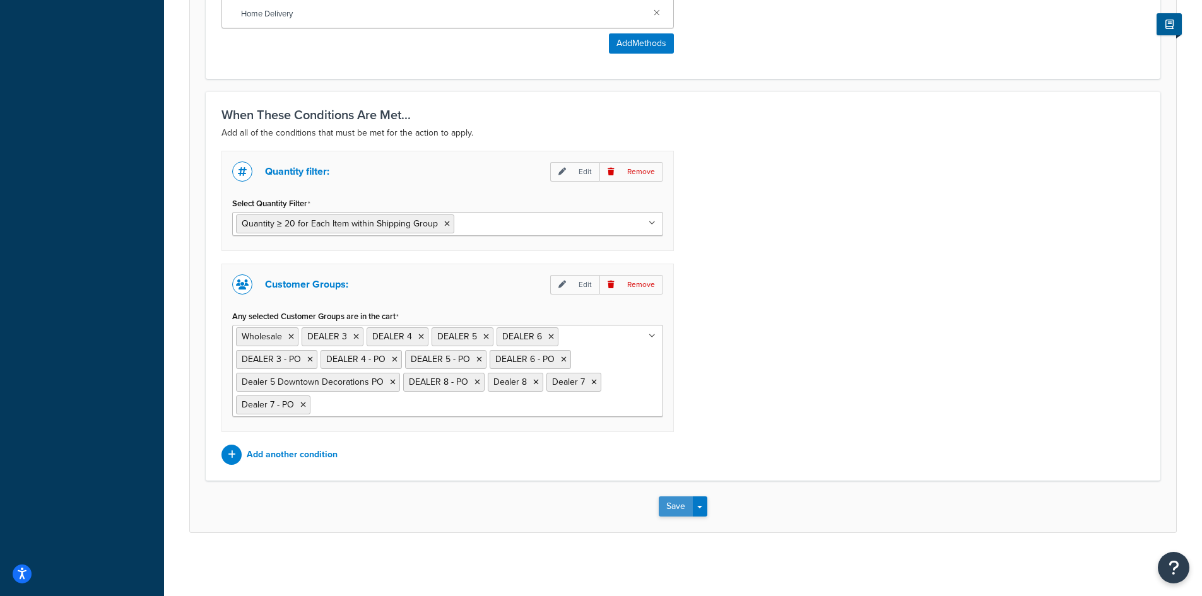
click at [676, 509] on button "Save" at bounding box center [676, 507] width 34 height 20
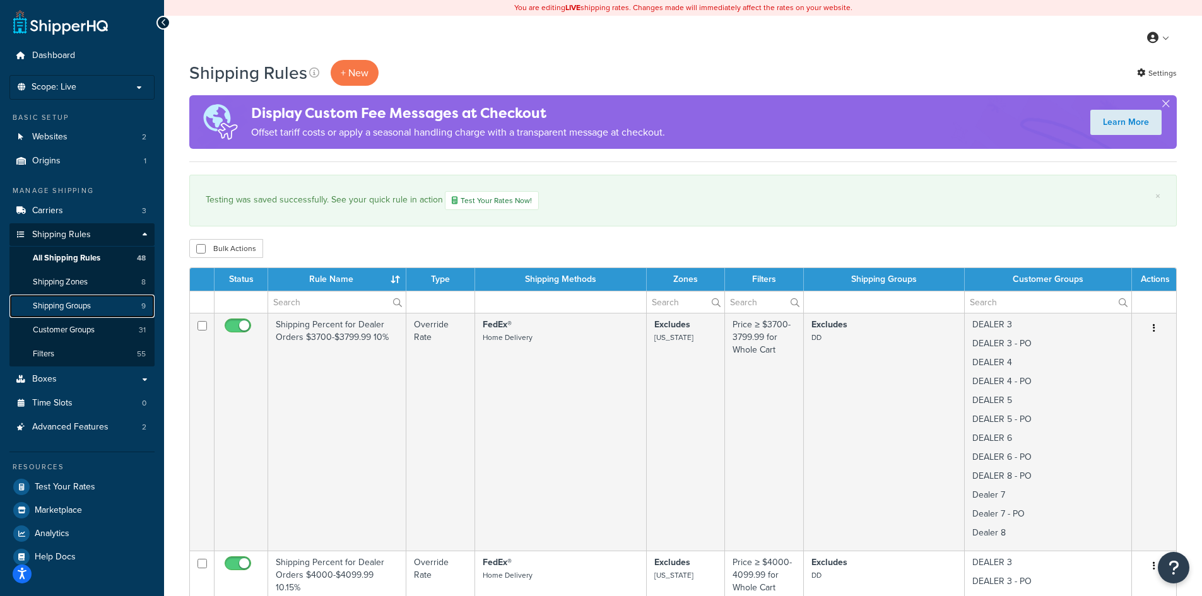
click at [84, 302] on span "Shipping Groups" at bounding box center [62, 306] width 58 height 11
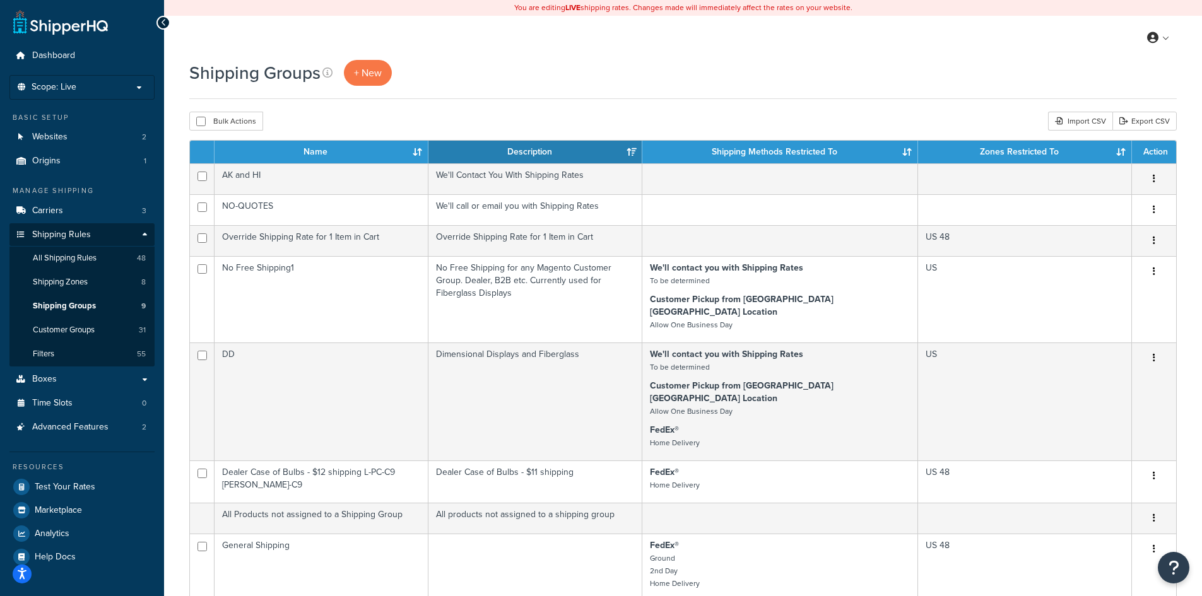
click at [649, 80] on div "Shipping Groups + New" at bounding box center [683, 73] width 988 height 26
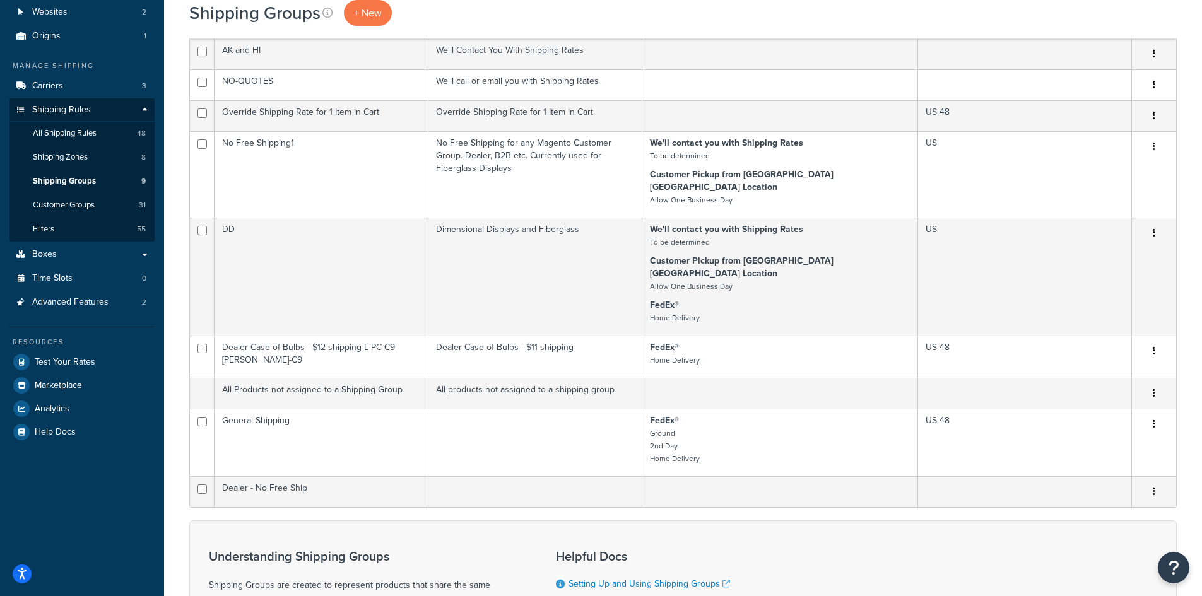
scroll to position [168, 0]
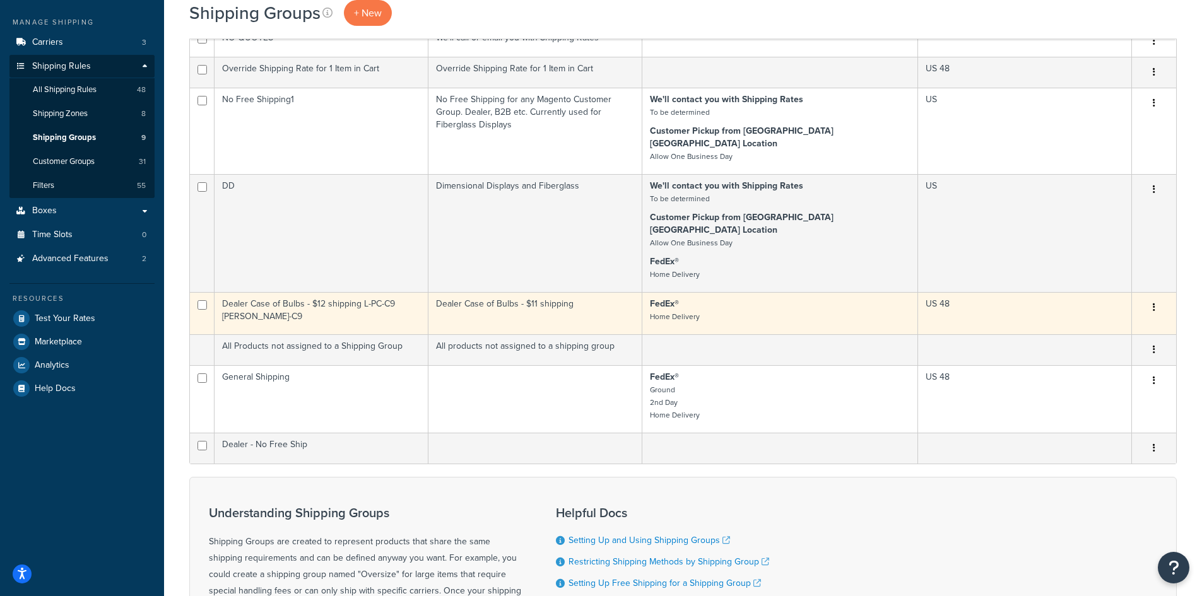
click at [546, 301] on td "Dealer Case of Bulbs - $11 shipping" at bounding box center [535, 313] width 214 height 42
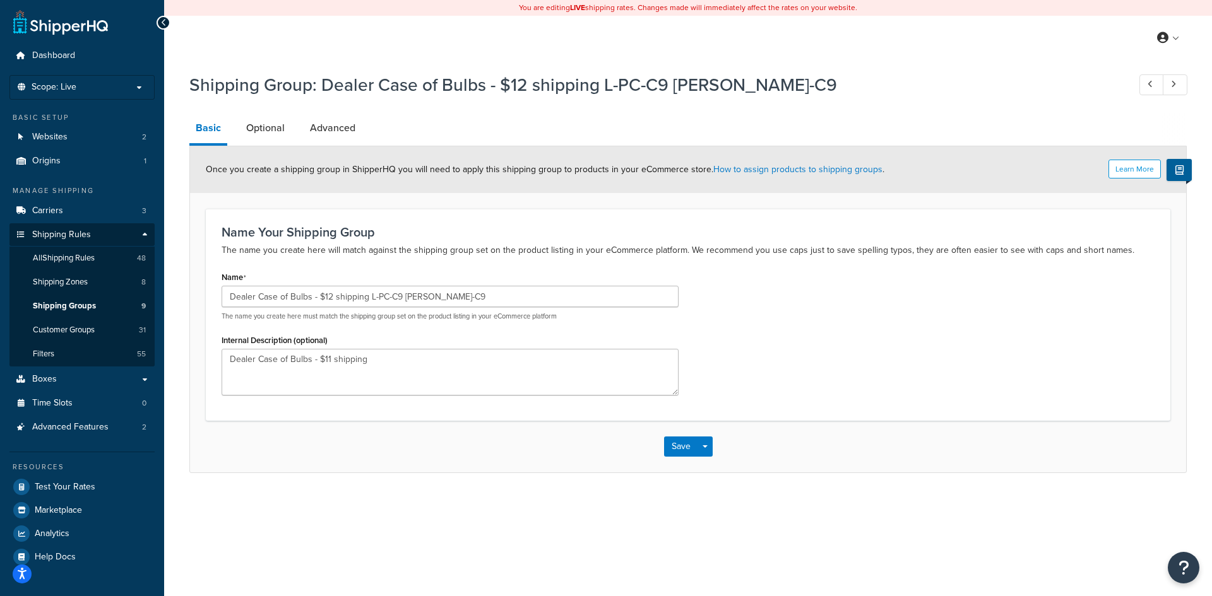
click at [593, 480] on div "Shipping Group: Dealer Case of Bulbs - $12 shipping L-PC-C9 [PERSON_NAME]-C9 Ba…" at bounding box center [688, 285] width 1048 height 439
click at [259, 131] on link "Optional" at bounding box center [265, 128] width 51 height 30
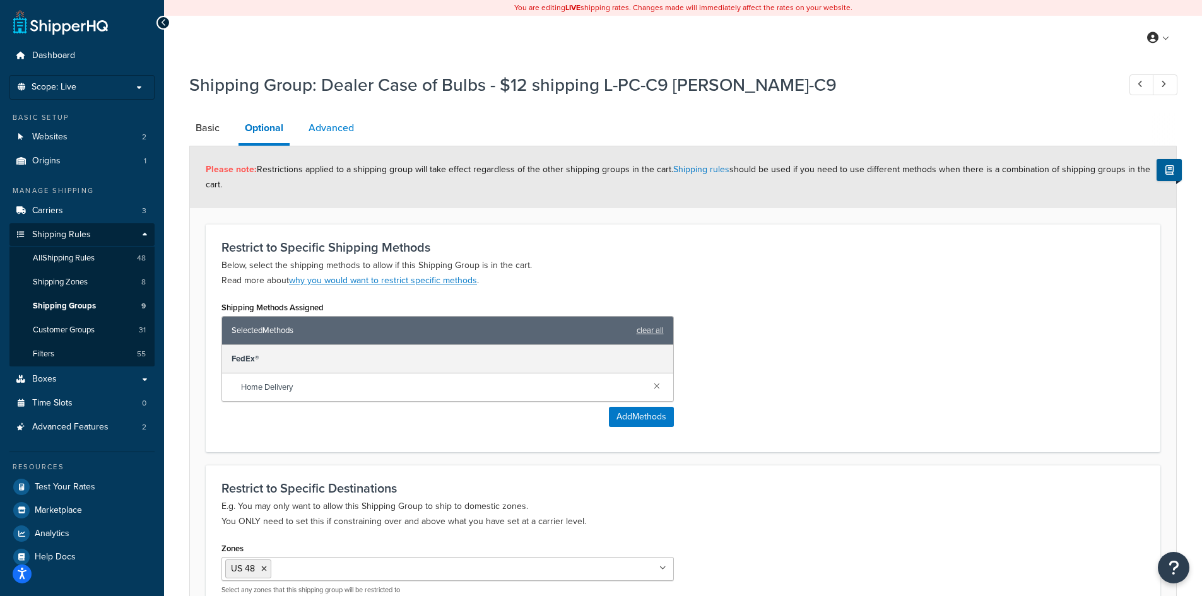
click at [341, 130] on link "Advanced" at bounding box center [331, 128] width 58 height 30
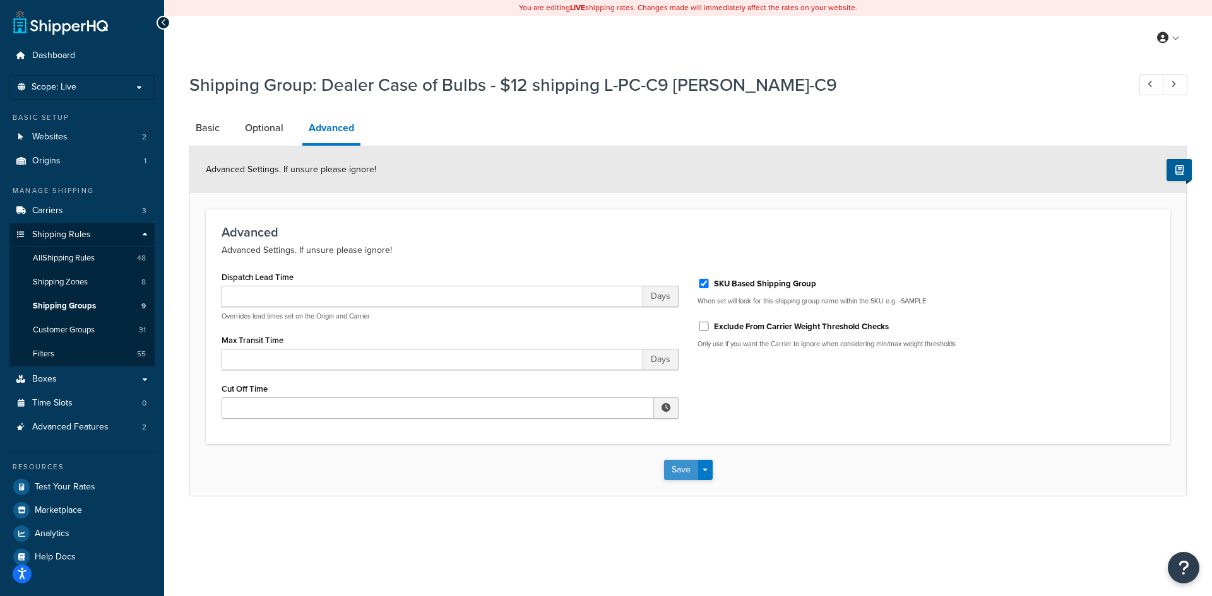
click at [668, 470] on button "Save" at bounding box center [681, 470] width 34 height 20
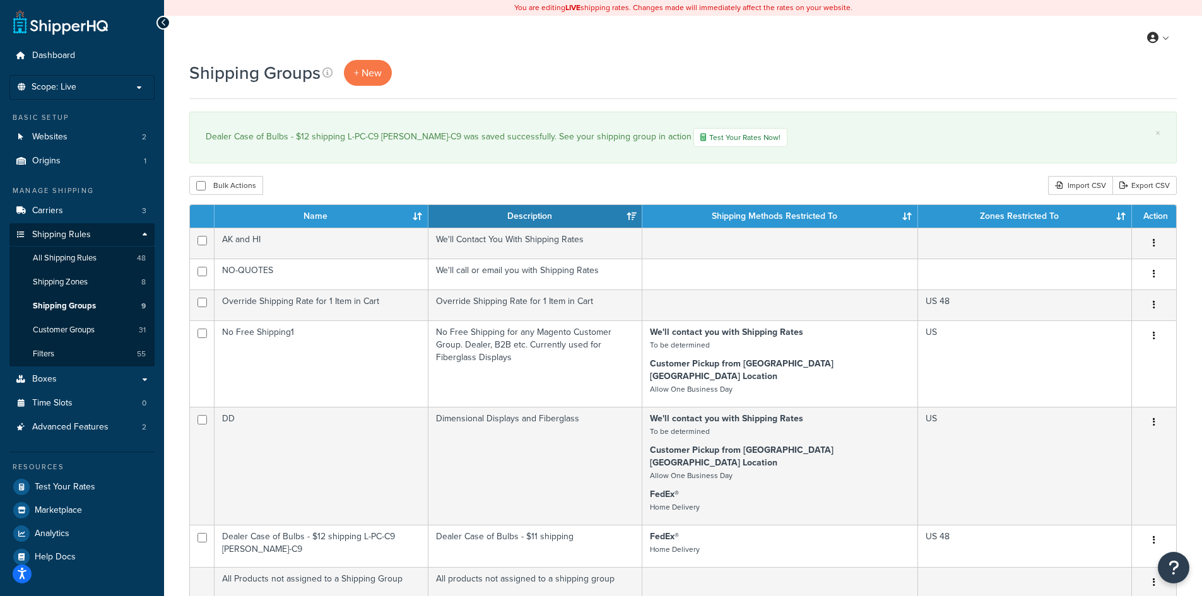
click at [913, 150] on div "× Dealer Case of Bulbs - $12 shipping L-PC-C9 L-M-C9 was saved successfully. Se…" at bounding box center [683, 138] width 988 height 52
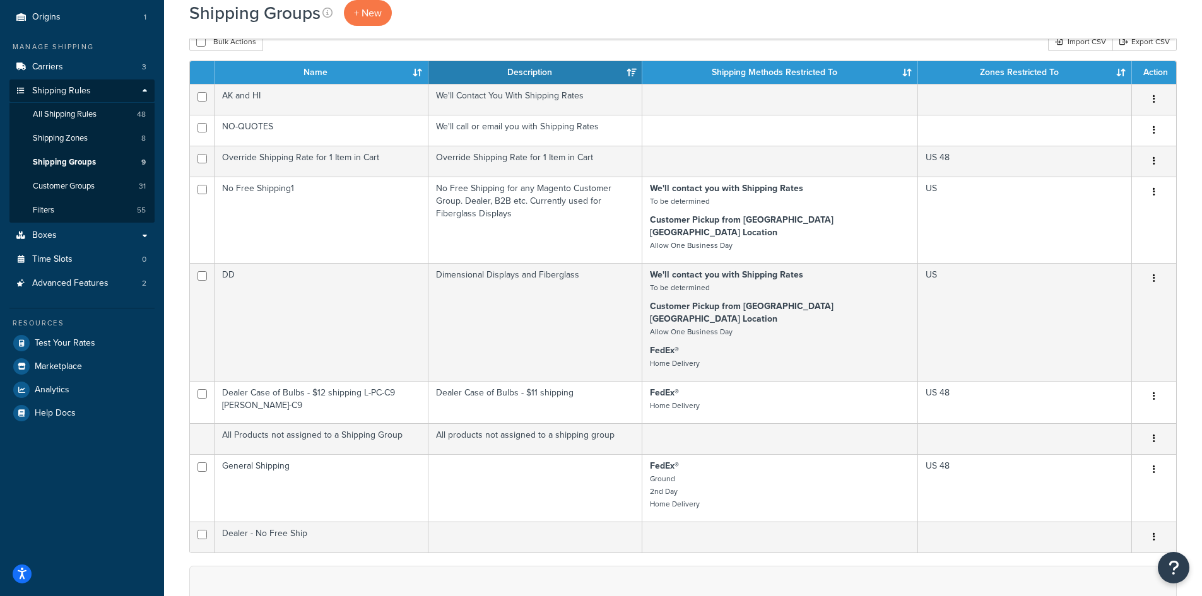
scroll to position [168, 0]
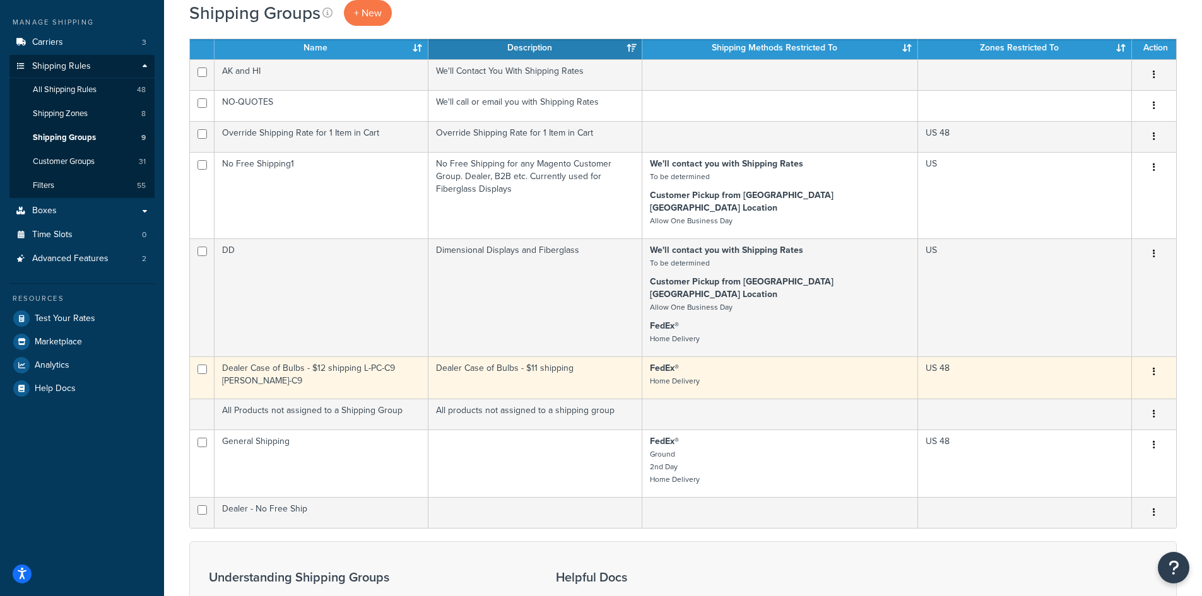
click at [386, 357] on td "Dealer Case of Bulbs - $12 shipping L-PC-C9 [PERSON_NAME]-C9" at bounding box center [322, 378] width 214 height 42
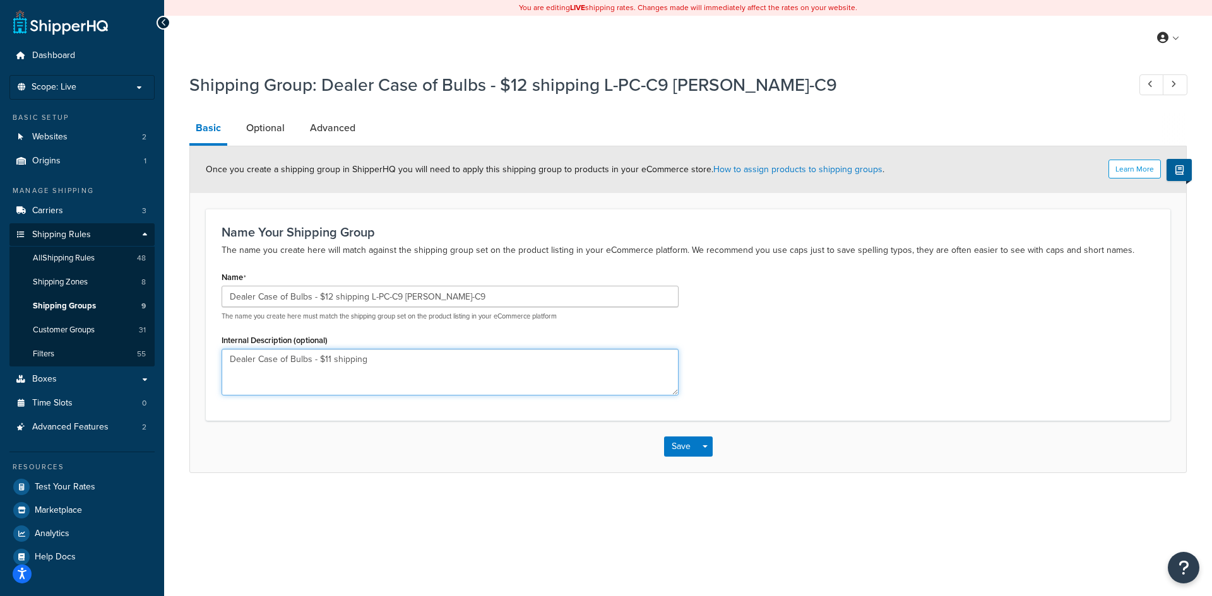
click at [326, 360] on textarea "Dealer Case of Bulbs - $11 shipping" at bounding box center [449, 372] width 457 height 47
type textarea "Dealer Case of Bulbs - $12 shipping"
click at [257, 128] on link "Optional" at bounding box center [265, 128] width 51 height 30
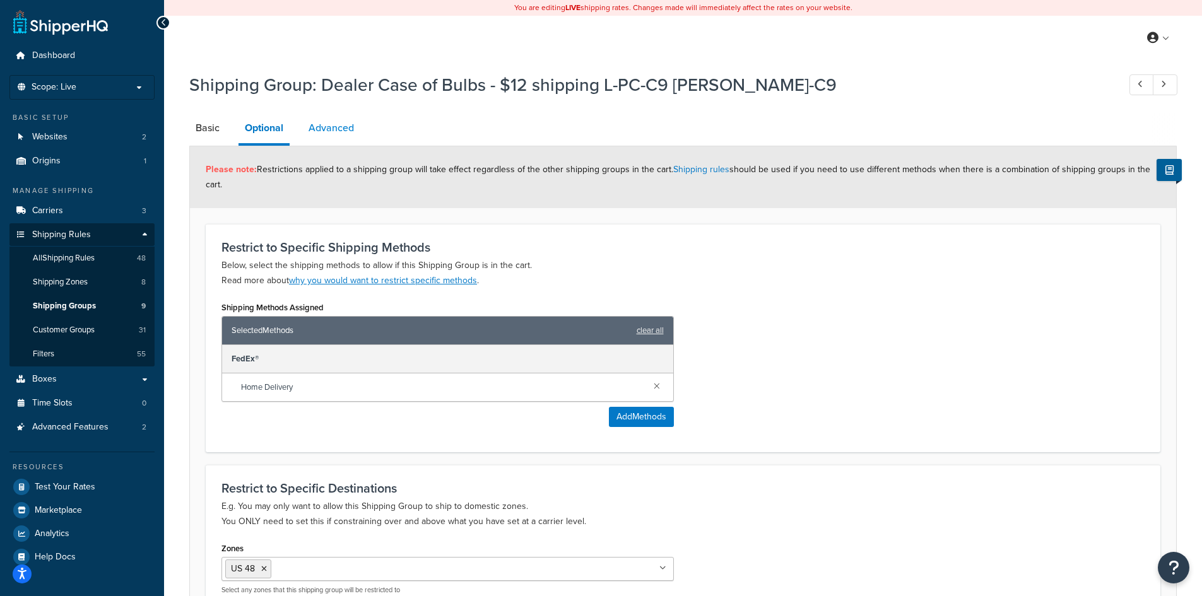
click at [346, 126] on link "Advanced" at bounding box center [331, 128] width 58 height 30
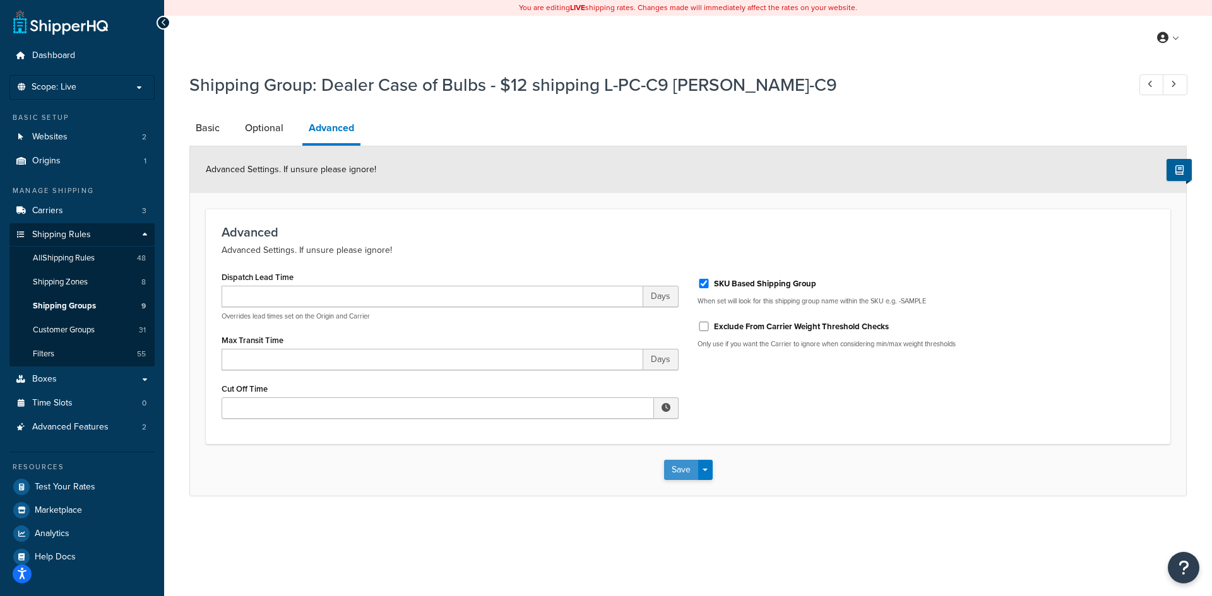
click at [678, 476] on button "Save" at bounding box center [681, 470] width 34 height 20
